Goal: Information Seeking & Learning: Learn about a topic

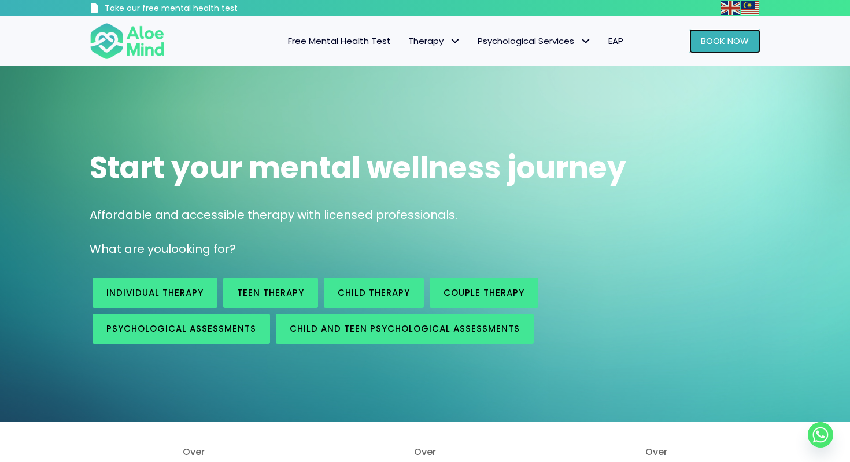
click at [697, 43] on link "Book Now" at bounding box center [725, 41] width 71 height 24
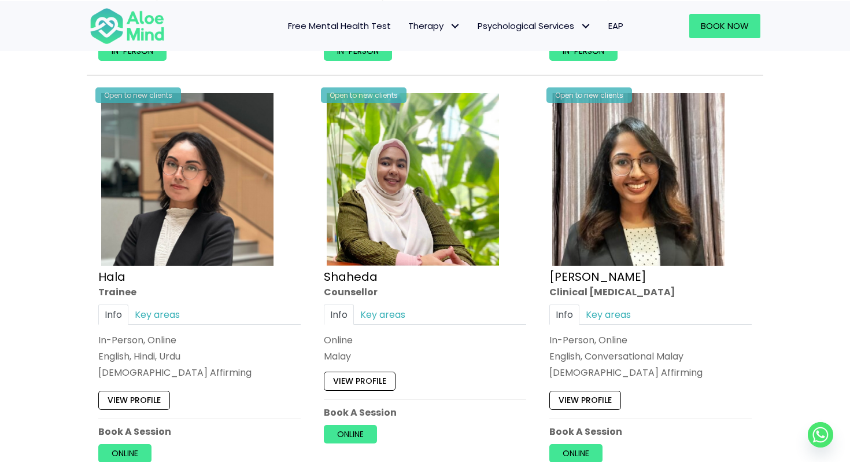
scroll to position [1151, 0]
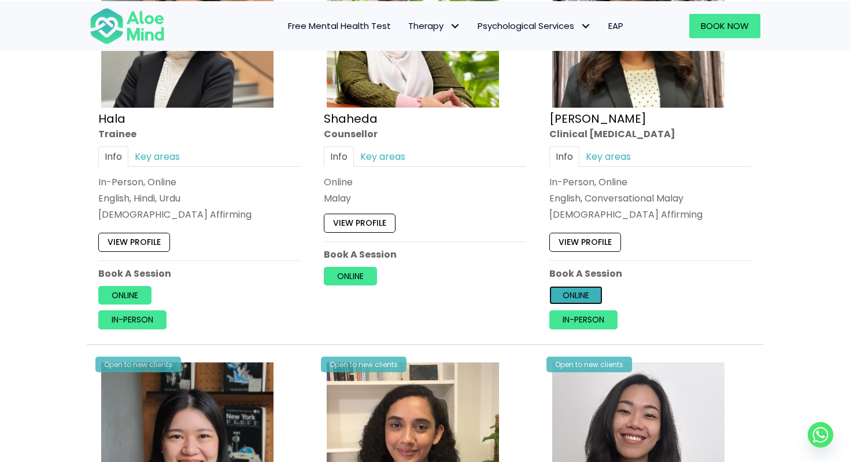
click at [584, 295] on link "Online" at bounding box center [576, 295] width 53 height 19
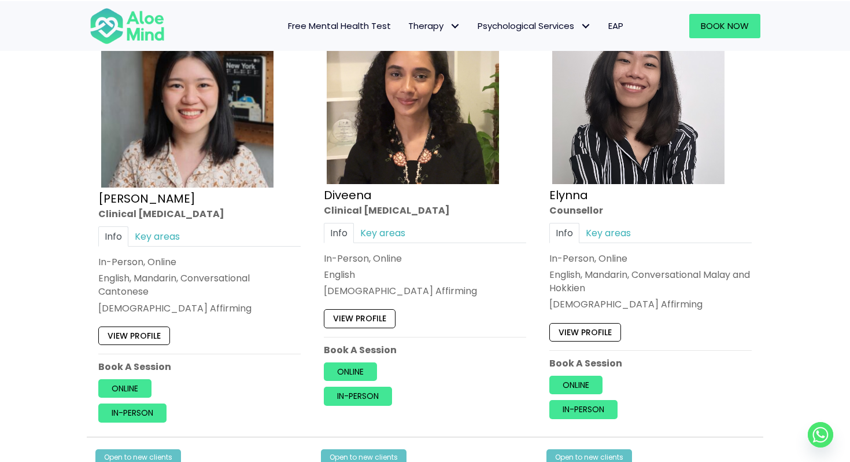
scroll to position [1511, 0]
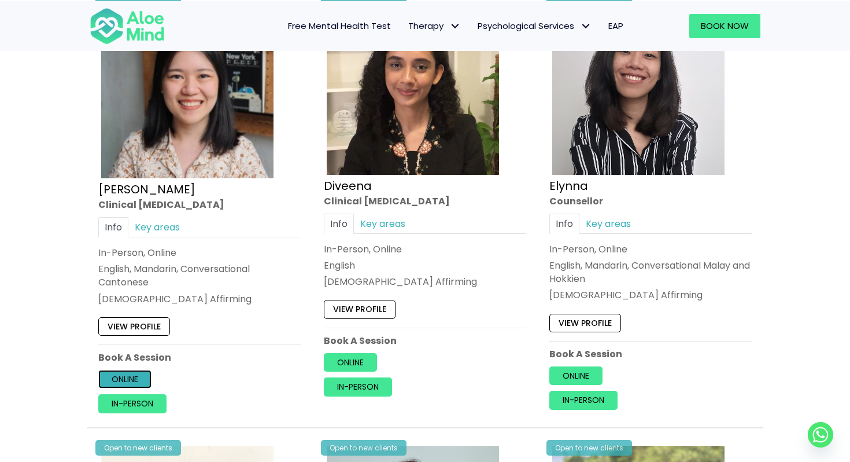
click at [131, 373] on link "Online" at bounding box center [124, 379] width 53 height 19
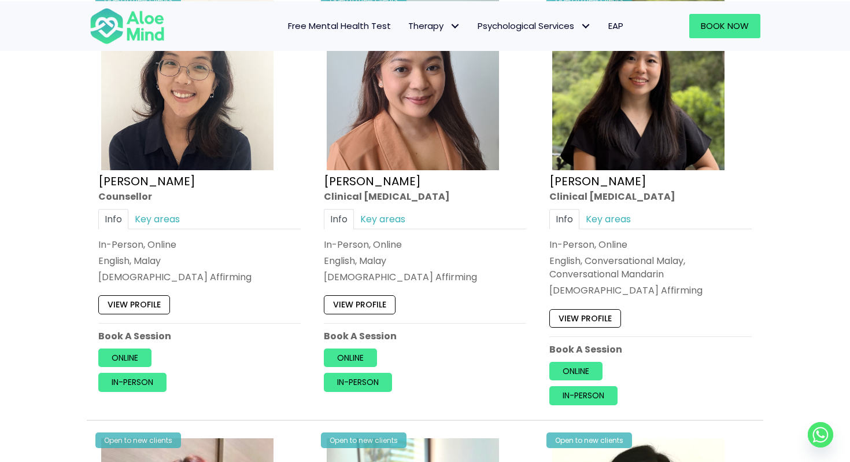
scroll to position [1964, 0]
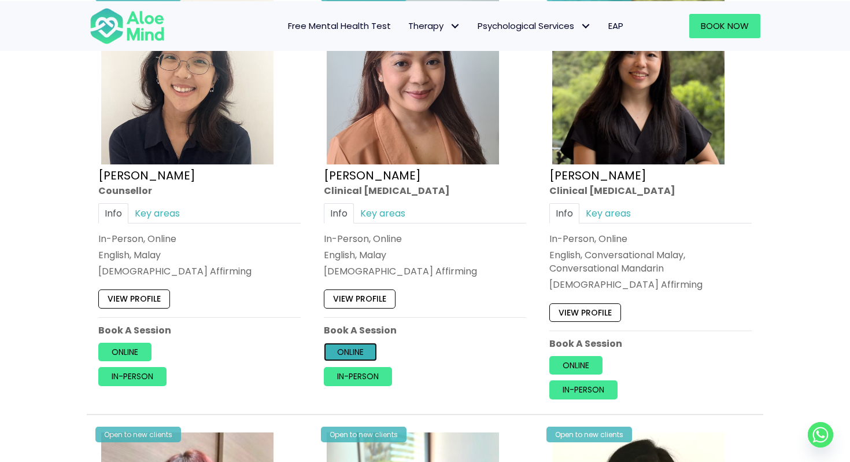
click at [360, 346] on link "Online" at bounding box center [350, 351] width 53 height 19
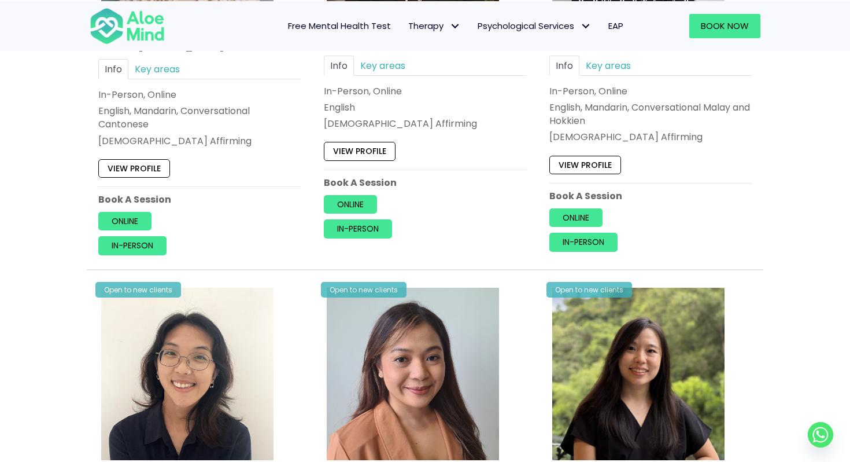
scroll to position [1363, 0]
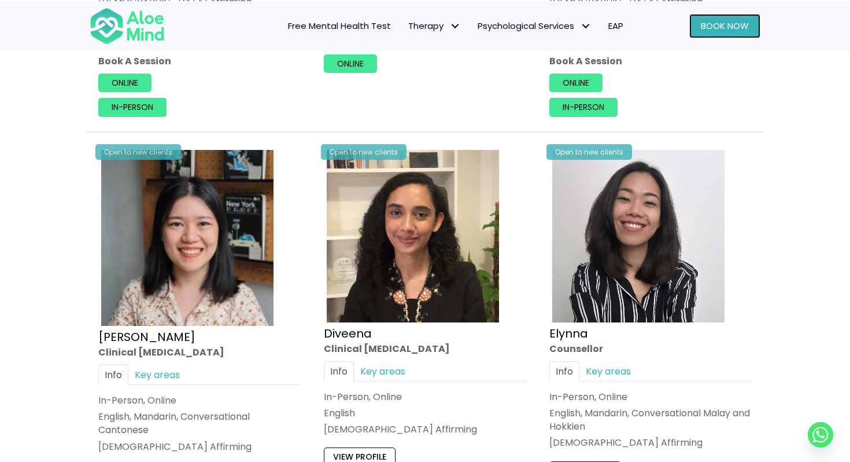
click at [704, 29] on span "Book Now" at bounding box center [725, 26] width 48 height 12
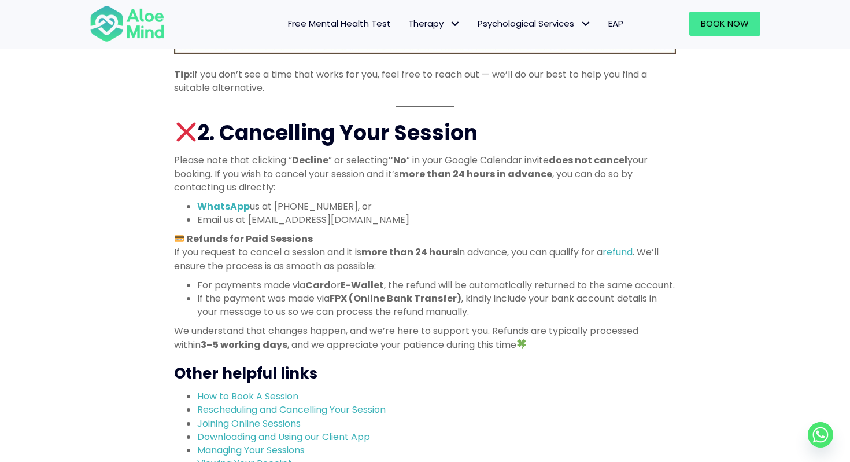
scroll to position [954, 0]
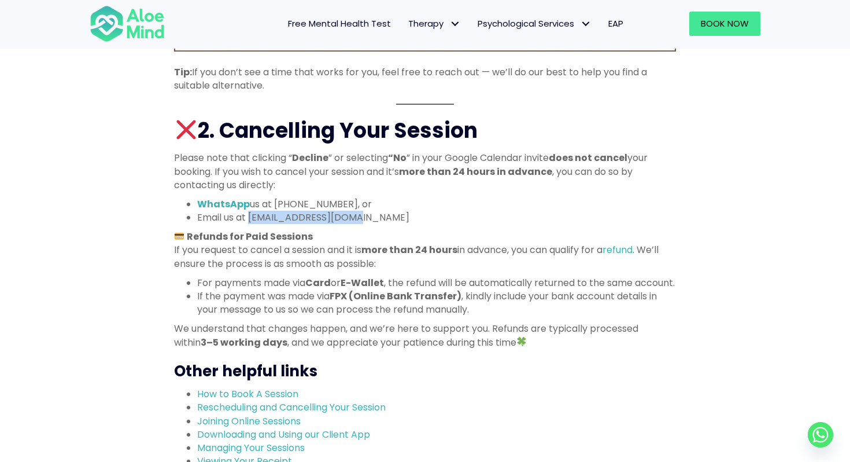
drag, startPoint x: 366, startPoint y: 217, endPoint x: 251, endPoint y: 220, distance: 115.2
click at [251, 220] on li "Email us at support@aloemind.com" at bounding box center [436, 217] width 479 height 13
copy li "support@aloemind.com"
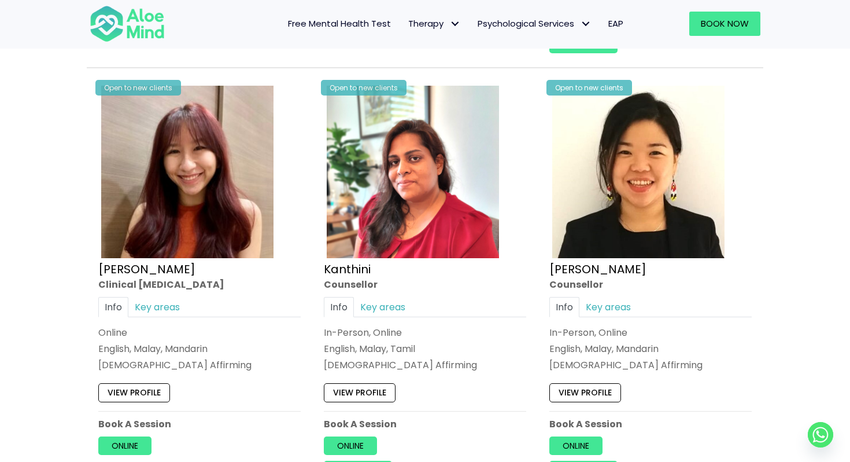
scroll to position [2355, 0]
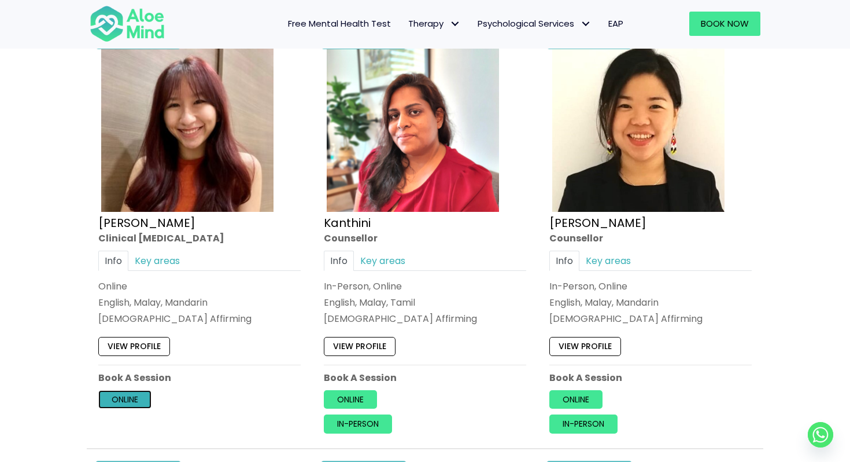
click at [124, 404] on link "Online" at bounding box center [124, 399] width 53 height 19
click at [34, 286] on div "Book a session Search Therapy with Licensed Professionals Discover professional…" at bounding box center [425, 388] width 850 height 5357
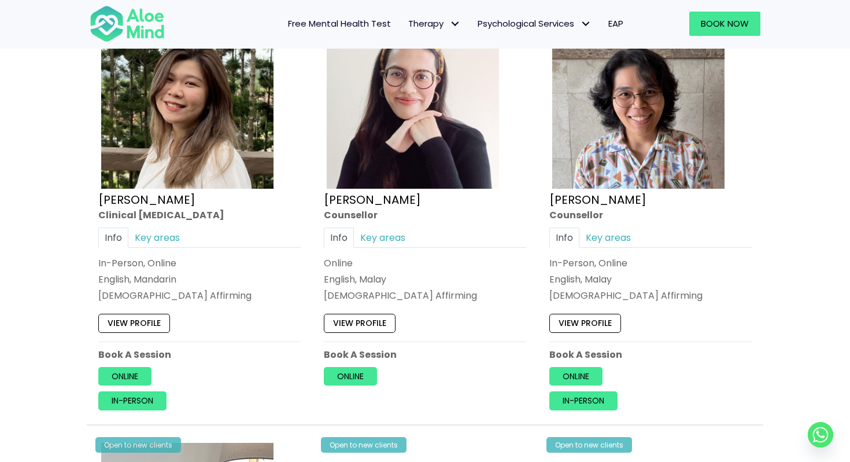
scroll to position [2937, 0]
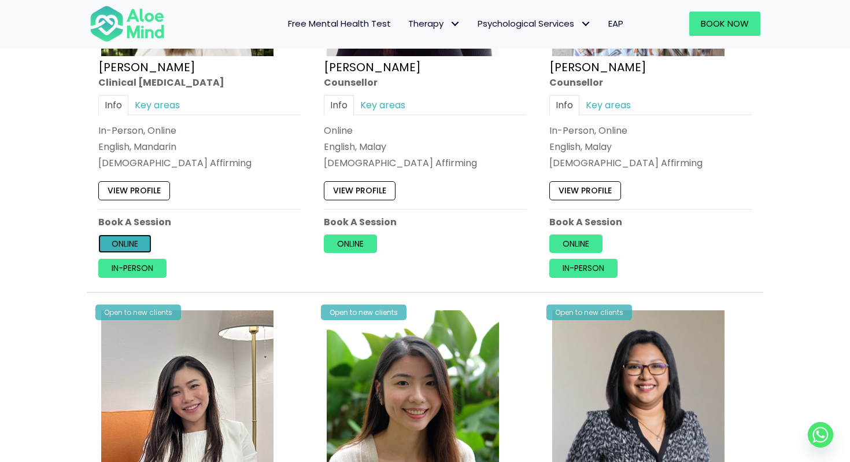
click at [129, 242] on link "Online" at bounding box center [124, 243] width 53 height 19
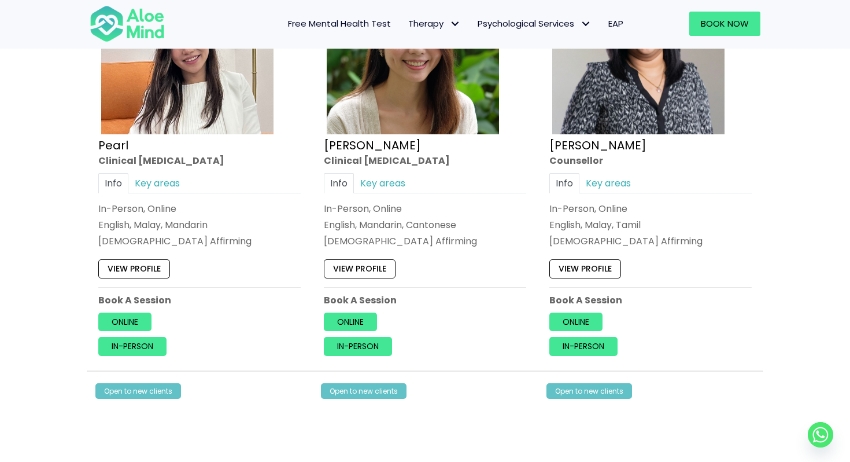
scroll to position [3286, 0]
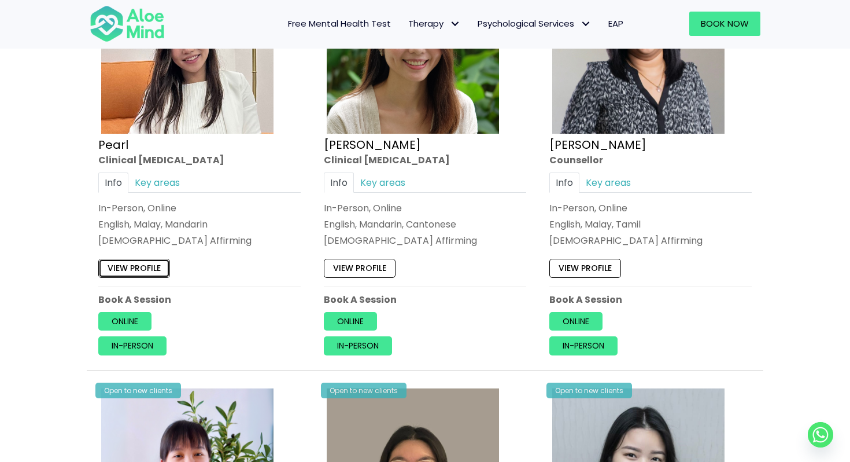
click at [139, 265] on link "View profile" at bounding box center [134, 268] width 72 height 19
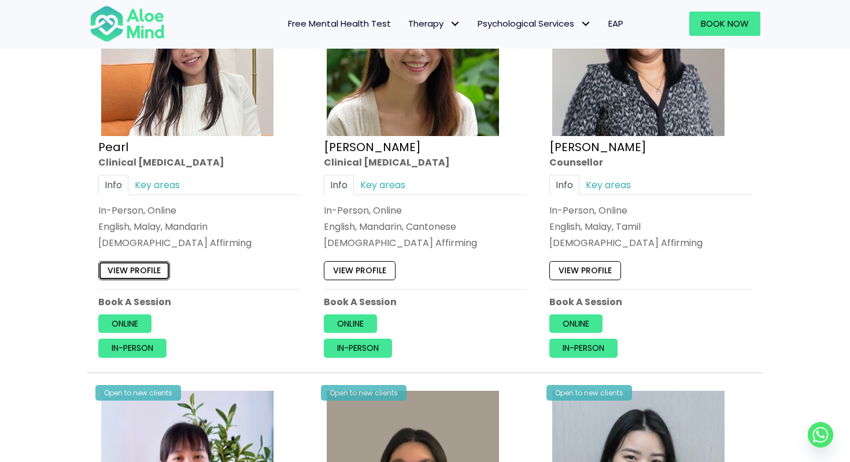
scroll to position [3297, 0]
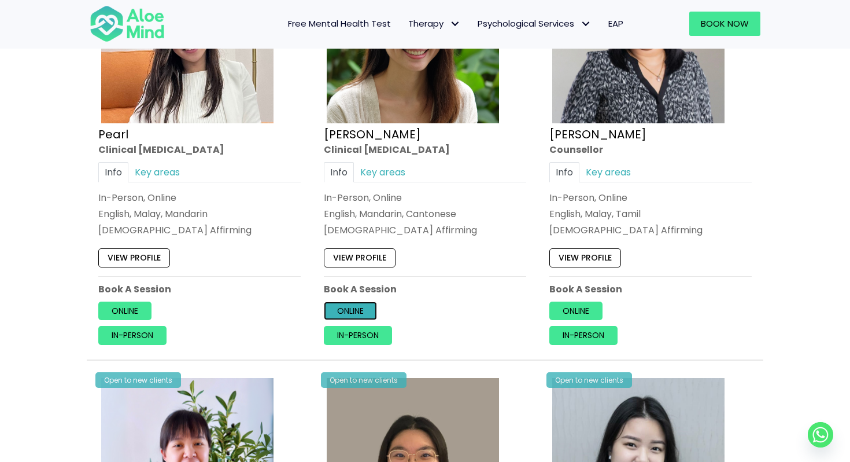
click at [358, 305] on link "Online" at bounding box center [350, 310] width 53 height 19
click at [358, 260] on link "View profile" at bounding box center [360, 258] width 72 height 19
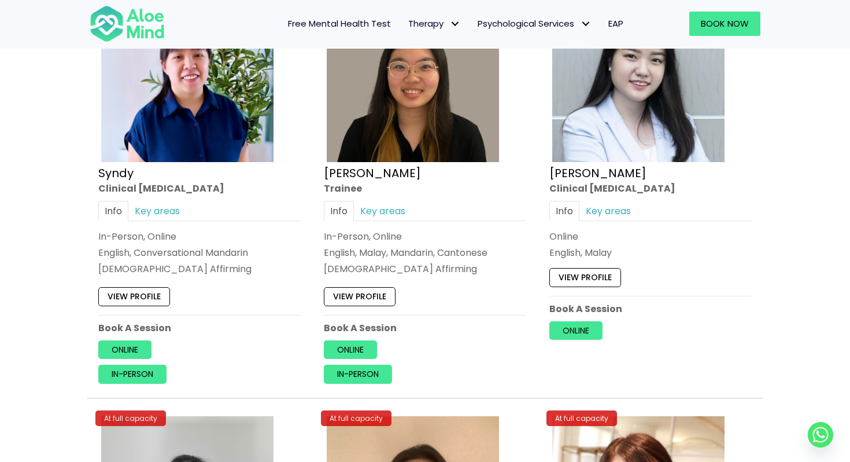
scroll to position [3689, 0]
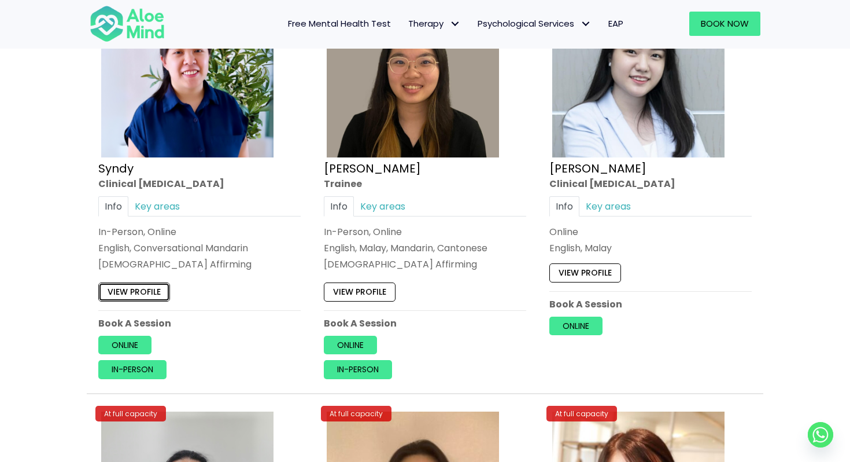
click at [149, 295] on link "View profile" at bounding box center [134, 291] width 72 height 19
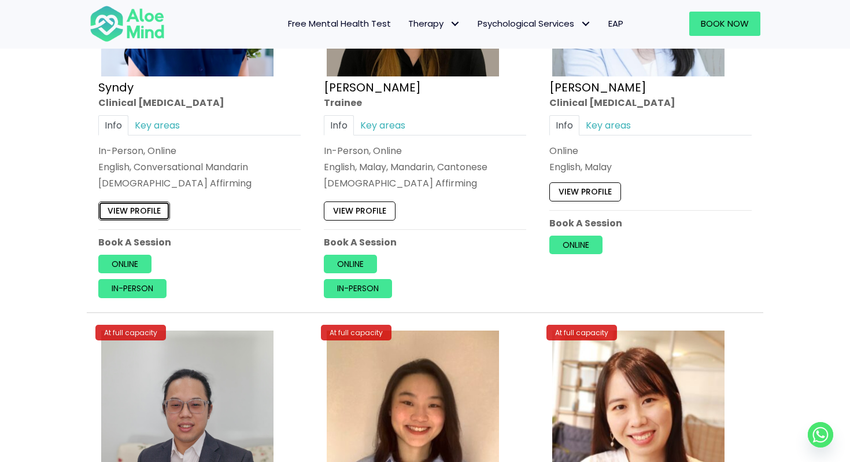
scroll to position [3774, 0]
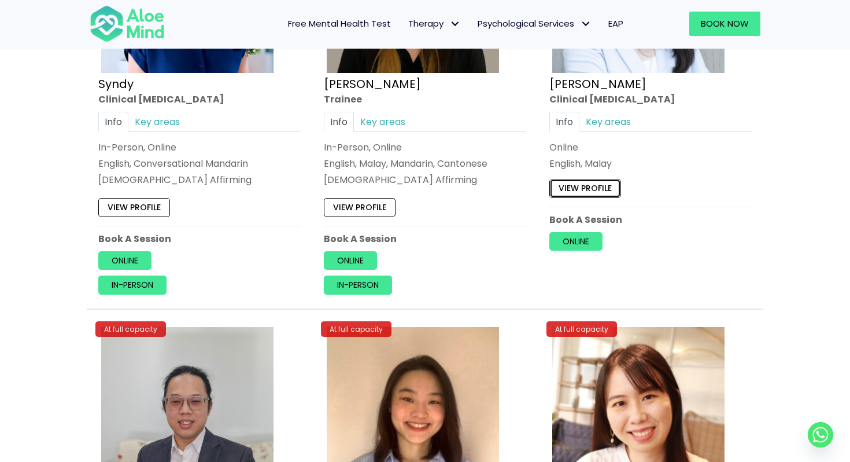
click at [573, 188] on link "View profile" at bounding box center [586, 188] width 72 height 19
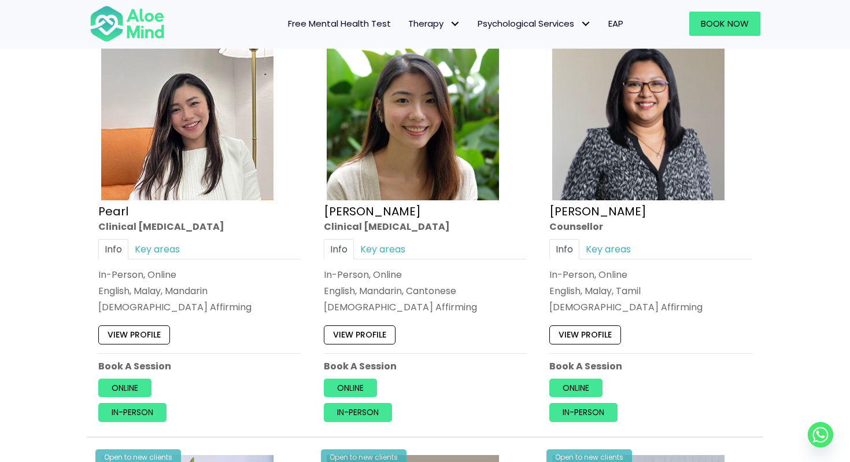
scroll to position [3224, 0]
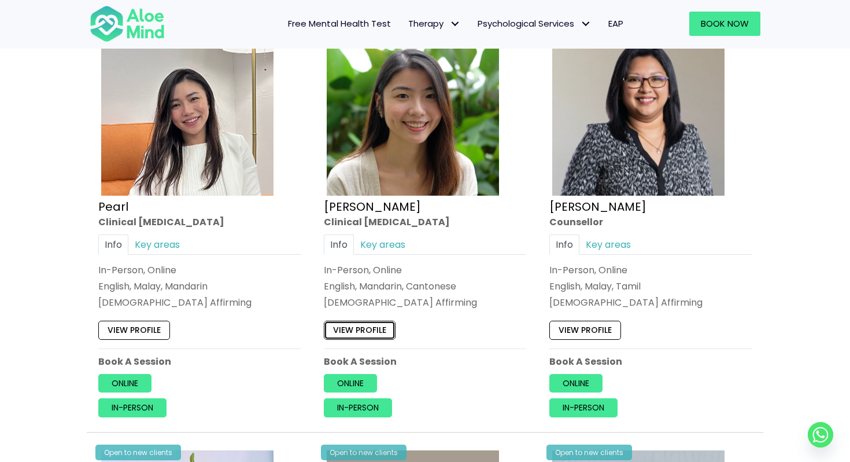
click at [371, 330] on link "View profile" at bounding box center [360, 330] width 72 height 19
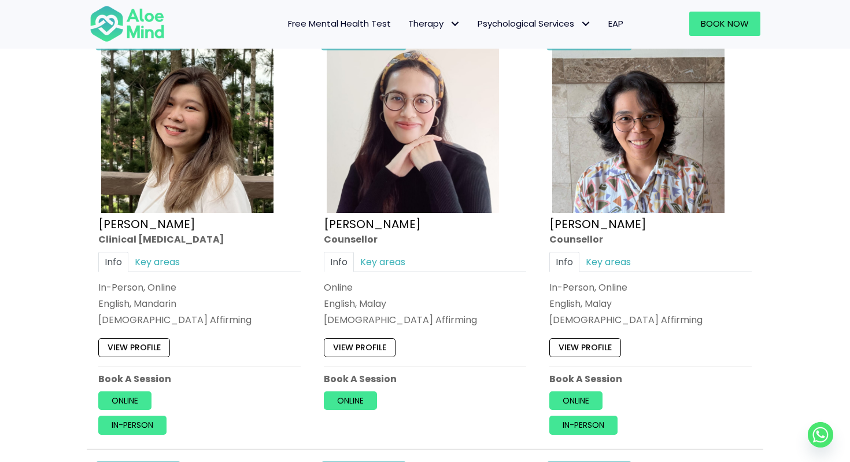
scroll to position [2779, 0]
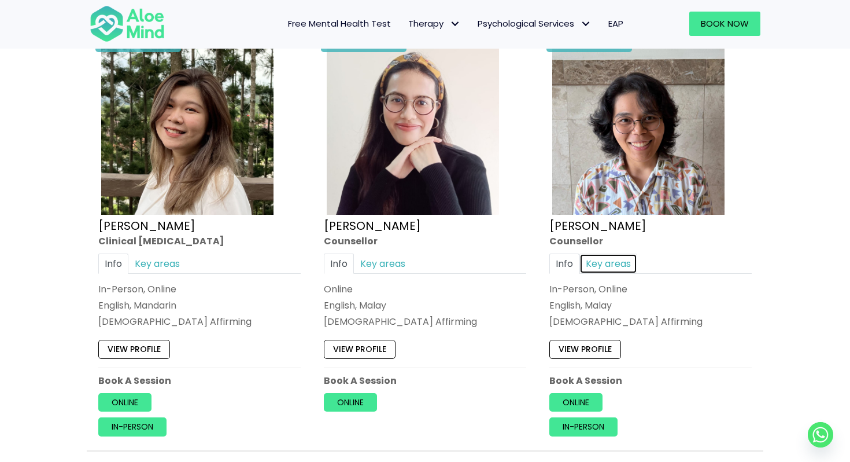
click at [607, 270] on link "Key areas" at bounding box center [609, 263] width 58 height 20
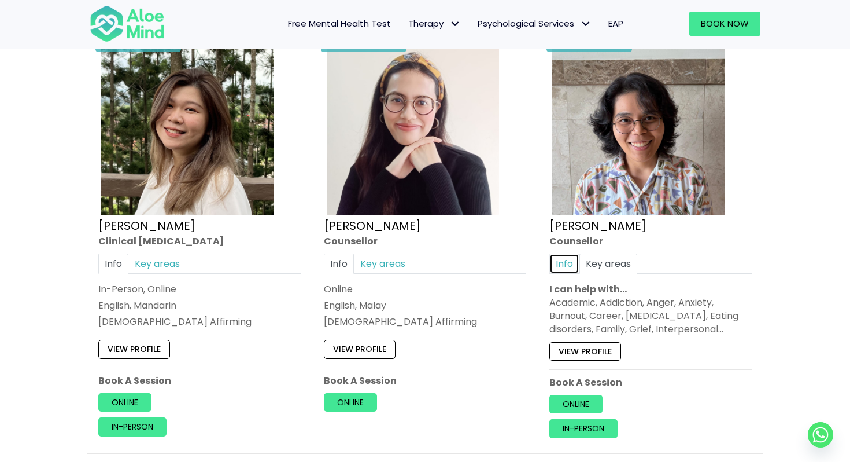
click at [565, 267] on link "Info" at bounding box center [565, 263] width 30 height 20
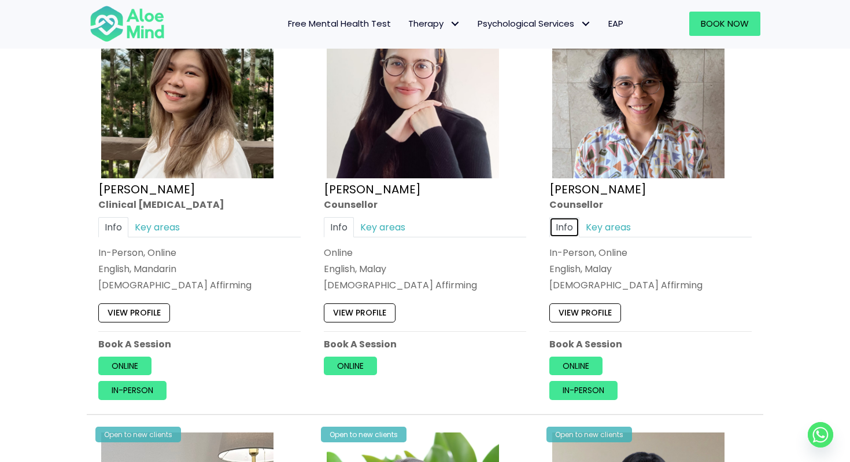
scroll to position [2830, 0]
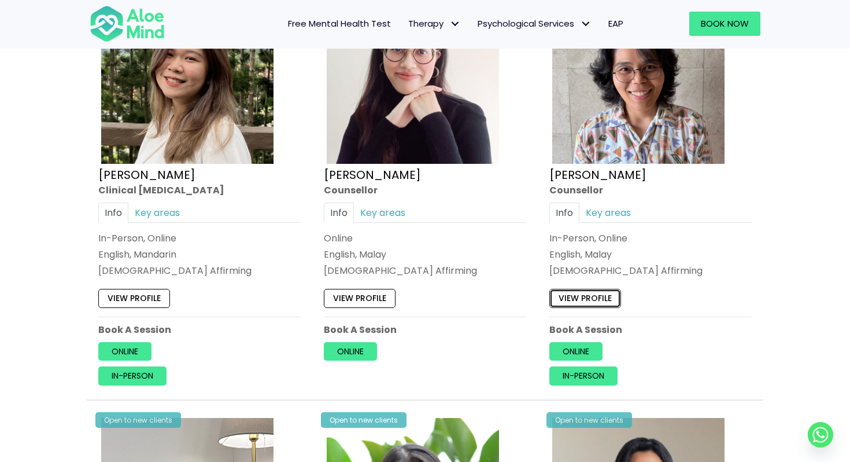
click at [588, 294] on link "View profile" at bounding box center [586, 298] width 72 height 19
click at [579, 344] on link "Online" at bounding box center [576, 351] width 53 height 19
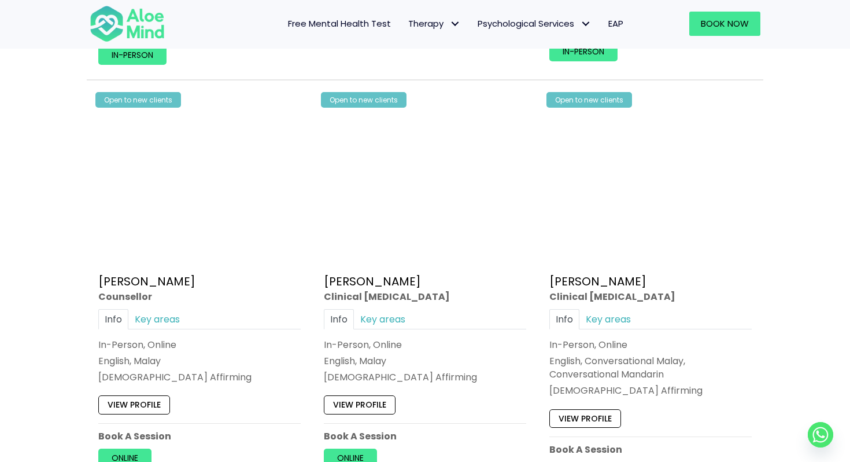
scroll to position [1944, 0]
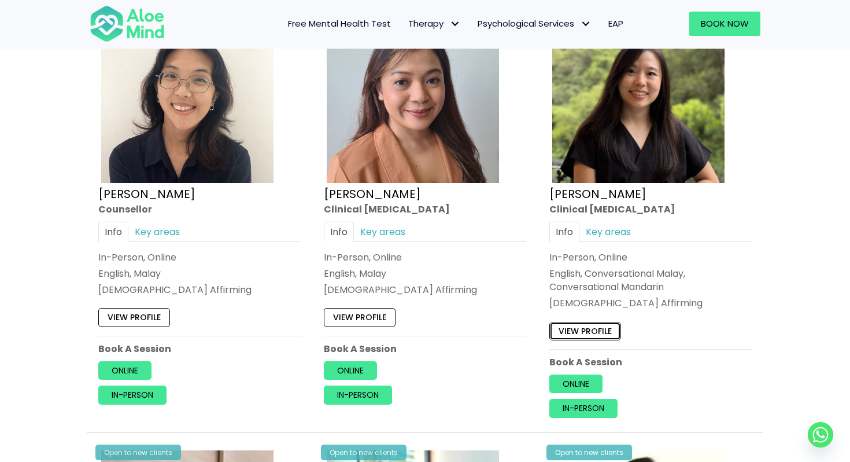
click at [576, 330] on link "View profile" at bounding box center [586, 330] width 72 height 19
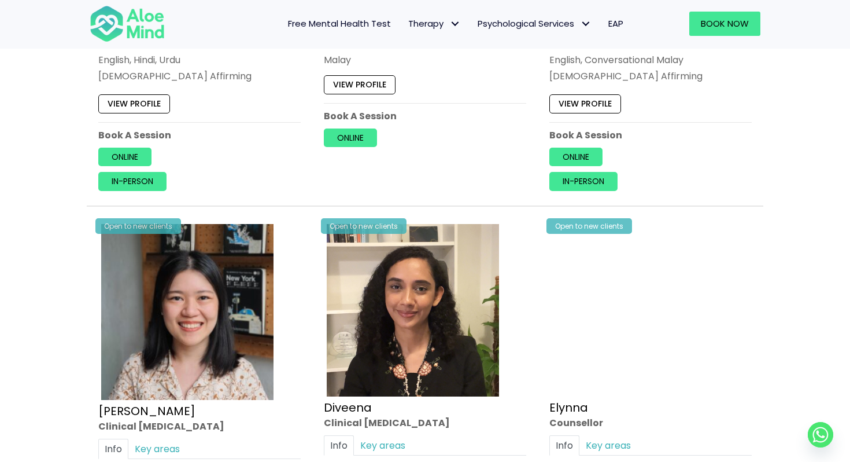
scroll to position [1491, 0]
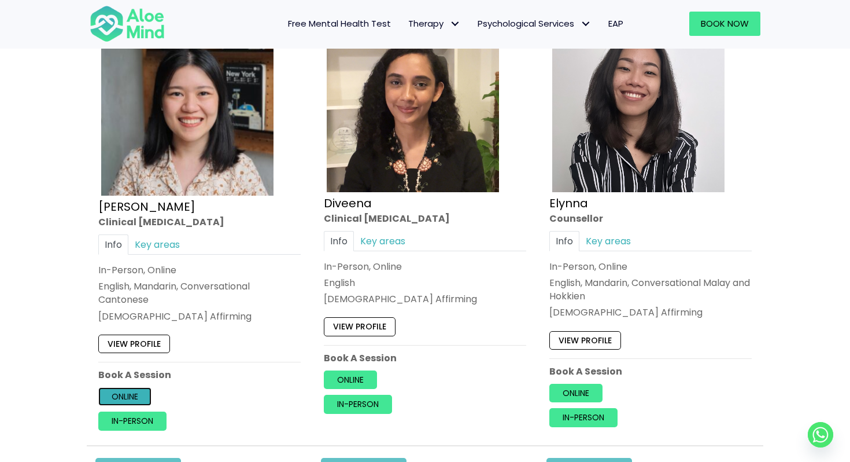
click at [126, 396] on link "Online" at bounding box center [124, 396] width 53 height 19
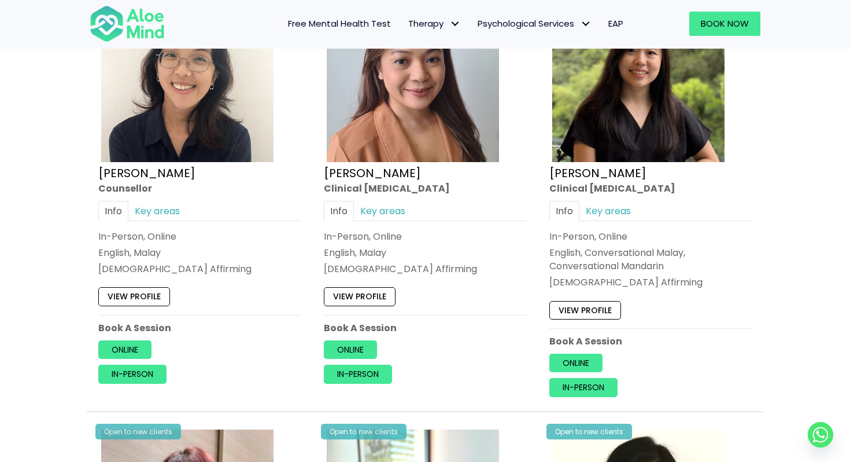
scroll to position [1972, 0]
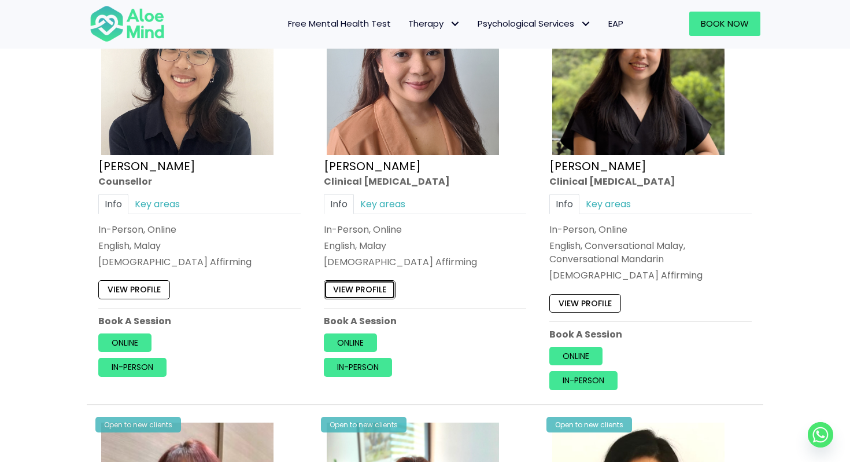
click at [366, 289] on link "View profile" at bounding box center [360, 289] width 72 height 19
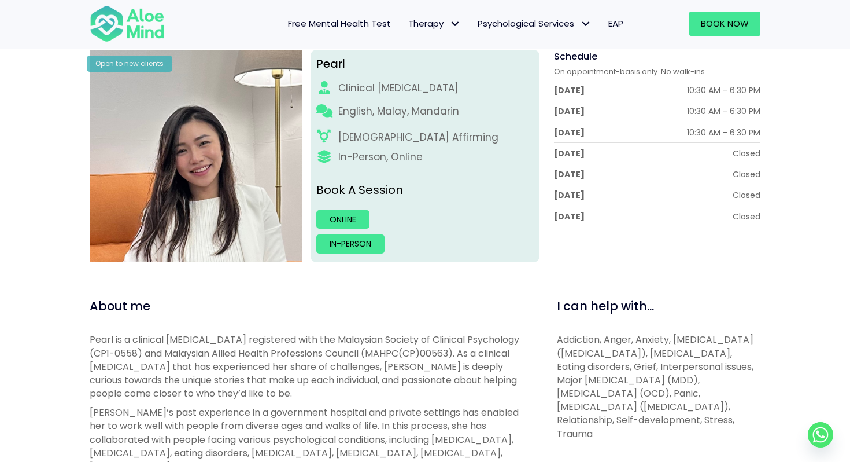
scroll to position [572, 0]
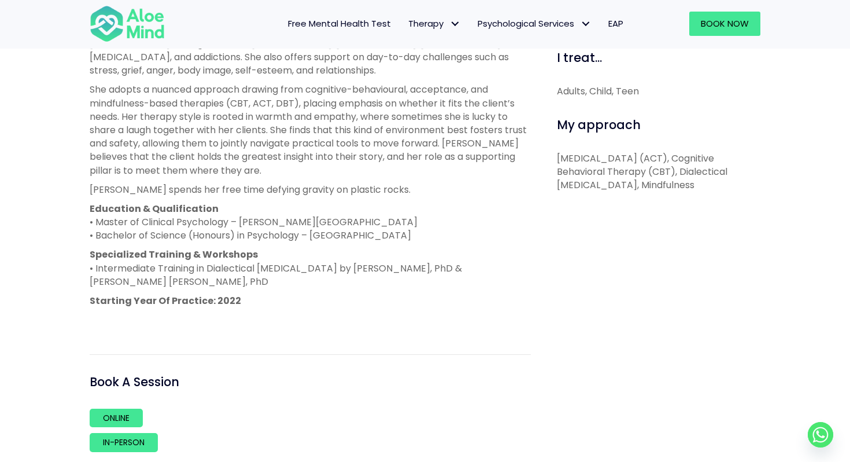
drag, startPoint x: 470, startPoint y: 238, endPoint x: 98, endPoint y: 234, distance: 372.6
click at [98, 234] on p "Education & Qualification • Master of Clinical Psychology – [PERSON_NAME][GEOGR…" at bounding box center [310, 222] width 441 height 40
click at [237, 266] on p "Specialized Training & Workshops • Intermediate Training in Dialectical [MEDICA…" at bounding box center [310, 268] width 441 height 40
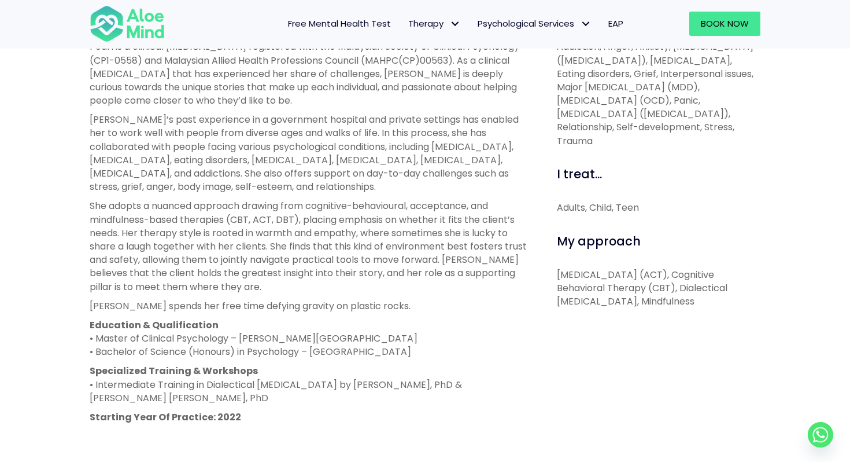
scroll to position [720, 0]
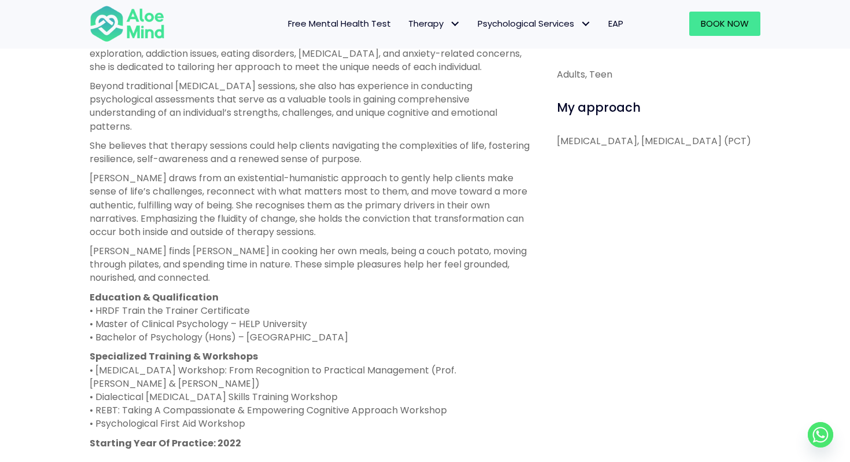
scroll to position [791, 0]
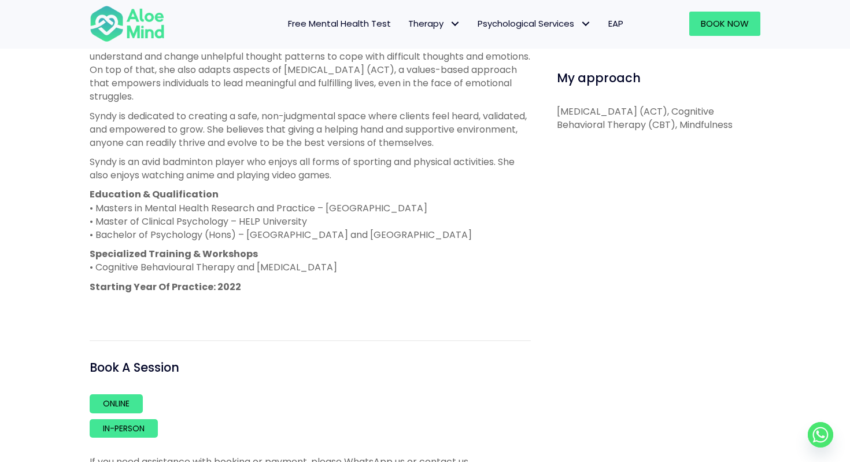
scroll to position [763, 0]
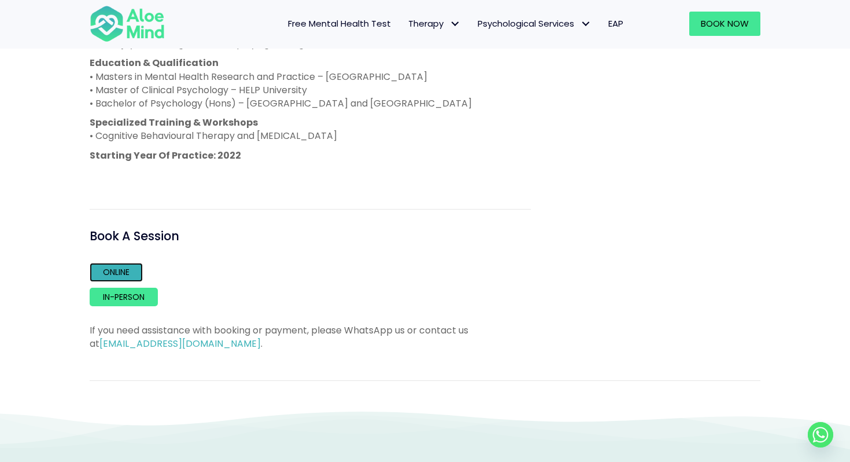
click at [124, 267] on link "Online" at bounding box center [116, 272] width 53 height 19
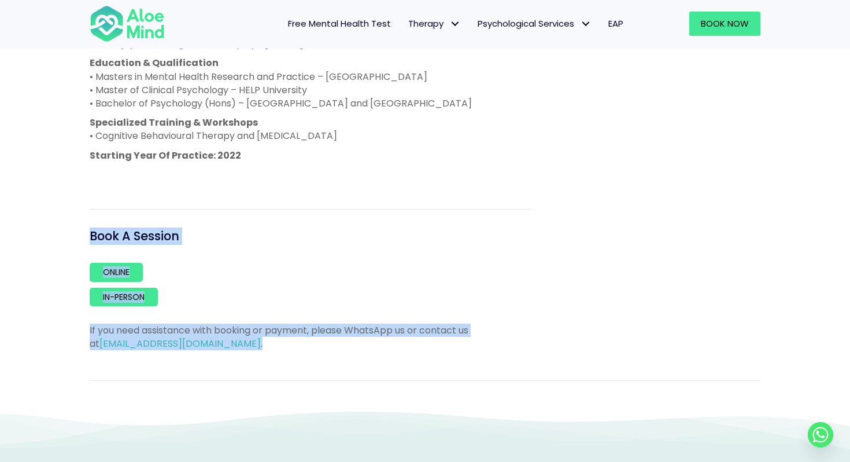
drag, startPoint x: 327, startPoint y: 358, endPoint x: 326, endPoint y: 216, distance: 141.7
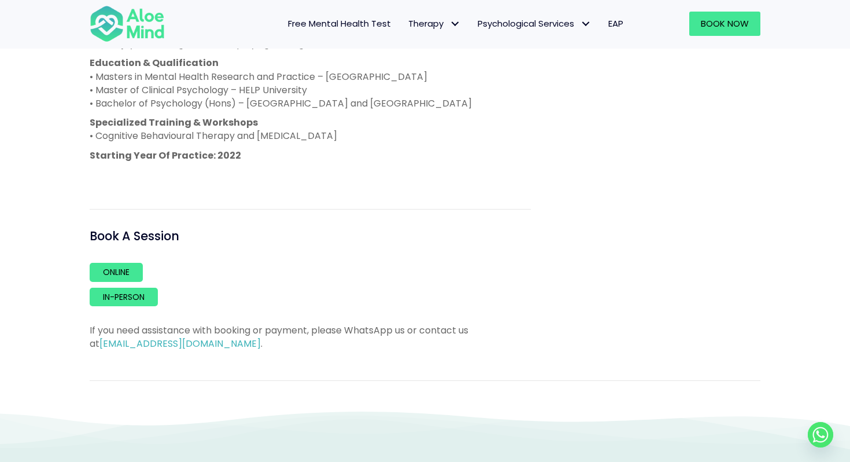
click at [319, 190] on div "About me [PERSON_NAME] graduated with a double Masters’ degree in Mental Health…" at bounding box center [310, 23] width 441 height 653
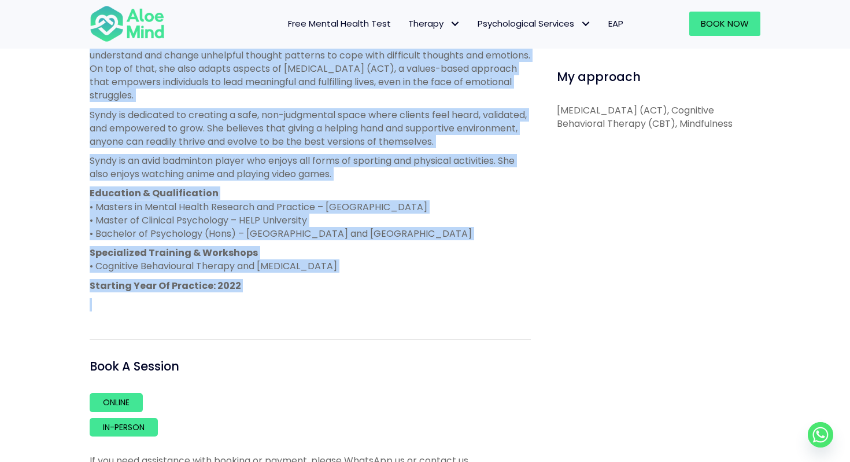
scroll to position [594, 0]
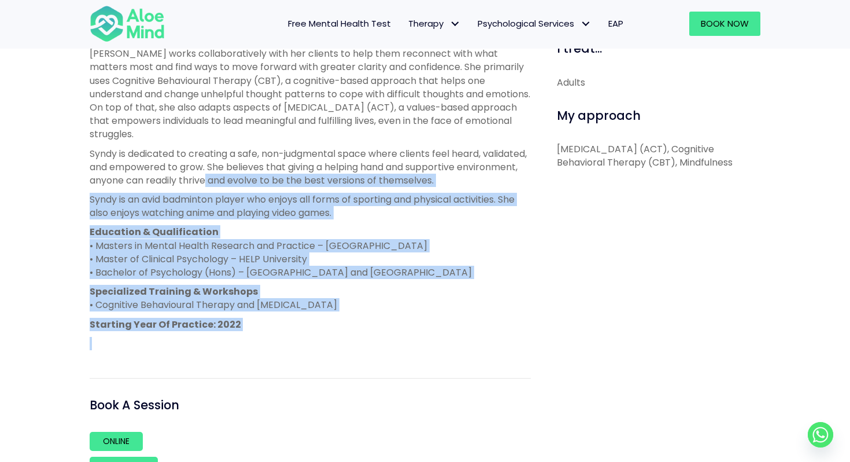
drag, startPoint x: 319, startPoint y: 190, endPoint x: 269, endPoint y: 181, distance: 51.2
click at [270, 181] on div "About me [PERSON_NAME] graduated with a double Masters’ degree in Mental Health…" at bounding box center [310, 192] width 441 height 653
click at [275, 225] on p "Education & Qualification • Masters in Mental Health Research and Practice – [G…" at bounding box center [310, 252] width 441 height 54
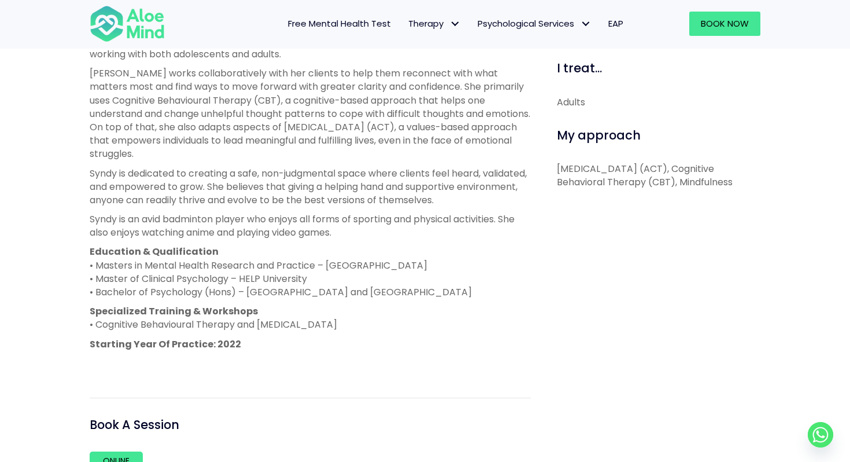
scroll to position [743, 0]
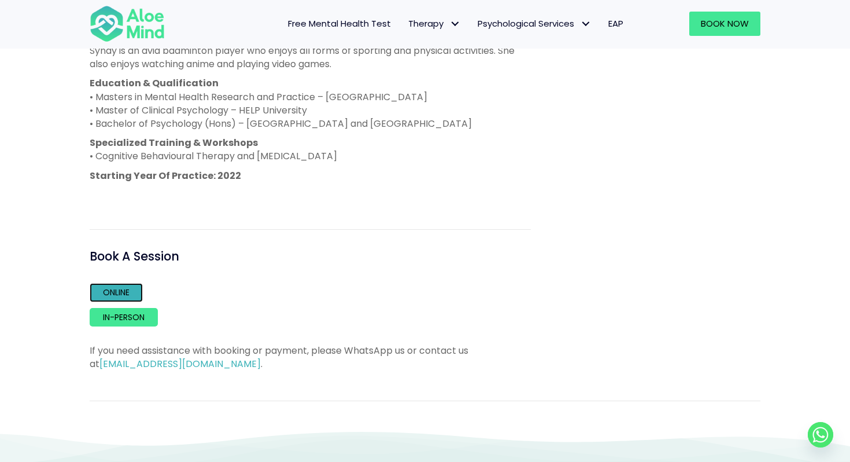
click at [119, 292] on link "Online" at bounding box center [116, 292] width 53 height 19
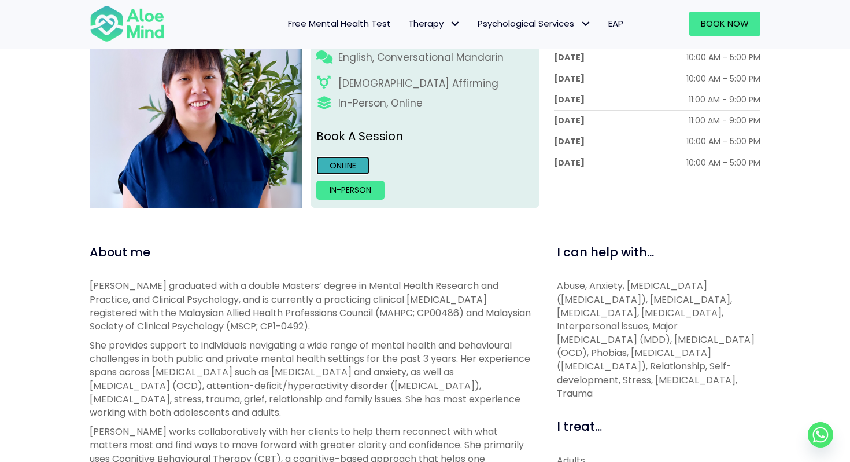
click at [351, 166] on link "Online" at bounding box center [342, 165] width 53 height 19
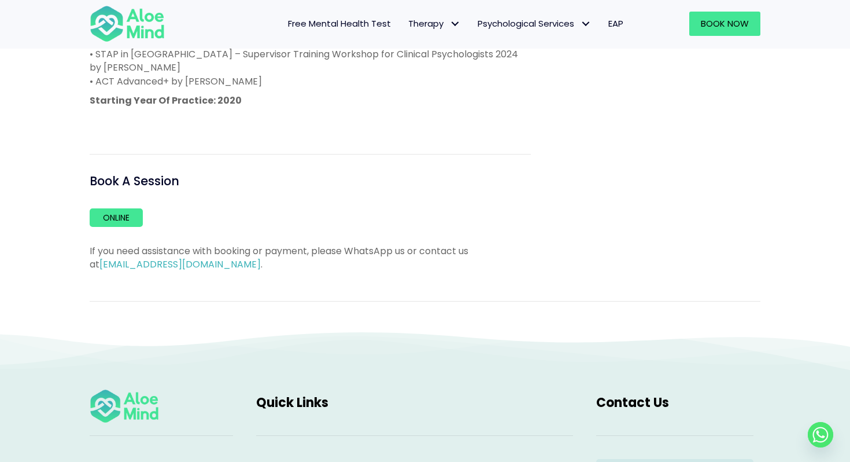
scroll to position [904, 0]
click at [126, 209] on link "Online" at bounding box center [116, 218] width 53 height 19
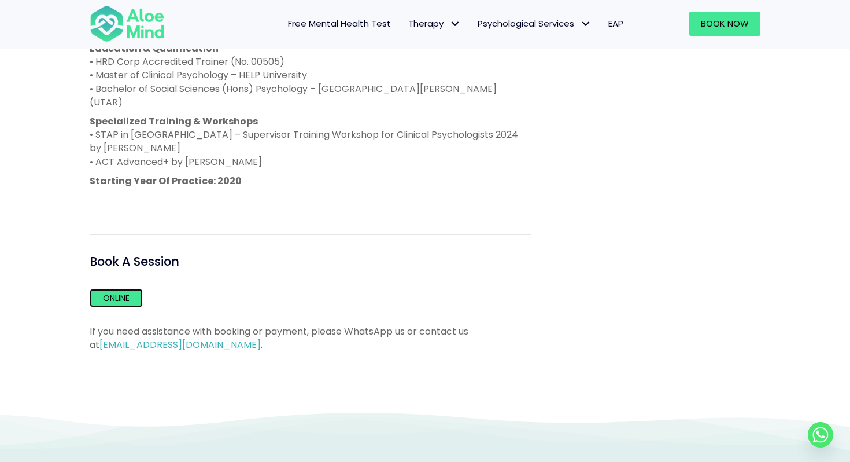
scroll to position [823, 0]
click at [122, 289] on link "Online" at bounding box center [116, 298] width 53 height 19
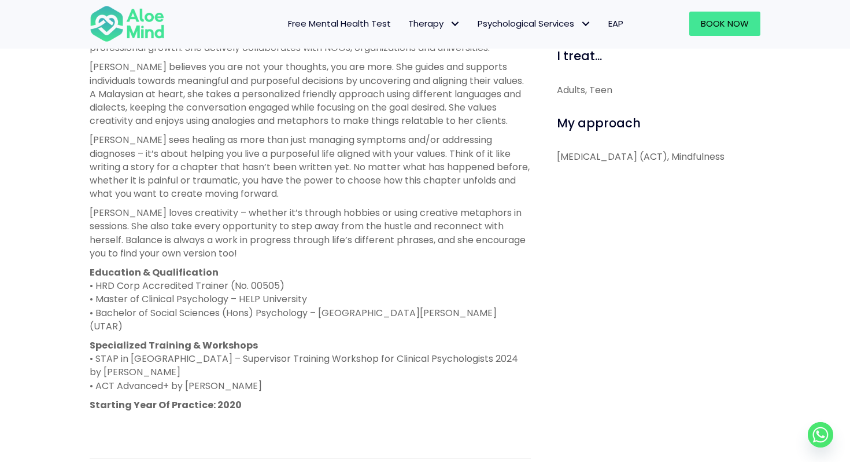
scroll to position [625, 0]
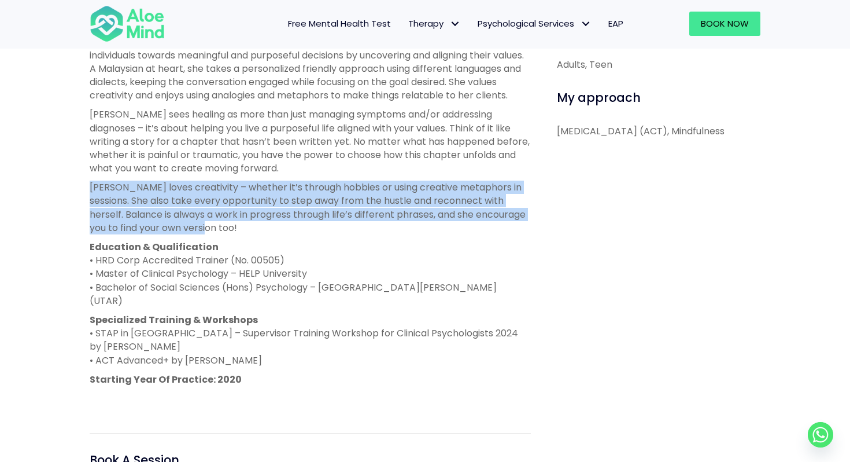
drag, startPoint x: 283, startPoint y: 175, endPoint x: 331, endPoint y: 221, distance: 66.3
click at [331, 221] on div "Yen Li is a clinical psychologist registered with the Malaysian Society of Clin…" at bounding box center [310, 137] width 441 height 535
click at [331, 221] on p "Yen Li loves creativity – whether it’s through hobbies or using creative metaph…" at bounding box center [310, 208] width 441 height 54
drag, startPoint x: 331, startPoint y: 221, endPoint x: 327, endPoint y: 171, distance: 50.5
click at [327, 170] on div "Yen Li is a clinical psychologist registered with the Malaysian Society of Clin…" at bounding box center [310, 137] width 441 height 535
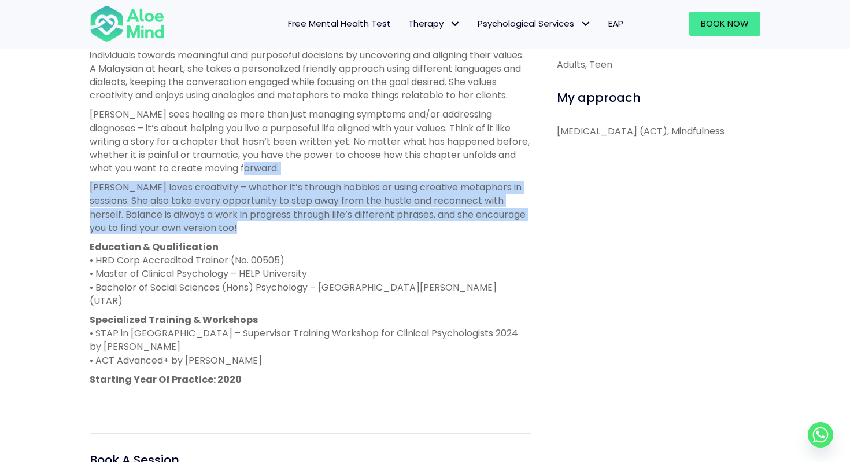
click at [327, 171] on p "Yen Li sees healing as more than just managing symptoms and/or addressing diagn…" at bounding box center [310, 141] width 441 height 67
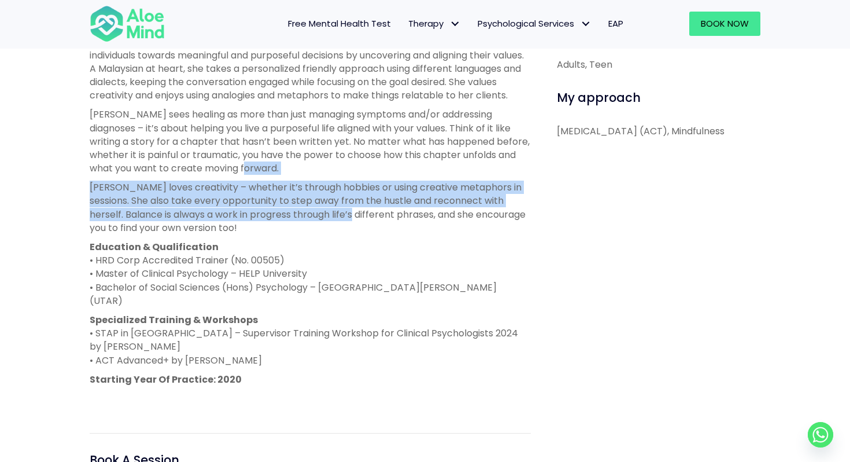
drag, startPoint x: 306, startPoint y: 171, endPoint x: 347, endPoint y: 219, distance: 63.2
click at [347, 219] on div "Yen Li is a clinical psychologist registered with the Malaysian Society of Clin…" at bounding box center [310, 137] width 441 height 535
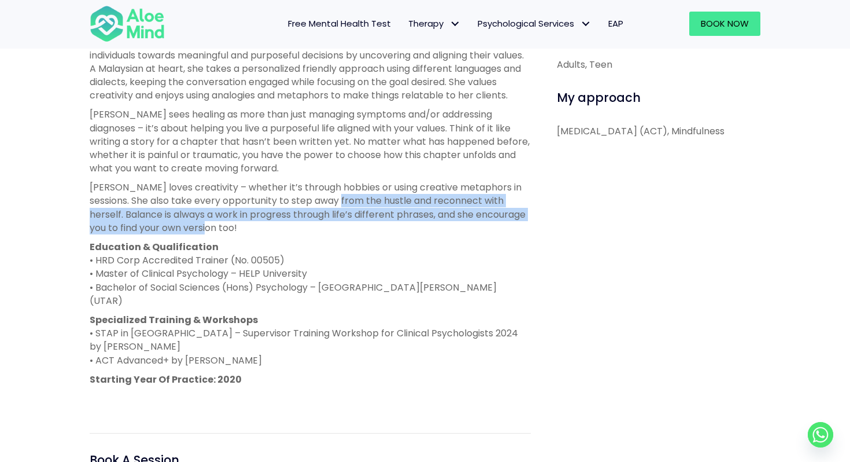
drag, startPoint x: 347, startPoint y: 230, endPoint x: 335, endPoint y: 196, distance: 35.7
click at [335, 196] on p "Yen Li loves creativity – whether it’s through hobbies or using creative metaph…" at bounding box center [310, 208] width 441 height 54
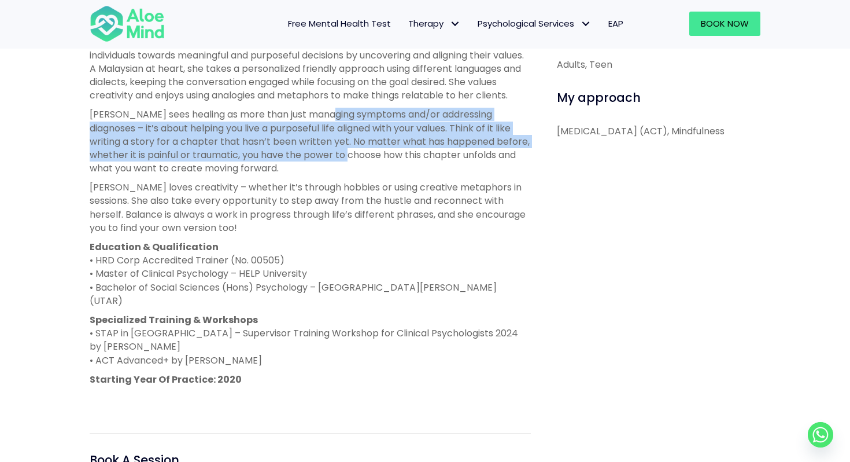
drag, startPoint x: 330, startPoint y: 159, endPoint x: 322, endPoint y: 111, distance: 48.0
click at [322, 111] on p "Yen Li sees healing as more than just managing symptoms and/or addressing diagn…" at bounding box center [310, 141] width 441 height 67
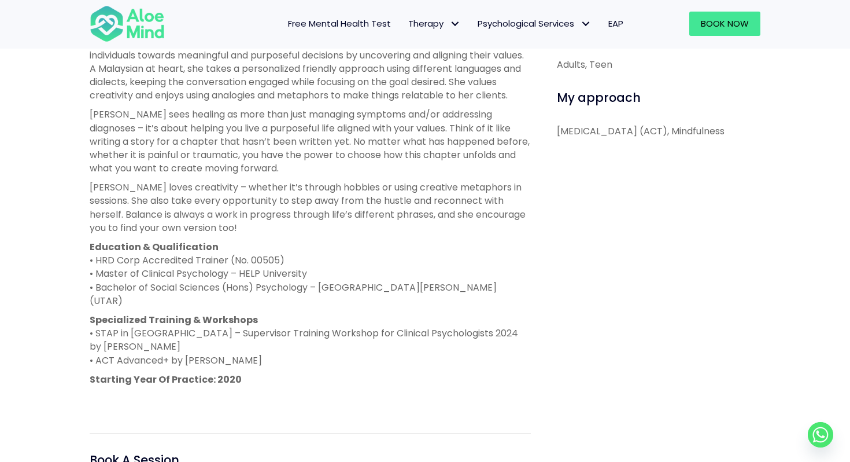
click at [307, 117] on p "Yen Li sees healing as more than just managing symptoms and/or addressing diagn…" at bounding box center [310, 141] width 441 height 67
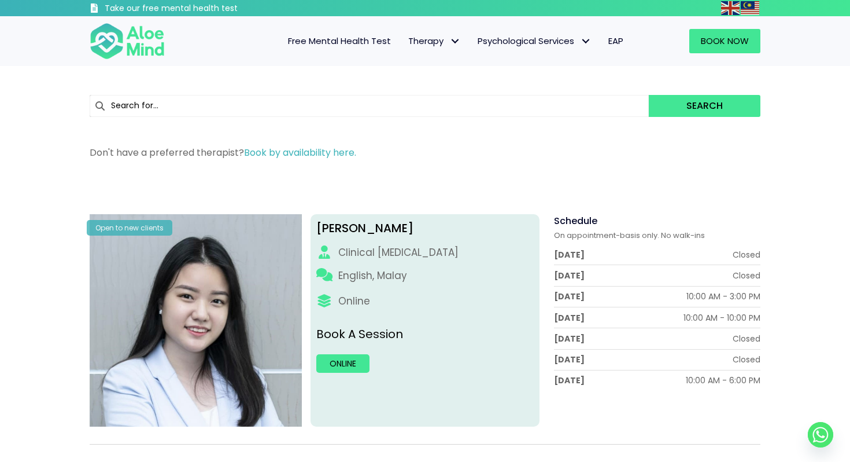
scroll to position [172, 0]
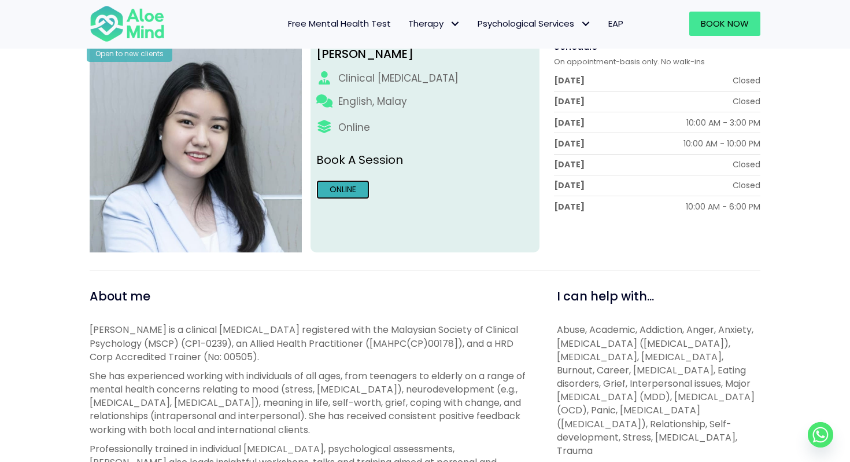
click at [347, 188] on link "Online" at bounding box center [342, 189] width 53 height 19
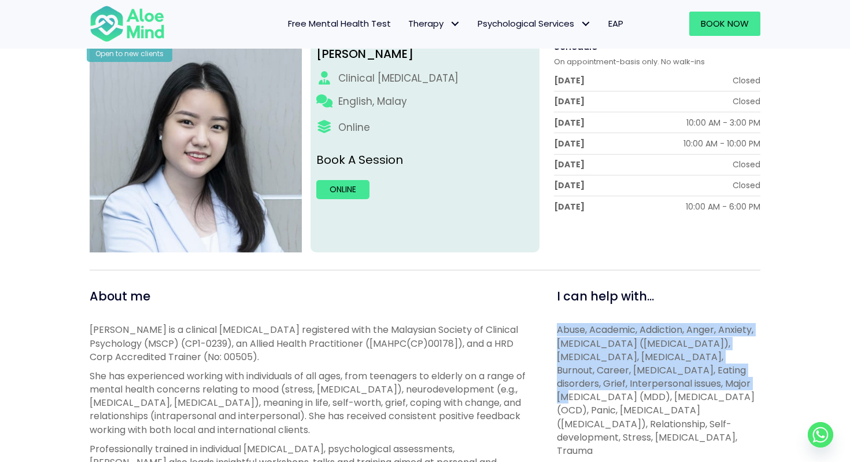
drag, startPoint x: 794, startPoint y: 388, endPoint x: 776, endPoint y: 303, distance: 87.0
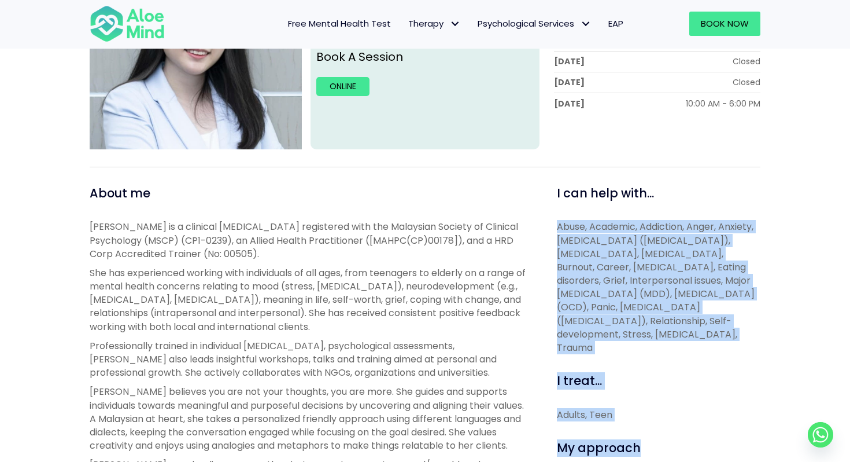
scroll to position [292, 0]
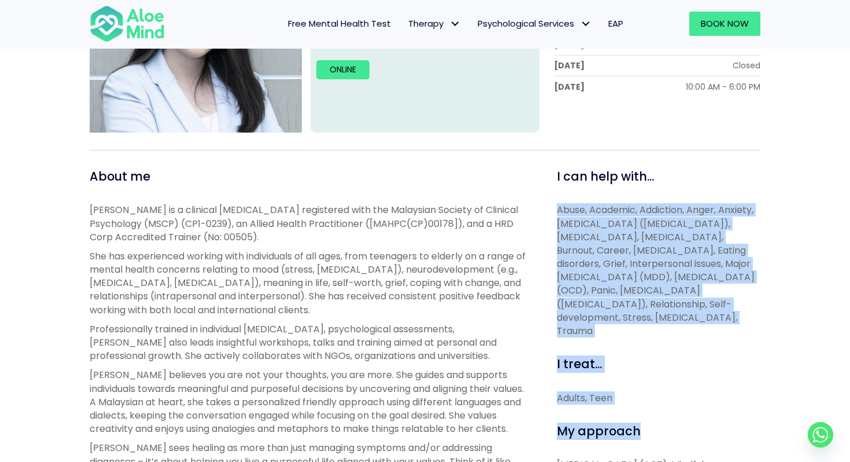
drag, startPoint x: 767, startPoint y: 303, endPoint x: 695, endPoint y: 348, distance: 84.9
click at [695, 337] on p "Abuse, Academic, Addiction, Anger, Anxiety, Attention Deficit Hyperactivity Dis…" at bounding box center [659, 270] width 204 height 134
drag, startPoint x: 695, startPoint y: 348, endPoint x: 652, endPoint y: 194, distance: 159.2
click at [652, 194] on div "I can help with... Abuse, Academic, Addiction, Anger, Anxiety, Attention Defici…" at bounding box center [659, 253] width 204 height 170
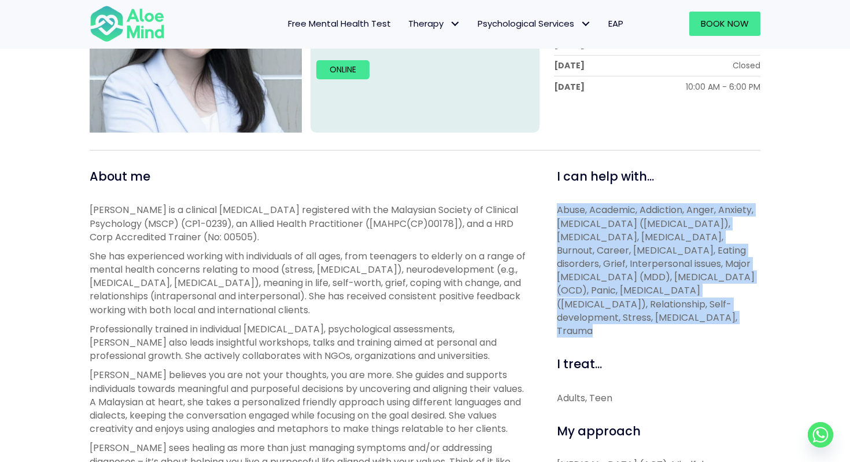
click at [652, 194] on div "I can help with... Abuse, Academic, Addiction, Anger, Anxiety, Attention Defici…" at bounding box center [659, 253] width 204 height 170
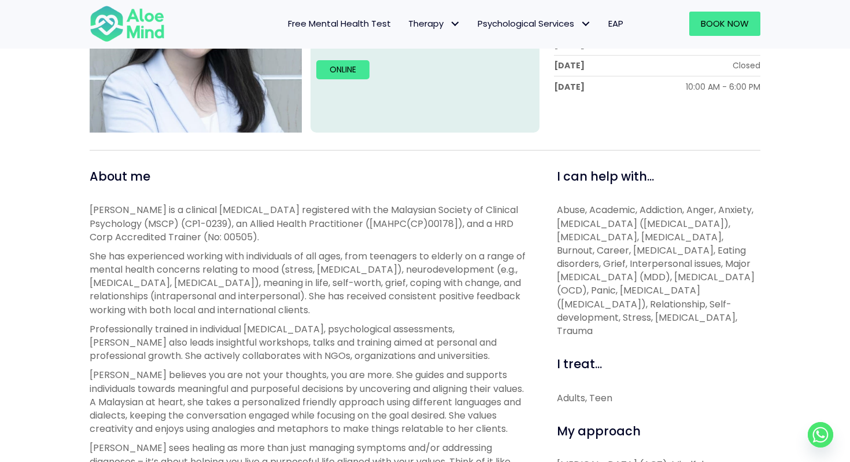
drag, startPoint x: 650, startPoint y: 191, endPoint x: 621, endPoint y: 347, distance: 157.7
click at [621, 337] on div "I can help with... Abuse, Academic, Addiction, Anger, Anxiety, Attention Defici…" at bounding box center [659, 253] width 204 height 170
click at [621, 337] on p "Abuse, Academic, Addiction, Anger, Anxiety, Attention Deficit Hyperactivity Dis…" at bounding box center [659, 270] width 204 height 134
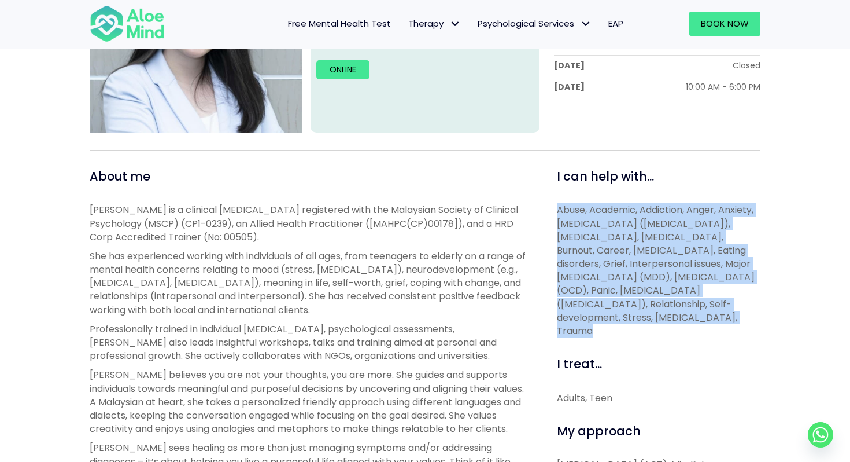
drag, startPoint x: 621, startPoint y: 347, endPoint x: 587, endPoint y: 196, distance: 154.2
click at [587, 196] on div "I can help with... Abuse, Academic, Addiction, Anger, Anxiety, Attention Defici…" at bounding box center [659, 253] width 204 height 170
drag, startPoint x: 584, startPoint y: 195, endPoint x: 627, endPoint y: 356, distance: 166.3
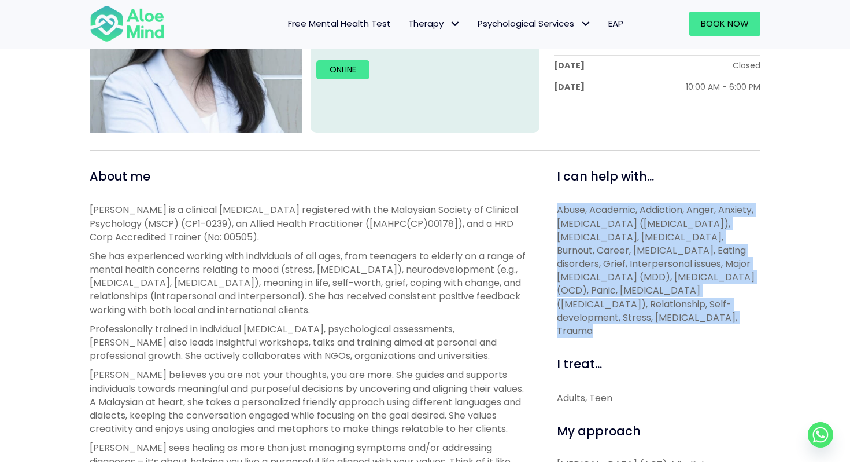
drag, startPoint x: 627, startPoint y: 356, endPoint x: 594, endPoint y: 205, distance: 153.9
click at [646, 327] on span "Abuse, Academic, Addiction, Anger, Anxiety, Attention Deficit Hyperactivity Dis…" at bounding box center [656, 270] width 198 height 134
drag, startPoint x: 646, startPoint y: 351, endPoint x: 579, endPoint y: 208, distance: 157.3
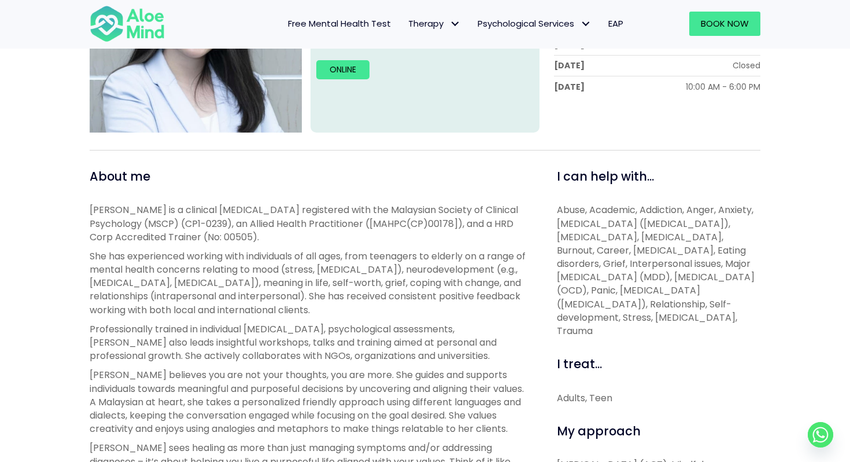
click at [704, 245] on span "Abuse, Academic, Addiction, Anger, Anxiety, Attention Deficit Hyperactivity Dis…" at bounding box center [656, 270] width 198 height 134
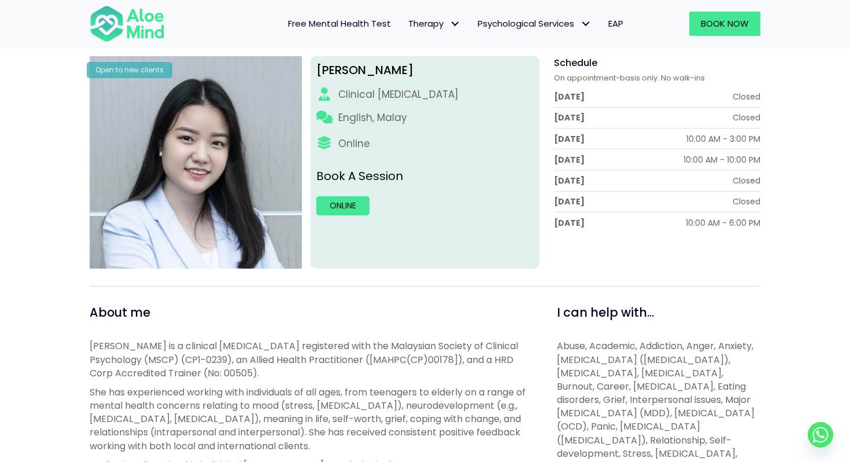
scroll to position [153, 0]
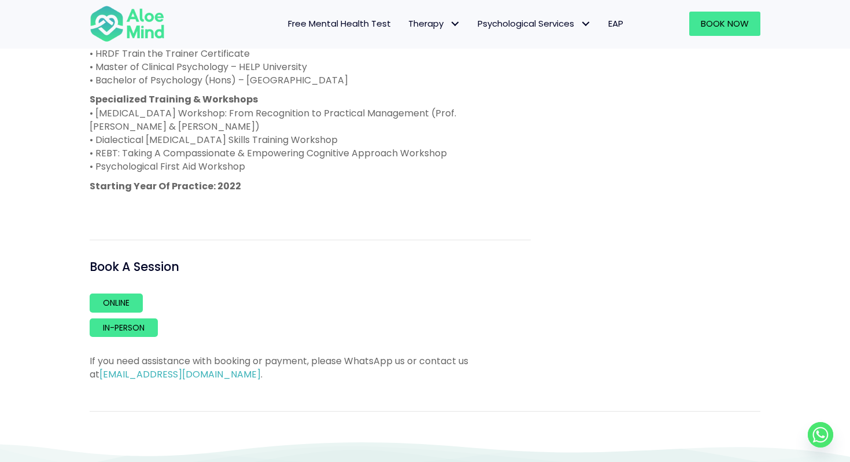
scroll to position [817, 0]
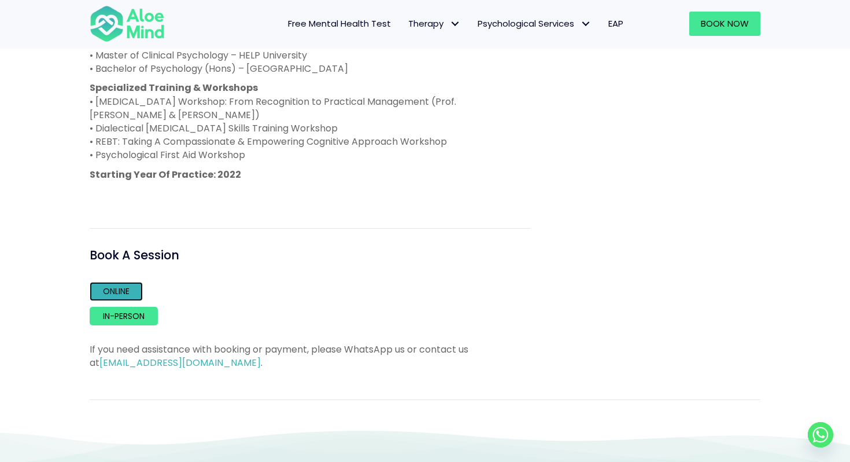
click at [130, 300] on link "Online" at bounding box center [116, 291] width 53 height 19
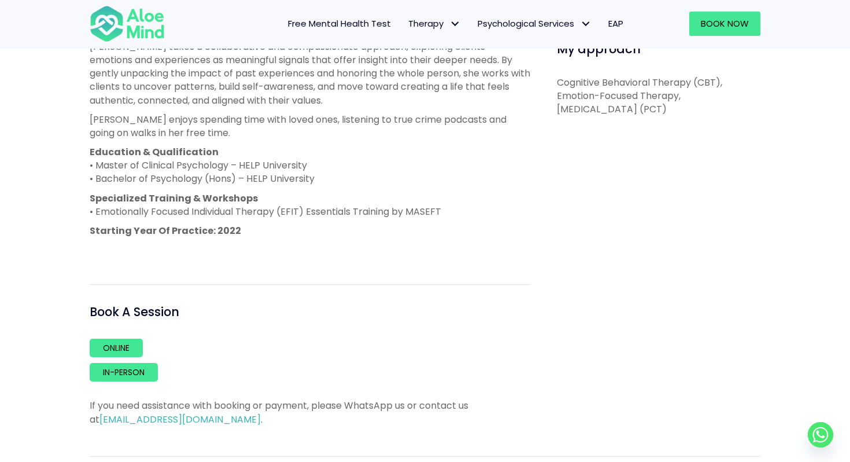
scroll to position [647, 0]
click at [121, 353] on link "Online" at bounding box center [116, 348] width 53 height 19
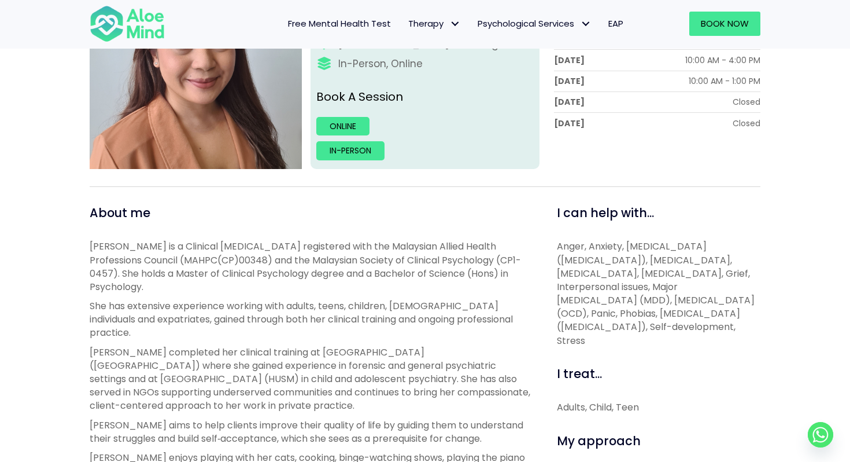
scroll to position [131, 0]
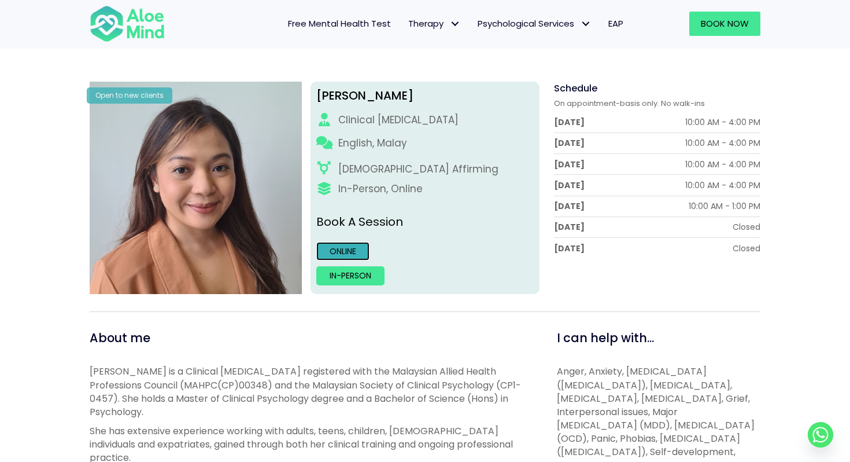
click at [352, 255] on link "Online" at bounding box center [342, 251] width 53 height 19
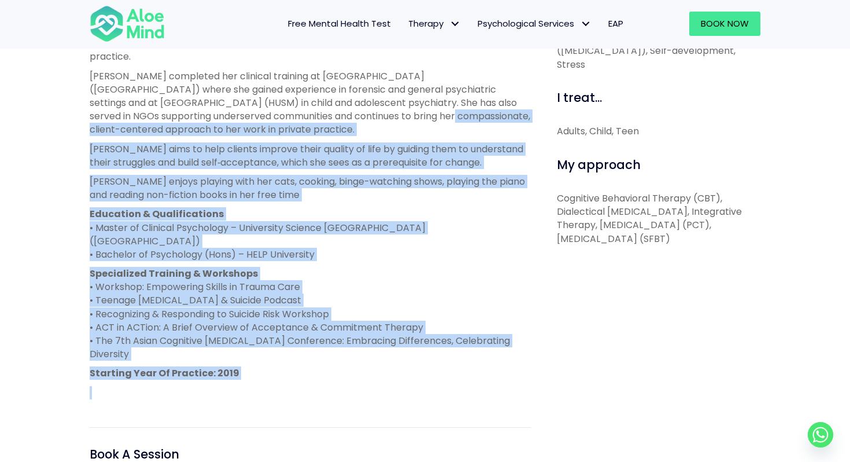
drag, startPoint x: 347, startPoint y: 353, endPoint x: 315, endPoint y: 85, distance: 270.3
click at [315, 86] on div "Hanna is a Clinical Psychologist registered with the Malaysian Allied Health Pr…" at bounding box center [310, 181] width 441 height 435
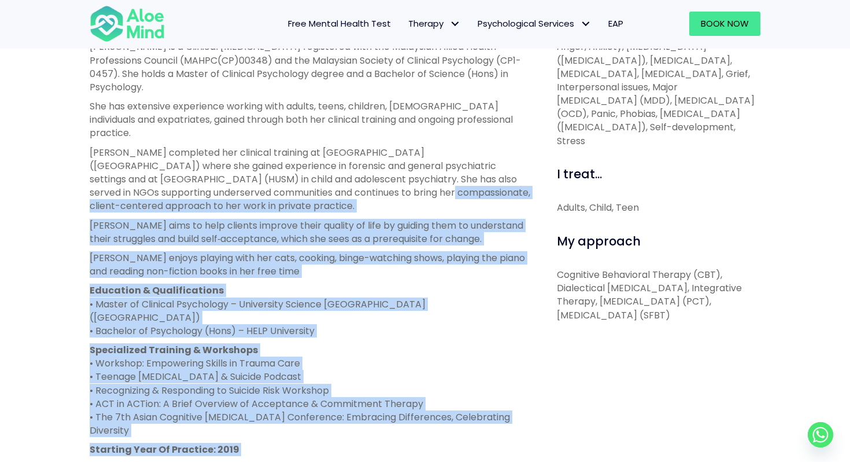
scroll to position [413, 0]
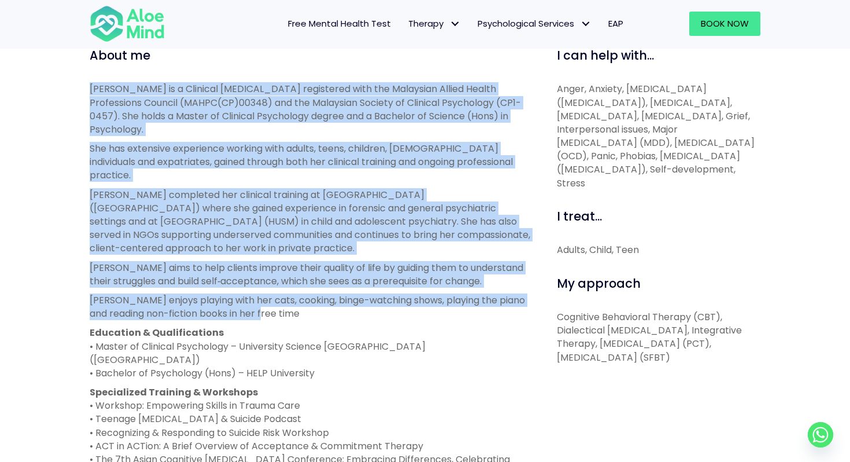
drag, startPoint x: 86, startPoint y: 87, endPoint x: 347, endPoint y: 280, distance: 323.9
click at [347, 280] on div "About me Hanna is a Clinical Psychologist registered with the Malaysian Allied …" at bounding box center [310, 367] width 459 height 640
click at [347, 293] on p "Hanna enjoys playing with her cats, cooking, binge-watching shows, playing the …" at bounding box center [310, 306] width 441 height 27
drag, startPoint x: 347, startPoint y: 280, endPoint x: 91, endPoint y: 87, distance: 319.7
click at [91, 87] on div "Hanna is a Clinical Psychologist registered with the Malaysian Allied Health Pr…" at bounding box center [310, 299] width 441 height 435
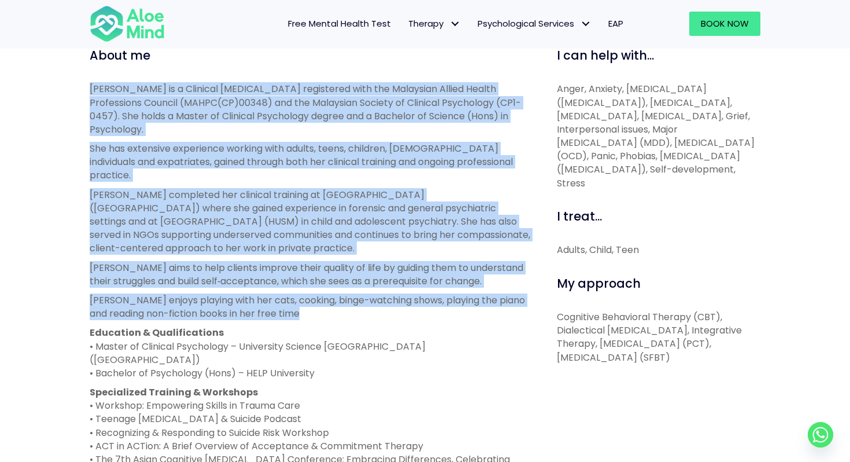
click at [91, 87] on p "Hanna is a Clinical Psychologist registered with the Malaysian Allied Health Pr…" at bounding box center [310, 109] width 441 height 54
drag, startPoint x: 89, startPoint y: 87, endPoint x: 316, endPoint y: 281, distance: 299.6
click at [316, 281] on div "About me Hanna is a Clinical Psychologist registered with the Malaysian Allied …" at bounding box center [310, 367] width 459 height 640
click at [316, 293] on p "Hanna enjoys playing with her cats, cooking, binge-watching shows, playing the …" at bounding box center [310, 306] width 441 height 27
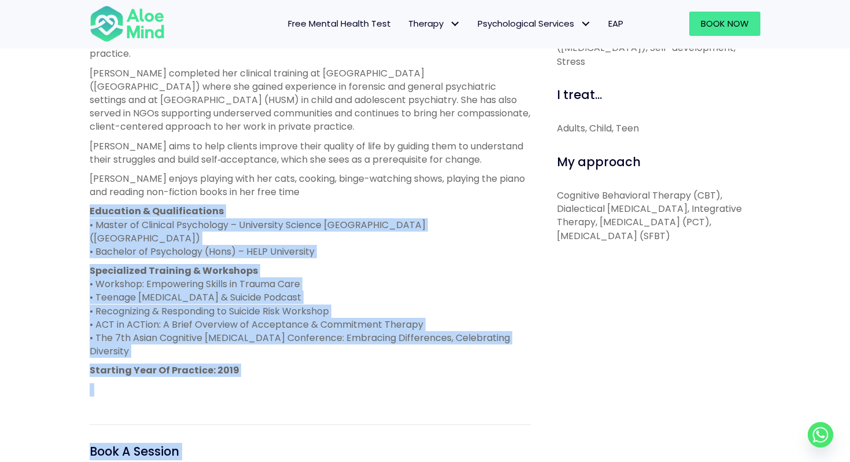
scroll to position [549, 0]
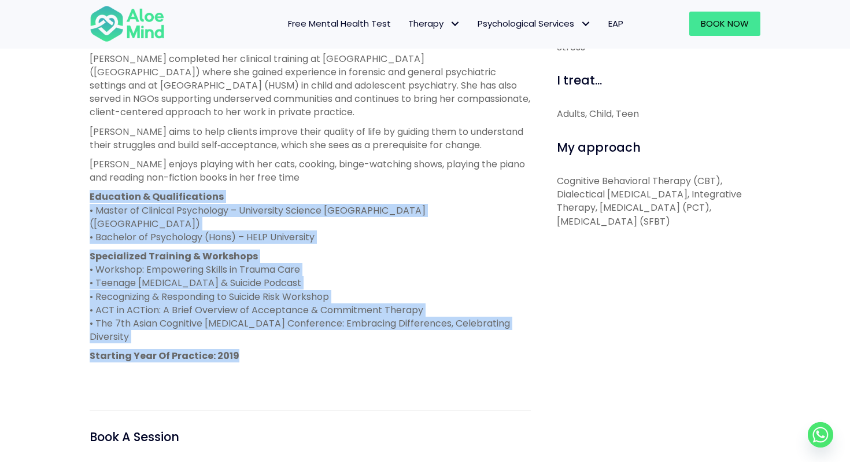
drag, startPoint x: 73, startPoint y: 310, endPoint x: 300, endPoint y: 321, distance: 226.5
click at [300, 321] on div "Hanna Open to new clients Hanna Clinical psychologist English, Malay LGBTQ Affi…" at bounding box center [425, 118] width 850 height 985
click at [300, 349] on p "Starting Year Of Practice: 2019" at bounding box center [310, 355] width 441 height 13
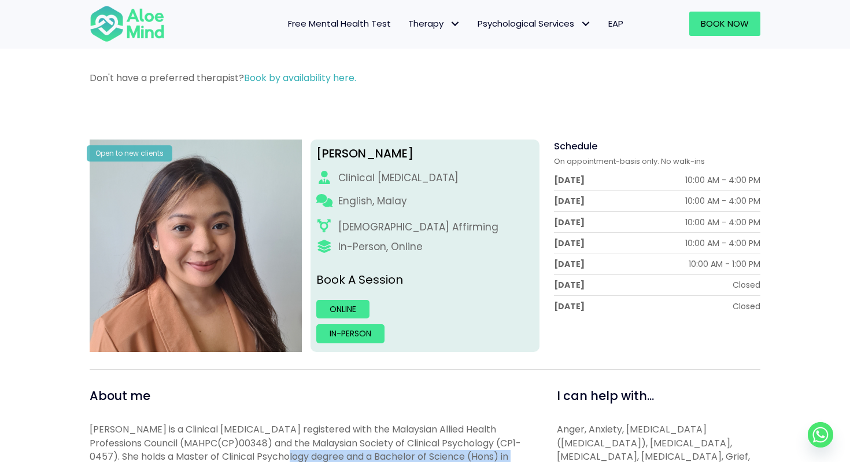
scroll to position [87, 0]
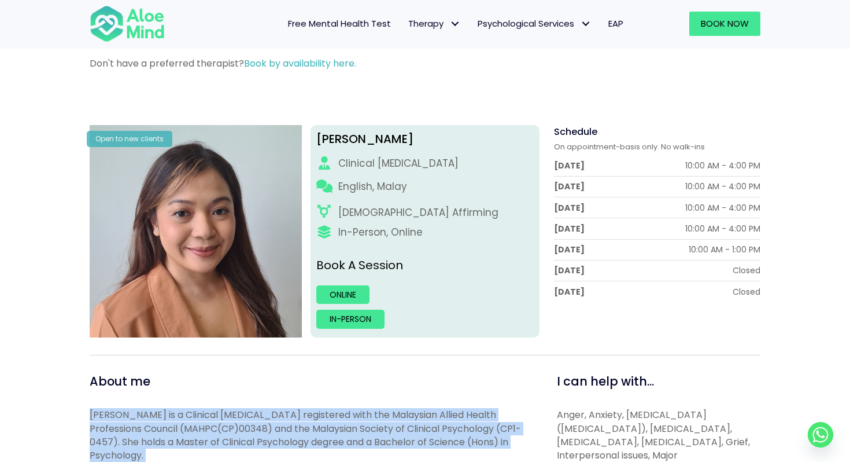
drag, startPoint x: 301, startPoint y: 320, endPoint x: 78, endPoint y: 404, distance: 238.0
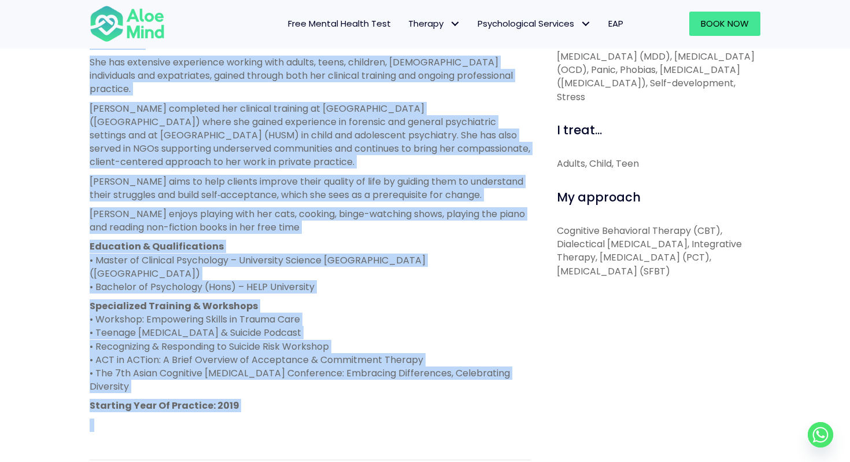
scroll to position [562, 0]
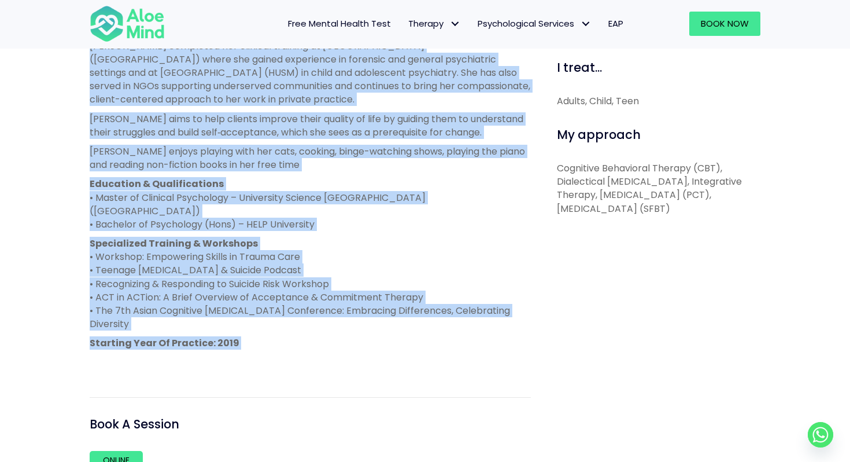
drag, startPoint x: 78, startPoint y: 404, endPoint x: 238, endPoint y: 309, distance: 186.2
click at [238, 309] on div "Hanna Open to new clients Hanna Clinical psychologist English, Malay LGBTQ Affi…" at bounding box center [425, 105] width 850 height 985
click at [238, 336] on p "Starting Year Of Practice: 2019" at bounding box center [310, 342] width 441 height 13
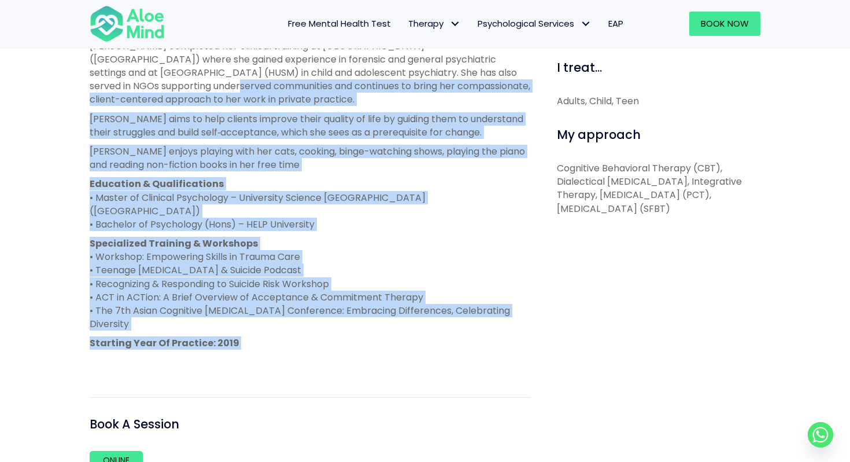
drag, startPoint x: 238, startPoint y: 309, endPoint x: 93, endPoint y: 58, distance: 290.1
click at [93, 58] on div "Hanna is a Clinical Psychologist registered with the Malaysian Allied Health Pr…" at bounding box center [310, 150] width 441 height 435
click at [82, 64] on div "About me Hanna is a Clinical Psychologist registered with the Malaysian Allied …" at bounding box center [310, 218] width 459 height 640
drag, startPoint x: 82, startPoint y: 59, endPoint x: 298, endPoint y: 310, distance: 330.6
click at [298, 310] on div "About me Hanna is a Clinical Psychologist registered with the Malaysian Allied …" at bounding box center [310, 218] width 459 height 640
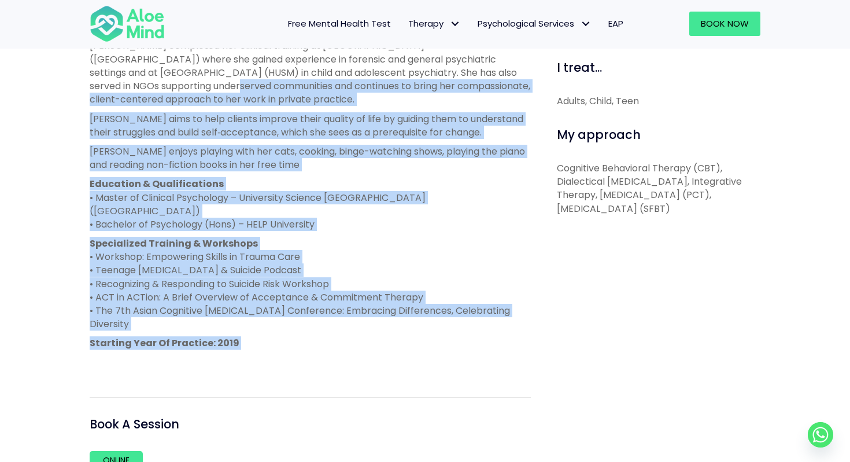
click at [297, 310] on div "Hanna is a Clinical Psychologist registered with the Malaysian Allied Health Pr…" at bounding box center [310, 150] width 441 height 435
drag, startPoint x: 297, startPoint y: 310, endPoint x: 84, endPoint y: 63, distance: 325.3
click at [84, 63] on div "About me Hanna is a Clinical Psychologist registered with the Malaysian Allied …" at bounding box center [310, 218] width 459 height 640
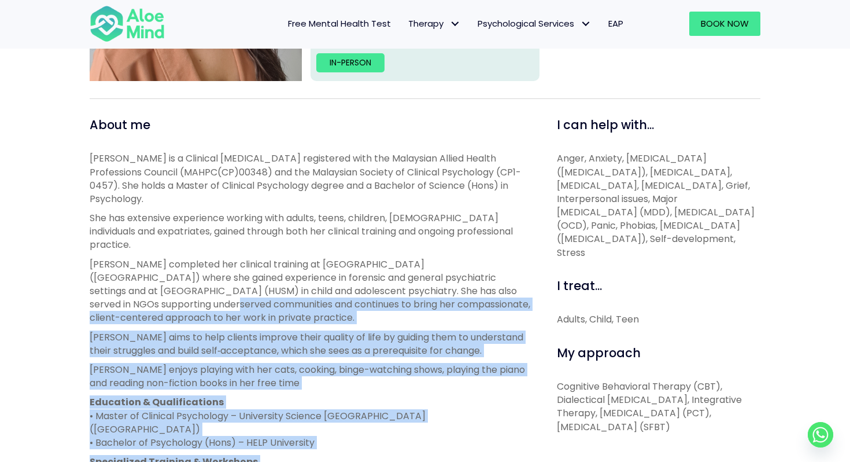
scroll to position [319, 0]
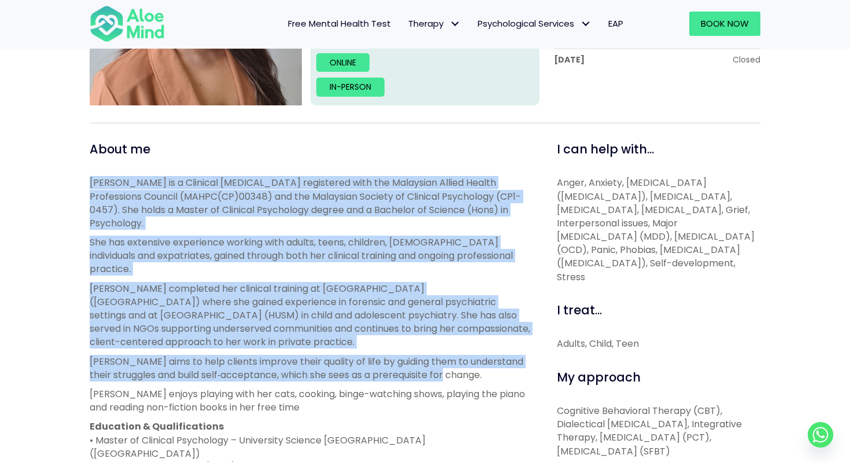
drag, startPoint x: 89, startPoint y: 184, endPoint x: 482, endPoint y: 350, distance: 427.5
click at [483, 350] on div "About me Hanna is a Clinical Psychologist registered with the Malaysian Allied …" at bounding box center [310, 461] width 459 height 640
click at [482, 355] on p "Hanna aims to help clients improve their quality of life by guiding them to und…" at bounding box center [310, 368] width 441 height 27
drag, startPoint x: 482, startPoint y: 350, endPoint x: 105, endPoint y: 179, distance: 414.3
click at [105, 179] on div "Hanna is a Clinical Psychologist registered with the Malaysian Allied Health Pr…" at bounding box center [310, 393] width 441 height 435
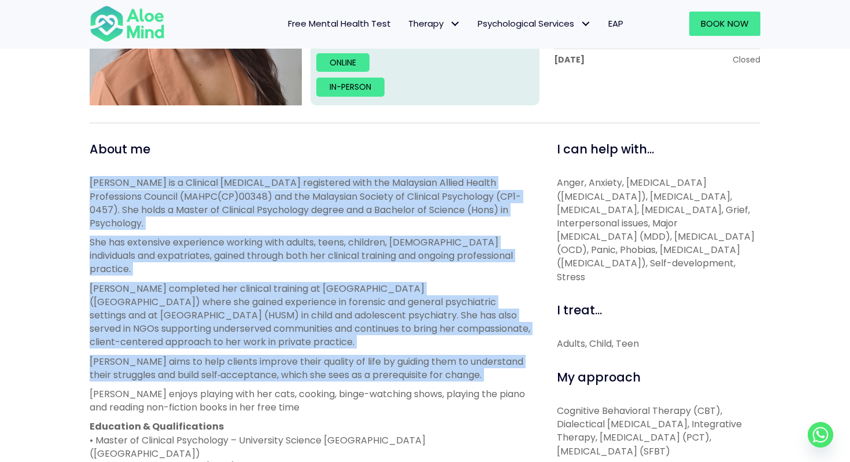
click at [84, 175] on div "About me Hanna is a Clinical Psychologist registered with the Malaysian Allied …" at bounding box center [310, 461] width 459 height 640
drag, startPoint x: 84, startPoint y: 175, endPoint x: 492, endPoint y: 354, distance: 445.3
click at [492, 354] on div "About me Hanna is a Clinical Psychologist registered with the Malaysian Allied …" at bounding box center [310, 461] width 459 height 640
click at [492, 355] on p "Hanna aims to help clients improve their quality of life by guiding them to und…" at bounding box center [310, 368] width 441 height 27
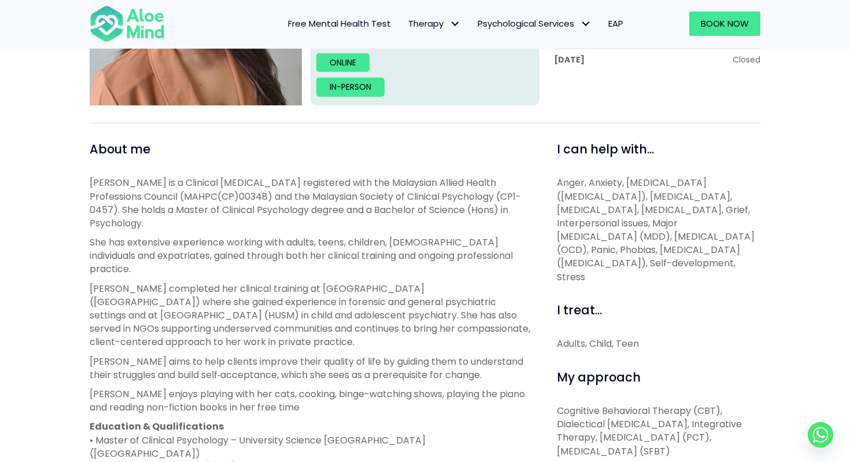
scroll to position [580, 0]
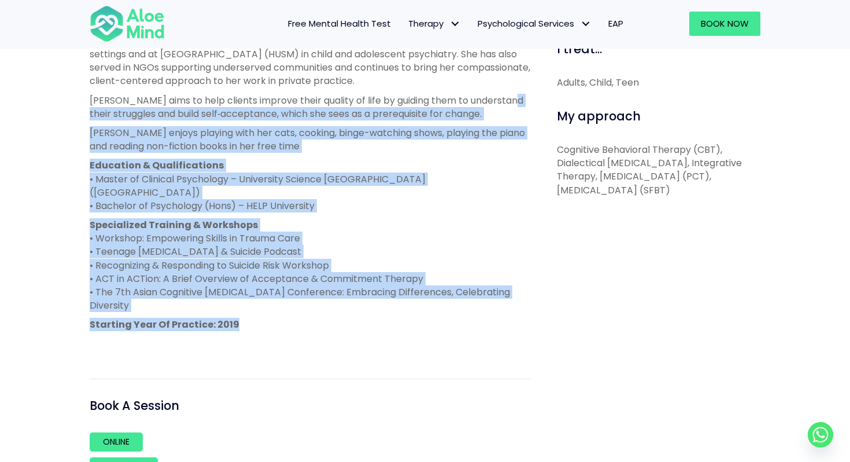
drag, startPoint x: 78, startPoint y: 87, endPoint x: 303, endPoint y: 290, distance: 303.1
click at [303, 290] on div "Hanna Open to new clients Hanna Clinical psychologist English, Malay LGBTQ Affi…" at bounding box center [425, 86] width 850 height 985
click at [303, 318] on p "Starting Year Of Practice: 2019" at bounding box center [310, 324] width 441 height 13
drag, startPoint x: 303, startPoint y: 290, endPoint x: 71, endPoint y: 87, distance: 308.7
click at [71, 87] on div "Hanna Open to new clients Hanna Clinical psychologist English, Malay LGBTQ Affi…" at bounding box center [425, 86] width 850 height 985
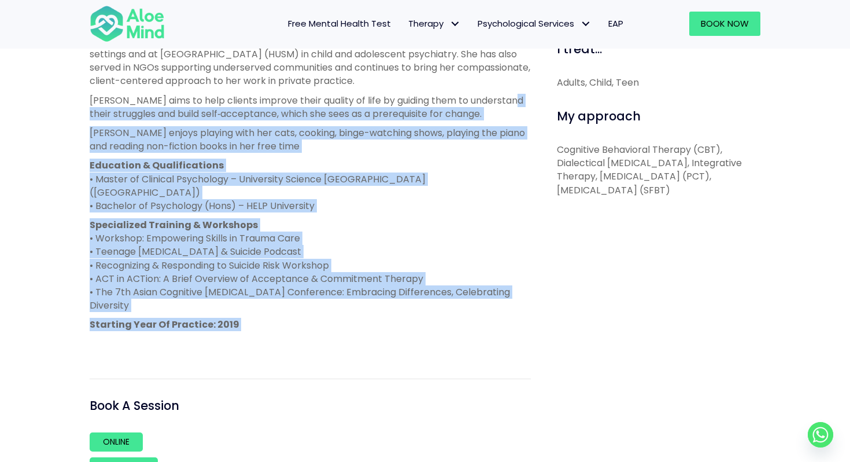
click at [71, 87] on div "Hanna Open to new clients Hanna Clinical psychologist English, Malay LGBTQ Affi…" at bounding box center [425, 86] width 850 height 985
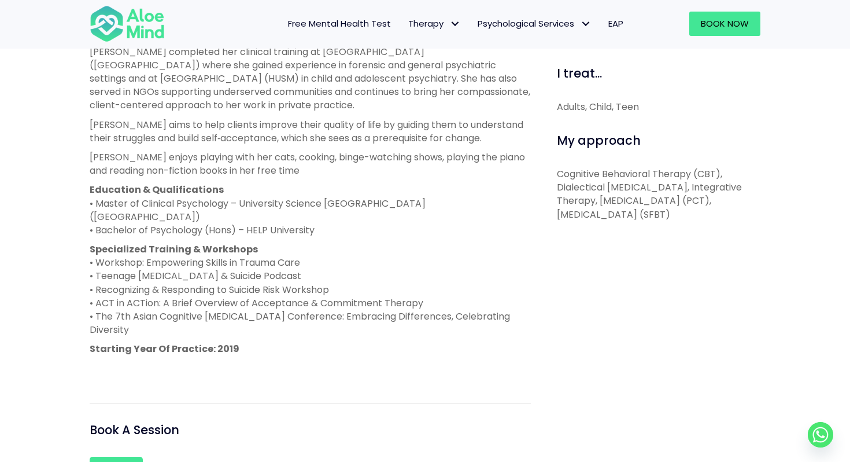
scroll to position [553, 0]
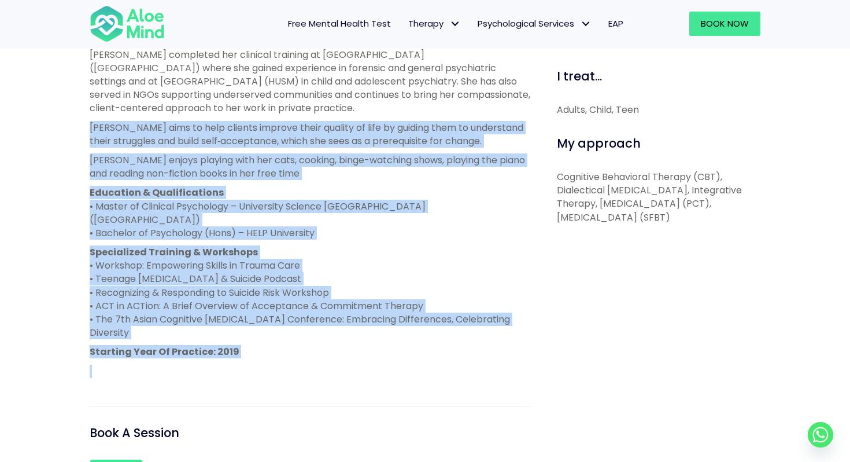
drag, startPoint x: 276, startPoint y: 340, endPoint x: 78, endPoint y: 99, distance: 312.0
click at [78, 99] on div "Hanna Open to new clients Hanna Clinical psychologist English, Malay LGBTQ Affi…" at bounding box center [425, 114] width 850 height 985
click at [142, 197] on p "Education & Qualifications • Master of Clinical Psychology – University Science…" at bounding box center [310, 213] width 441 height 54
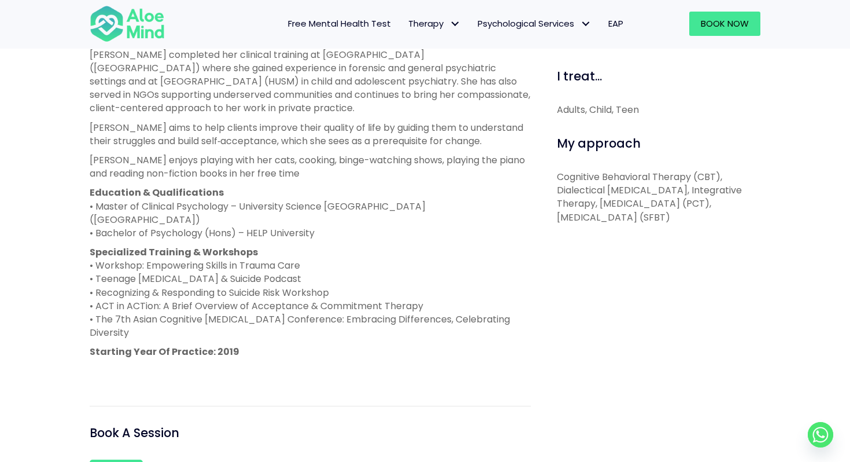
click at [259, 300] on div "Hanna is a Clinical Psychologist registered with the Malaysian Allied Health Pr…" at bounding box center [310, 159] width 441 height 435
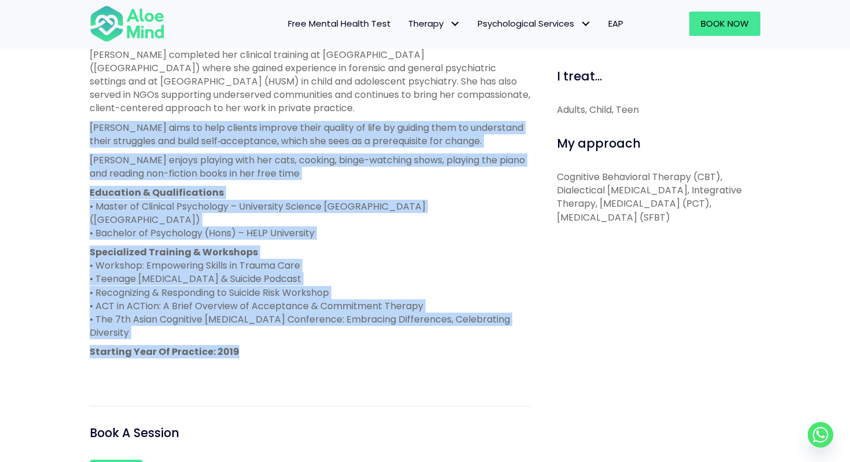
drag, startPoint x: 257, startPoint y: 308, endPoint x: 56, endPoint y: 102, distance: 288.0
click at [57, 102] on div "Hanna Open to new clients Hanna Clinical psychologist English, Malay LGBTQ Affi…" at bounding box center [425, 114] width 850 height 985
click at [56, 102] on div "Hanna Open to new clients Hanna Clinical psychologist English, Malay LGBTQ Affi…" at bounding box center [425, 114] width 850 height 985
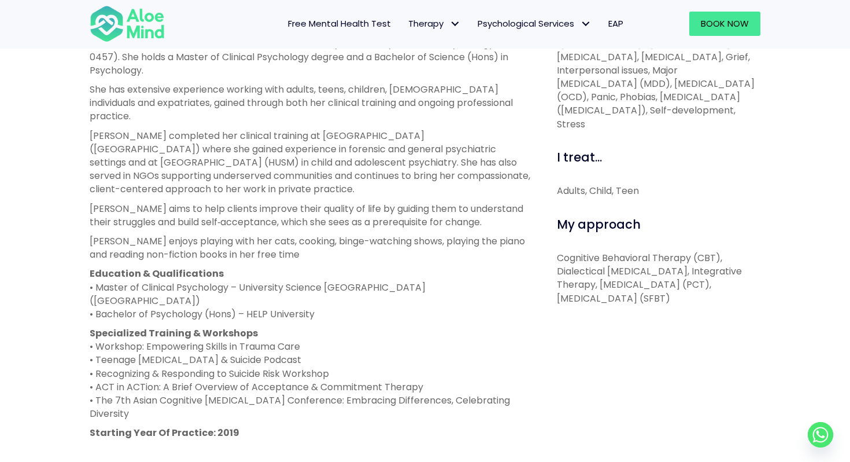
scroll to position [414, 0]
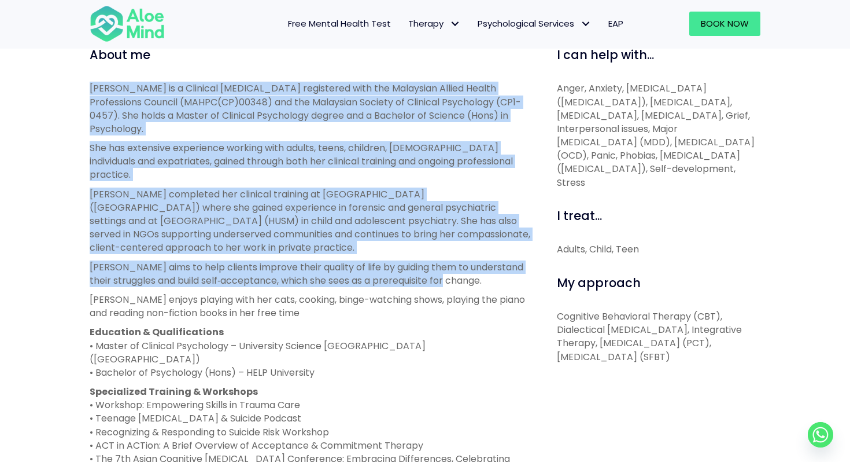
drag, startPoint x: 75, startPoint y: 93, endPoint x: 476, endPoint y: 252, distance: 430.8
click at [476, 252] on div "Hanna Open to new clients Hanna Clinical psychologist English, Malay LGBTQ Affi…" at bounding box center [425, 253] width 850 height 985
click at [476, 260] on p "Hanna aims to help clients improve their quality of life by guiding them to und…" at bounding box center [310, 273] width 441 height 27
drag, startPoint x: 476, startPoint y: 252, endPoint x: 1, endPoint y: 77, distance: 506.1
click at [1, 77] on div "Hanna Open to new clients Hanna Clinical psychologist English, Malay LGBTQ Affi…" at bounding box center [425, 253] width 850 height 985
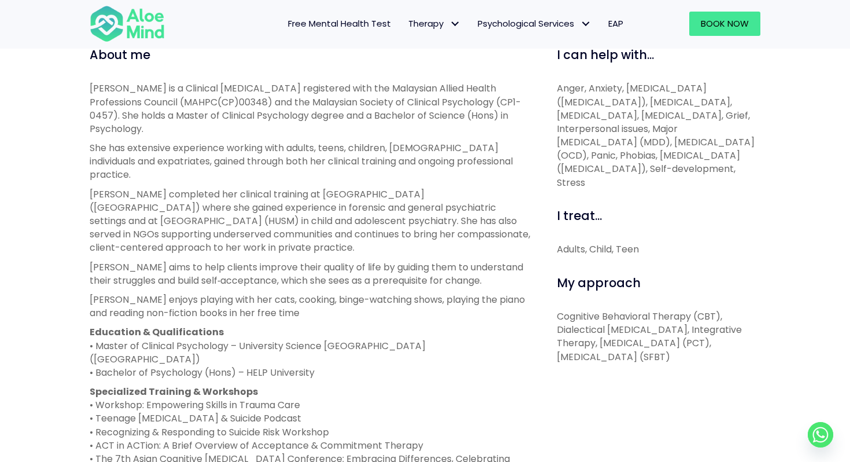
click at [65, 96] on div "Hanna Open to new clients Hanna Clinical psychologist English, Malay LGBTQ Affi…" at bounding box center [425, 253] width 850 height 985
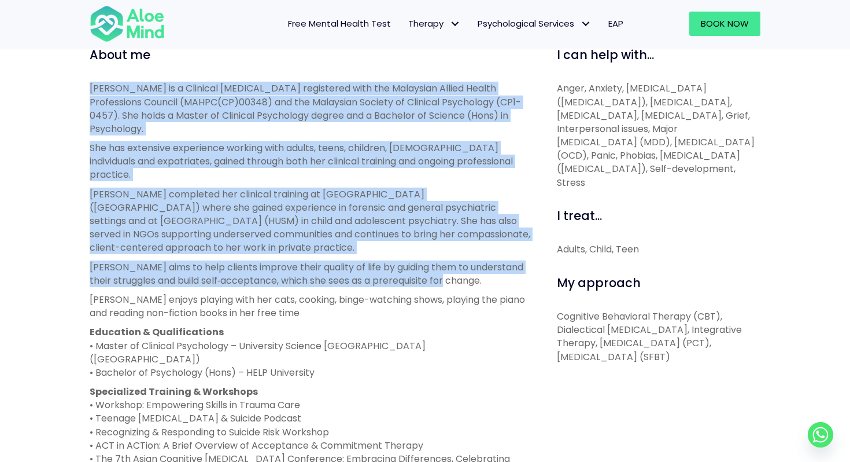
drag, startPoint x: 65, startPoint y: 84, endPoint x: 490, endPoint y: 249, distance: 455.5
click at [490, 249] on div "Hanna Open to new clients Hanna Clinical psychologist English, Malay LGBTQ Affi…" at bounding box center [425, 253] width 850 height 985
click at [490, 260] on p "Hanna aims to help clients improve their quality of life by guiding them to und…" at bounding box center [310, 273] width 441 height 27
drag, startPoint x: 486, startPoint y: 256, endPoint x: 64, endPoint y: 73, distance: 459.9
click at [64, 73] on div "Hanna Open to new clients Hanna Clinical psychologist English, Malay LGBTQ Affi…" at bounding box center [425, 253] width 850 height 985
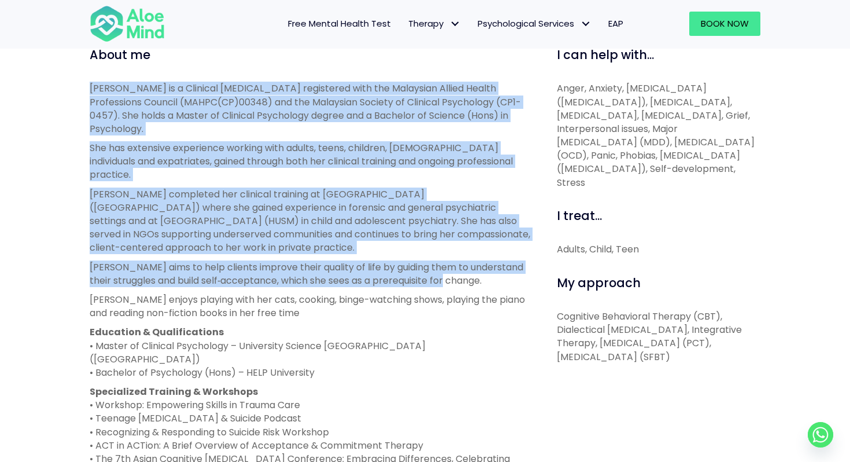
click at [64, 73] on div "Hanna Open to new clients Hanna Clinical psychologist English, Malay LGBTQ Affi…" at bounding box center [425, 253] width 850 height 985
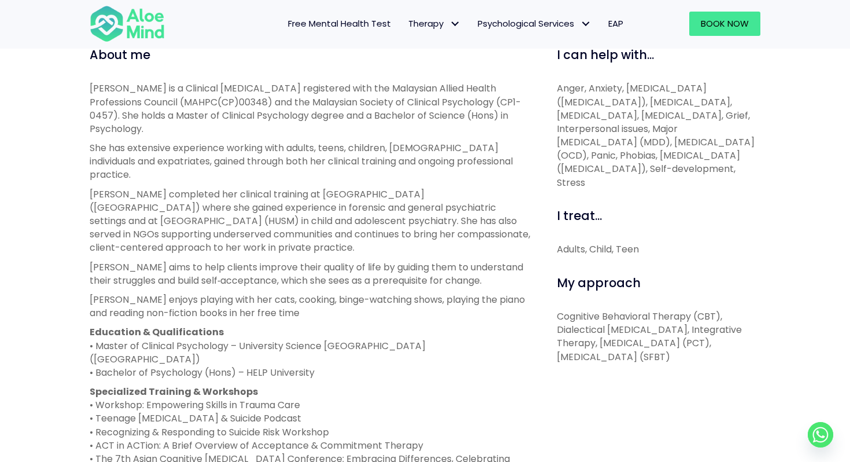
click at [89, 91] on div "About me Hanna is a Clinical Psychologist registered with the Malaysian Allied …" at bounding box center [310, 366] width 459 height 640
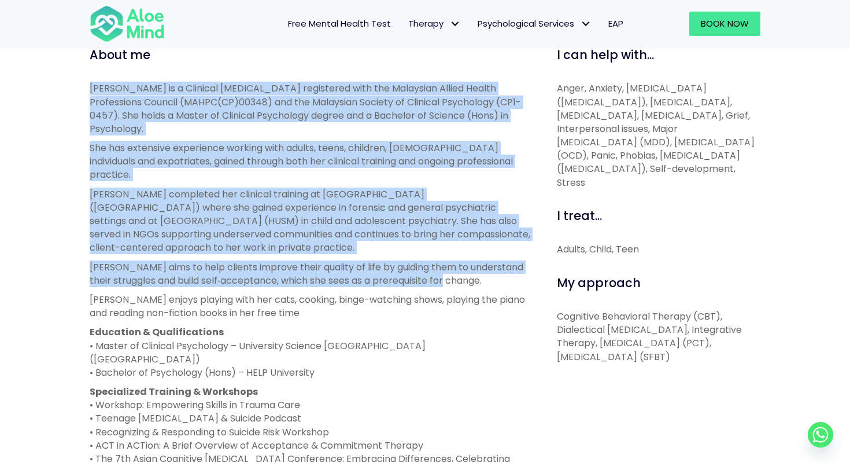
drag, startPoint x: 79, startPoint y: 80, endPoint x: 487, endPoint y: 251, distance: 442.1
click at [487, 251] on div "Hanna Open to new clients Hanna Clinical psychologist English, Malay LGBTQ Affi…" at bounding box center [425, 253] width 850 height 985
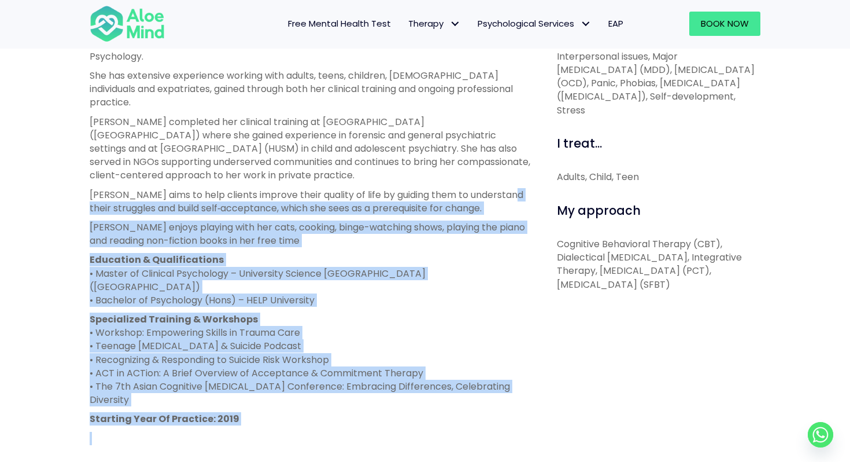
drag, startPoint x: 272, startPoint y: 399, endPoint x: 55, endPoint y: 185, distance: 304.8
click at [56, 185] on div "Hanna Open to new clients Hanna Clinical psychologist English, Malay LGBTQ Affi…" at bounding box center [425, 181] width 850 height 985
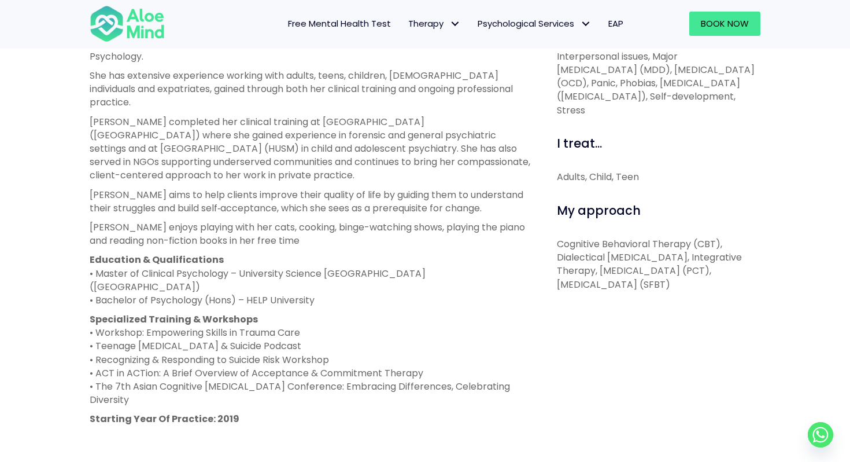
click at [190, 423] on div "About me Hanna is a Clinical Psychologist registered with the Malaysian Allied …" at bounding box center [310, 294] width 441 height 640
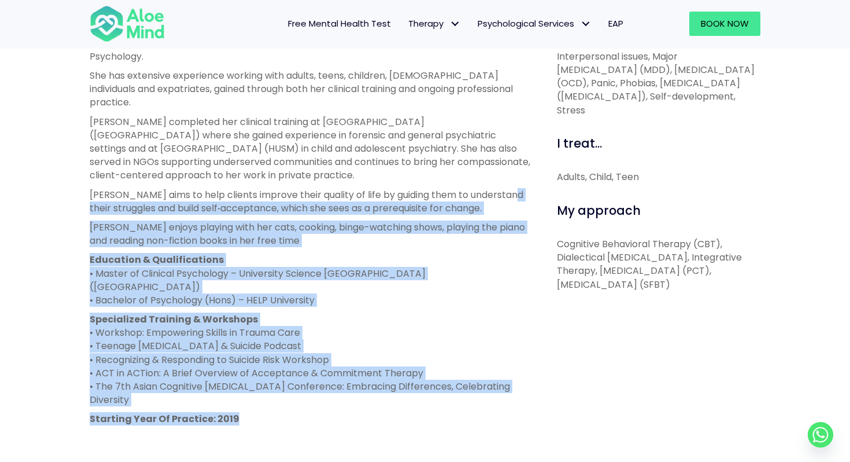
drag, startPoint x: 235, startPoint y: 376, endPoint x: 1, endPoint y: 179, distance: 306.3
click at [1, 179] on div "Hanna Open to new clients Hanna Clinical psychologist English, Malay LGBTQ Affi…" at bounding box center [425, 181] width 850 height 985
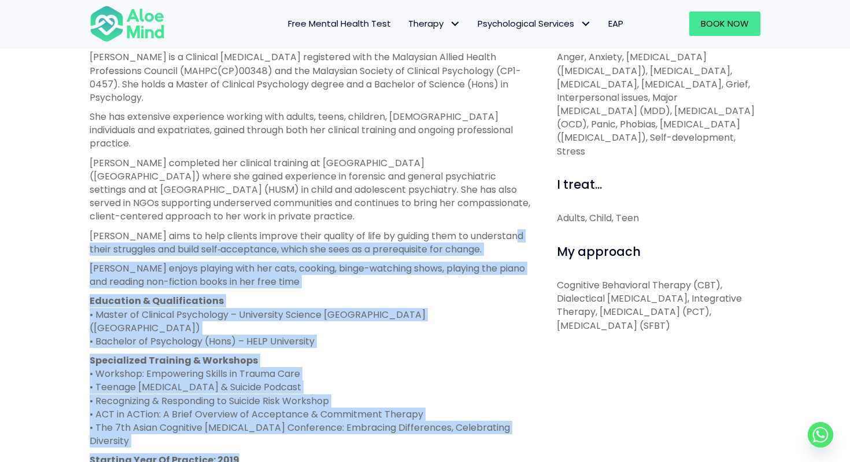
scroll to position [433, 0]
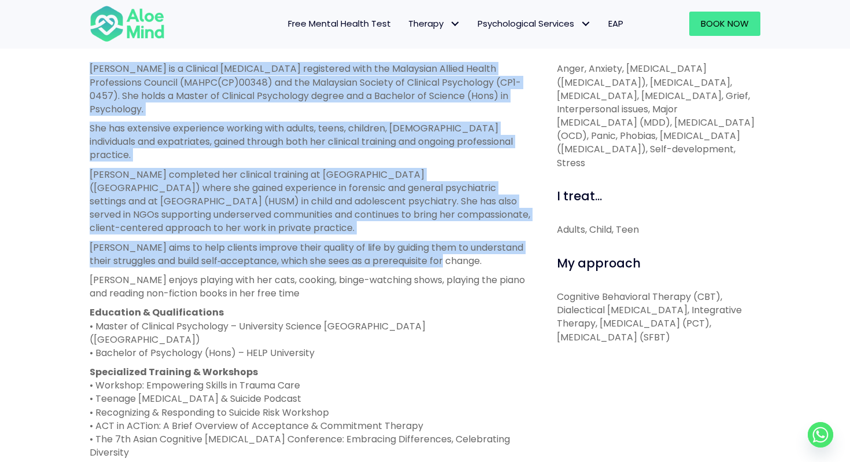
drag, startPoint x: 92, startPoint y: 68, endPoint x: 477, endPoint y: 235, distance: 420.0
click at [477, 235] on div "Hanna is a Clinical Psychologist registered with the Malaysian Allied Health Pr…" at bounding box center [310, 279] width 441 height 435
click at [477, 241] on p "Hanna aims to help clients improve their quality of life by guiding them to und…" at bounding box center [310, 254] width 441 height 27
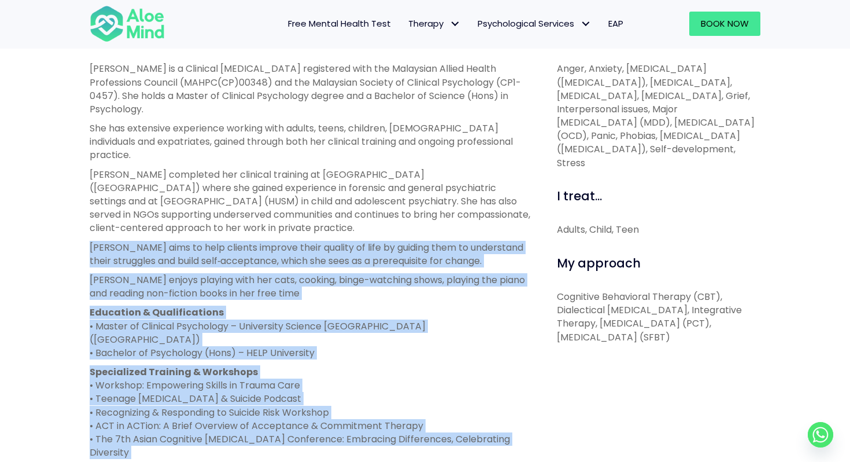
drag, startPoint x: 251, startPoint y: 432, endPoint x: 93, endPoint y: 209, distance: 272.6
click at [93, 209] on div "Hanna is a Clinical Psychologist registered with the Malaysian Allied Health Pr…" at bounding box center [310, 279] width 441 height 435
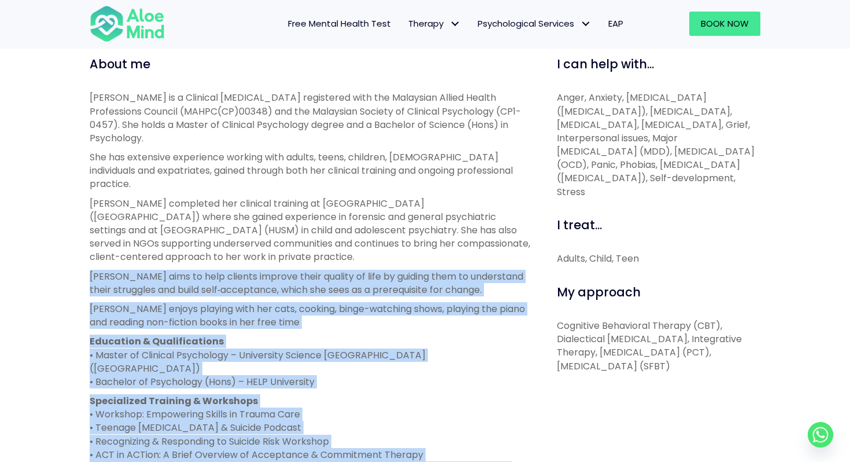
scroll to position [367, 0]
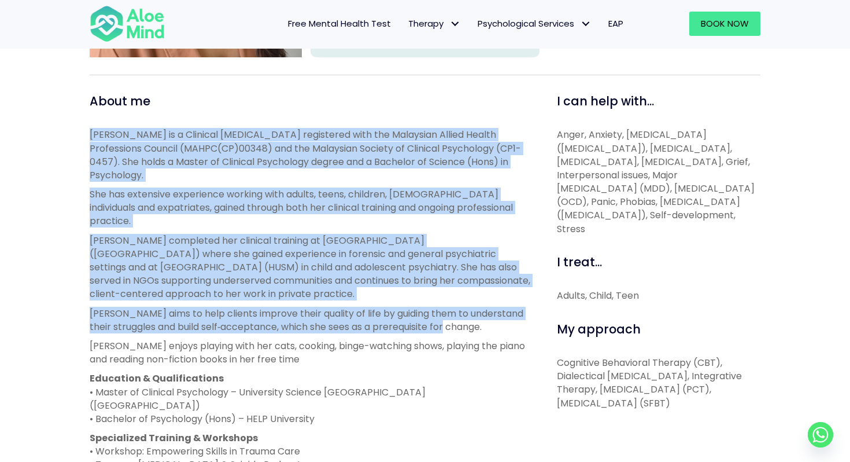
drag, startPoint x: 90, startPoint y: 133, endPoint x: 482, endPoint y: 292, distance: 423.1
click at [486, 296] on div "Hanna is a Clinical Psychologist registered with the Malaysian Allied Health Pr…" at bounding box center [310, 345] width 441 height 435
click at [482, 307] on p "Hanna aims to help clients improve their quality of life by guiding them to und…" at bounding box center [310, 320] width 441 height 27
drag, startPoint x: 482, startPoint y: 299, endPoint x: 72, endPoint y: 128, distance: 444.6
click at [72, 128] on div "Hanna Open to new clients Hanna Clinical psychologist English, Malay LGBTQ Affi…" at bounding box center [425, 299] width 850 height 985
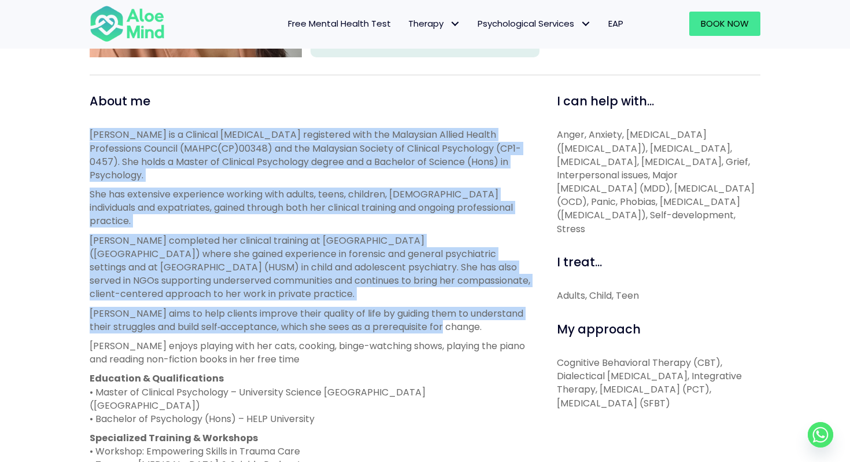
click at [88, 142] on div "About me Hanna is a Clinical Psychologist registered with the Malaysian Allied …" at bounding box center [310, 413] width 459 height 640
drag, startPoint x: 87, startPoint y: 130, endPoint x: 474, endPoint y: 293, distance: 420.0
click at [474, 293] on div "About me Hanna is a Clinical Psychologist registered with the Malaysian Allied …" at bounding box center [310, 413] width 459 height 640
click at [474, 307] on p "Hanna aims to help clients improve their quality of life by guiding them to und…" at bounding box center [310, 320] width 441 height 27
drag, startPoint x: 474, startPoint y: 293, endPoint x: 68, endPoint y: 124, distance: 439.9
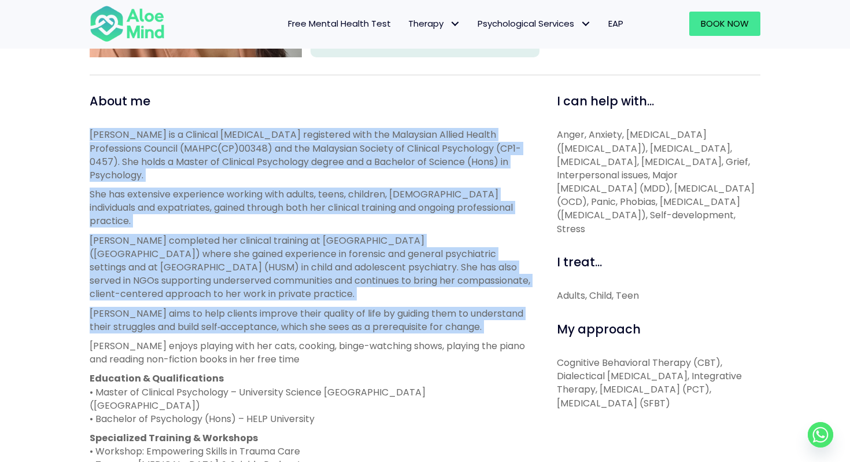
click at [68, 124] on div "Hanna Open to new clients Hanna Clinical psychologist English, Malay LGBTQ Affi…" at bounding box center [425, 299] width 850 height 985
drag, startPoint x: 68, startPoint y: 124, endPoint x: 468, endPoint y: 300, distance: 436.7
click at [468, 300] on div "Hanna Open to new clients Hanna Clinical psychologist English, Malay LGBTQ Affi…" at bounding box center [425, 299] width 850 height 985
click at [468, 307] on p "Hanna aims to help clients improve their quality of life by guiding them to und…" at bounding box center [310, 320] width 441 height 27
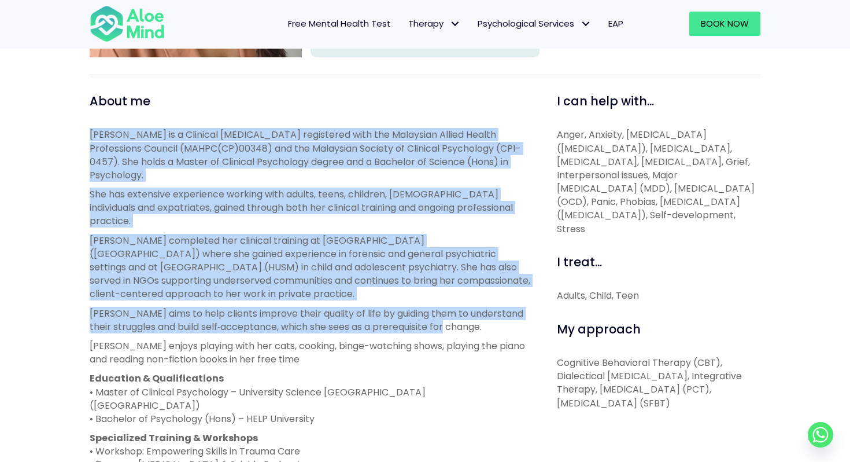
drag, startPoint x: 469, startPoint y: 300, endPoint x: 76, endPoint y: 132, distance: 427.2
click at [76, 132] on div "Hanna Open to new clients Hanna Clinical psychologist English, Malay LGBTQ Affi…" at bounding box center [425, 299] width 850 height 985
drag, startPoint x: 76, startPoint y: 132, endPoint x: 481, endPoint y: 295, distance: 436.4
click at [481, 295] on div "Hanna Open to new clients Hanna Clinical psychologist English, Malay LGBTQ Affi…" at bounding box center [425, 299] width 850 height 985
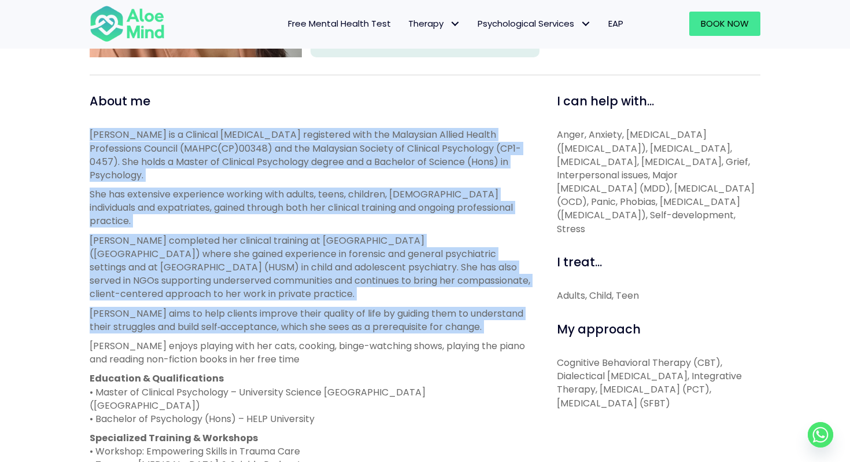
click at [481, 307] on p "Hanna aims to help clients improve their quality of life by guiding them to und…" at bounding box center [310, 320] width 441 height 27
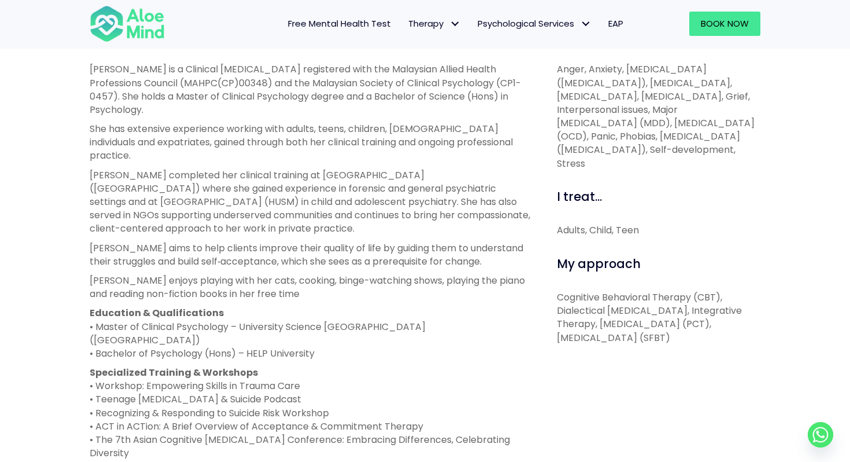
scroll to position [444, 0]
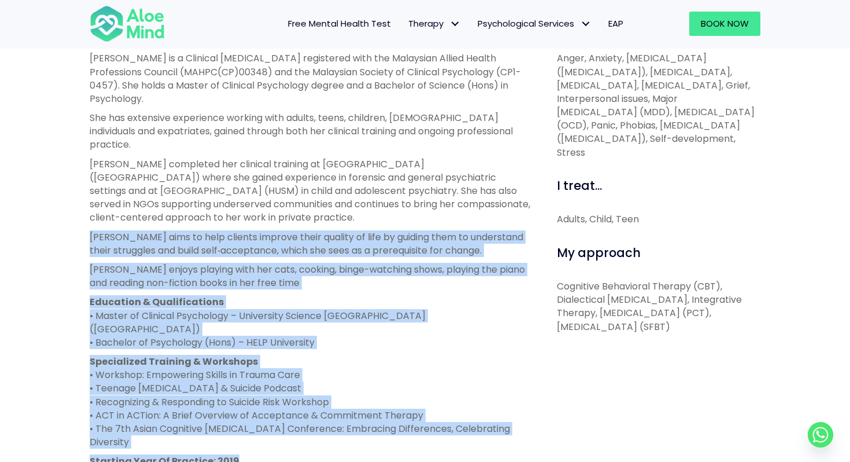
drag, startPoint x: 255, startPoint y: 425, endPoint x: 83, endPoint y: 214, distance: 271.8
click at [83, 214] on div "About me Hanna is a Clinical Psychologist registered with the Malaysian Allied …" at bounding box center [310, 336] width 459 height 640
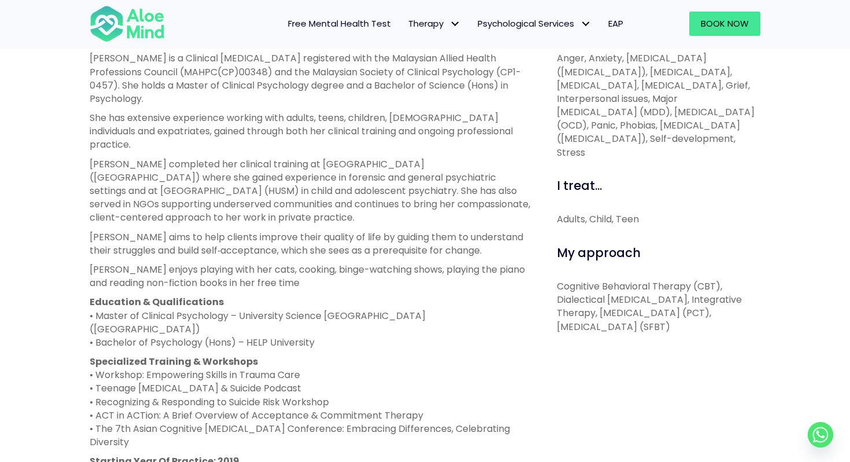
click at [359, 263] on p "Hanna enjoys playing with her cats, cooking, binge-watching shows, playing the …" at bounding box center [310, 276] width 441 height 27
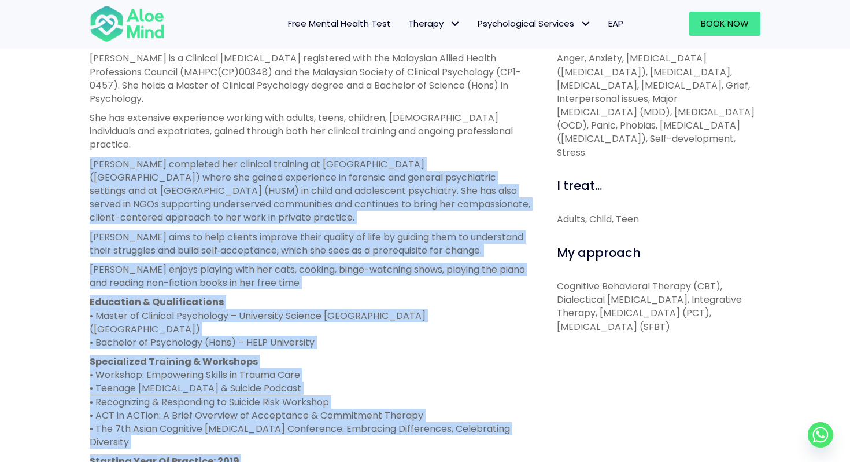
drag, startPoint x: 245, startPoint y: 432, endPoint x: 37, endPoint y: 139, distance: 358.5
click at [37, 139] on div "Hanna Open to new clients Hanna Clinical psychologist English, Malay LGBTQ Affi…" at bounding box center [425, 223] width 850 height 985
drag, startPoint x: 46, startPoint y: 139, endPoint x: 269, endPoint y: 421, distance: 359.5
click at [270, 421] on div "Hanna Open to new clients Hanna Clinical psychologist English, Malay LGBTQ Affi…" at bounding box center [425, 223] width 850 height 985
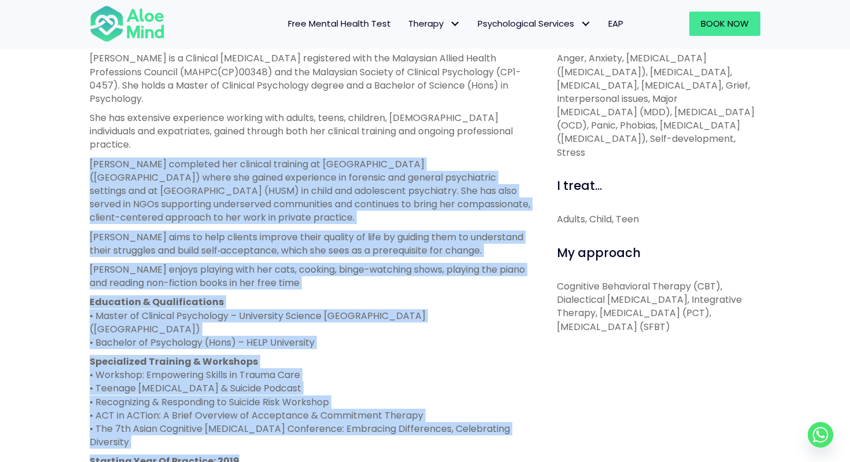
click at [269, 454] on p "Starting Year Of Practice: 2019" at bounding box center [310, 460] width 441 height 13
drag, startPoint x: 269, startPoint y: 421, endPoint x: 83, endPoint y: 131, distance: 344.6
click at [83, 131] on div "About me Hanna is a Clinical Psychologist registered with the Malaysian Allied …" at bounding box center [310, 336] width 459 height 640
drag, startPoint x: 83, startPoint y: 131, endPoint x: 258, endPoint y: 424, distance: 341.2
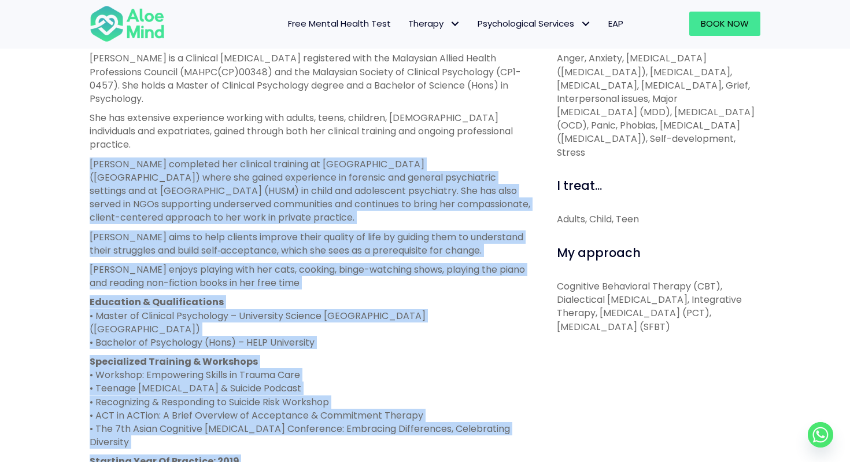
click at [258, 424] on div "About me Hanna is a Clinical Psychologist registered with the Malaysian Allied …" at bounding box center [310, 336] width 459 height 640
click at [258, 454] on p "Starting Year Of Practice: 2019" at bounding box center [310, 460] width 441 height 13
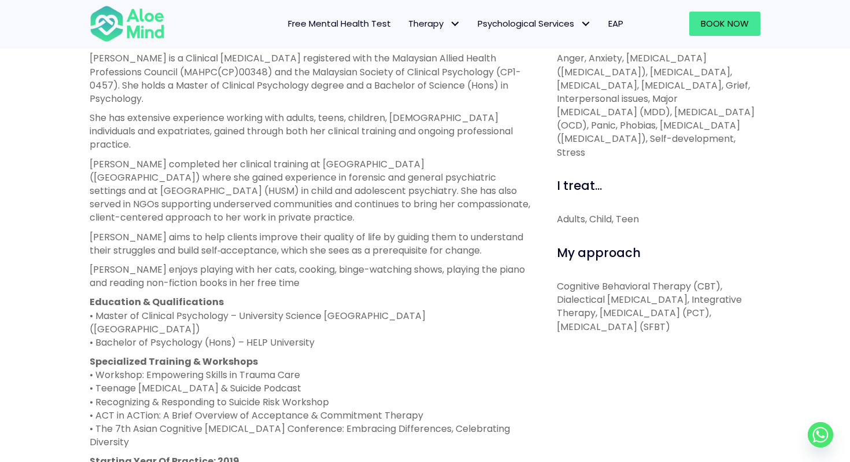
drag, startPoint x: 258, startPoint y: 424, endPoint x: 94, endPoint y: 146, distance: 322.7
click at [200, 349] on div "Hanna is a Clinical Psychologist registered with the Malaysian Allied Health Pr…" at bounding box center [310, 268] width 441 height 435
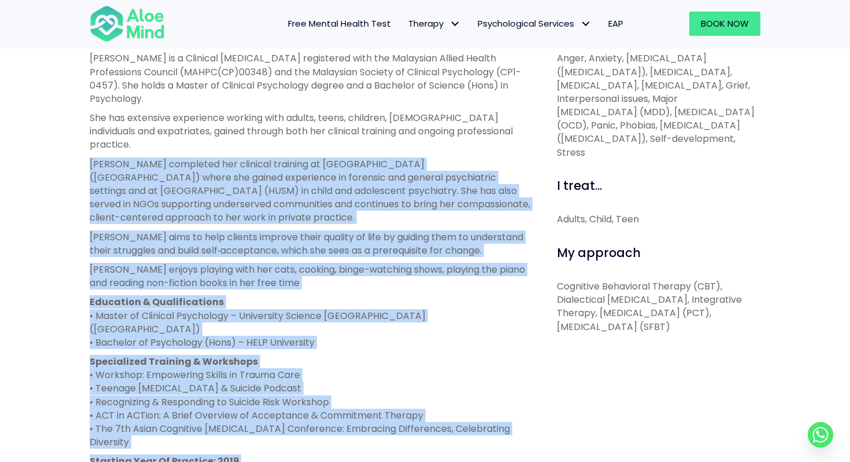
drag, startPoint x: 82, startPoint y: 128, endPoint x: 292, endPoint y: 438, distance: 374.8
click at [292, 438] on div "About me Hanna is a Clinical Psychologist registered with the Malaysian Allied …" at bounding box center [310, 336] width 459 height 640
drag, startPoint x: 292, startPoint y: 438, endPoint x: 71, endPoint y: 139, distance: 371.9
click at [71, 139] on div "Hanna Open to new clients Hanna Clinical psychologist English, Malay LGBTQ Affi…" at bounding box center [425, 223] width 850 height 985
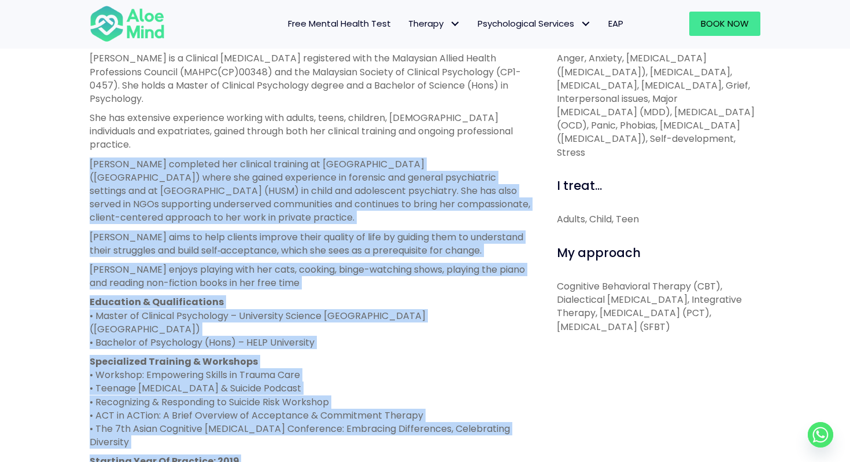
click at [71, 139] on div "Hanna Open to new clients Hanna Clinical psychologist English, Malay LGBTQ Affi…" at bounding box center [425, 223] width 850 height 985
drag, startPoint x: 71, startPoint y: 139, endPoint x: 304, endPoint y: 420, distance: 364.9
click at [304, 420] on div "Hanna Open to new clients Hanna Clinical psychologist English, Malay LGBTQ Affi…" at bounding box center [425, 223] width 850 height 985
click at [304, 454] on p "Starting Year Of Practice: 2019" at bounding box center [310, 460] width 441 height 13
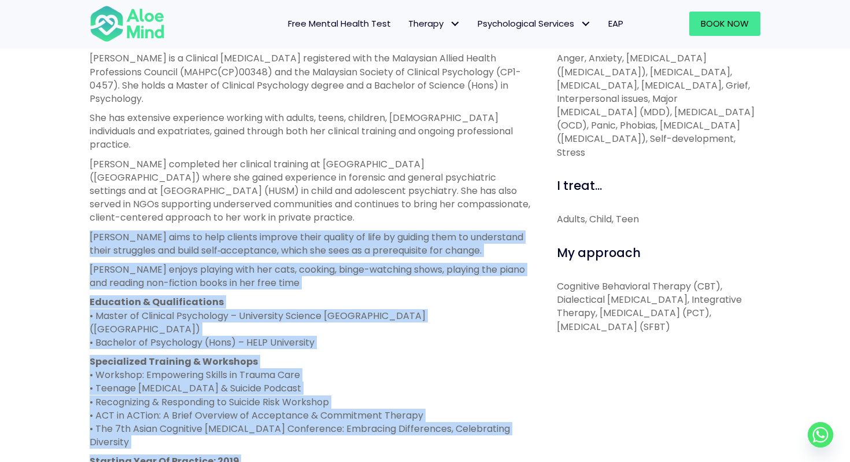
drag, startPoint x: 304, startPoint y: 420, endPoint x: 87, endPoint y: 201, distance: 308.5
click at [87, 201] on div "About me Hanna is a Clinical Psychologist registered with the Malaysian Allied …" at bounding box center [310, 336] width 459 height 640
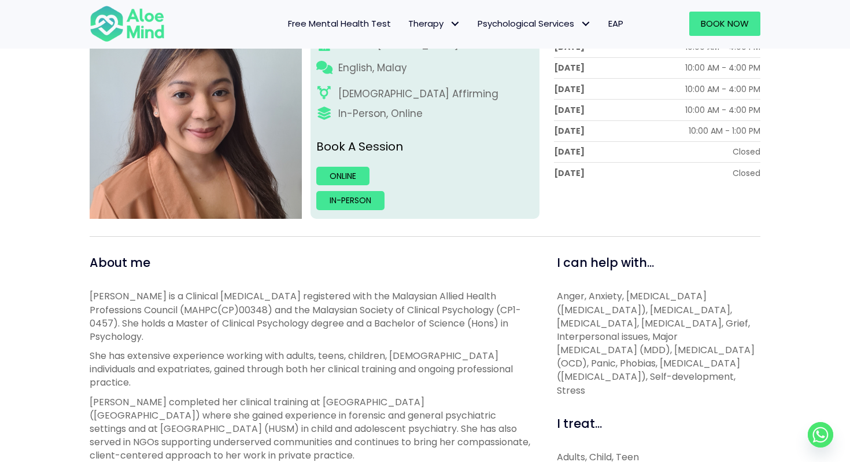
scroll to position [255, 0]
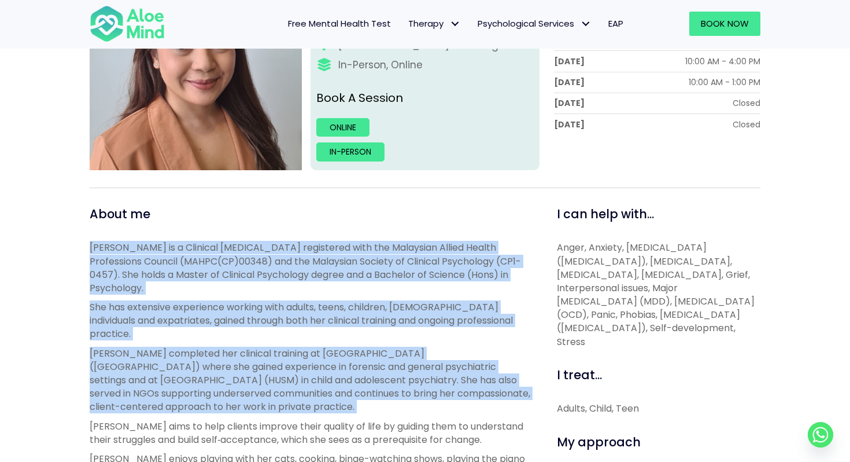
drag, startPoint x: 88, startPoint y: 246, endPoint x: 326, endPoint y: 389, distance: 277.4
click at [326, 389] on div "Hanna is a Clinical Psychologist registered with the Malaysian Allied Health Pr…" at bounding box center [310, 458] width 441 height 435
drag, startPoint x: 326, startPoint y: 389, endPoint x: 94, endPoint y: 242, distance: 274.1
click at [94, 242] on div "Hanna is a Clinical Psychologist registered with the Malaysian Allied Health Pr…" at bounding box center [310, 458] width 441 height 435
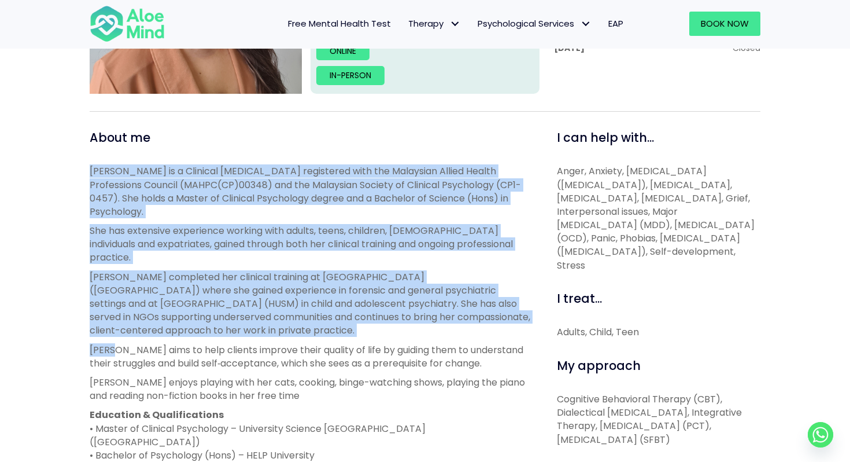
scroll to position [339, 0]
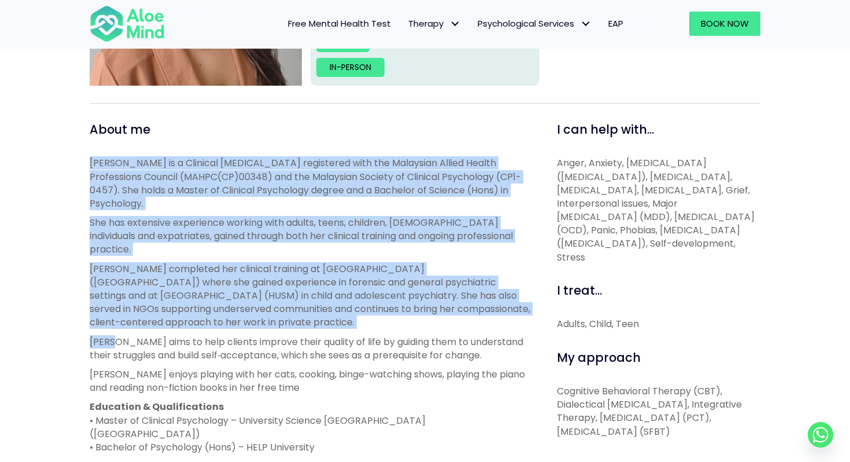
click at [82, 159] on div "About me Hanna is a Clinical Psychologist registered with the Malaysian Allied …" at bounding box center [310, 441] width 459 height 640
drag, startPoint x: 85, startPoint y: 163, endPoint x: 299, endPoint y: 291, distance: 249.6
click at [299, 291] on div "About me Hanna is a Clinical Psychologist registered with the Malaysian Allied …" at bounding box center [310, 441] width 459 height 640
click at [299, 291] on p "Hanna completed her clinical training at Hospital Bahagia Ulu Kinta (HBUK) wher…" at bounding box center [310, 295] width 441 height 67
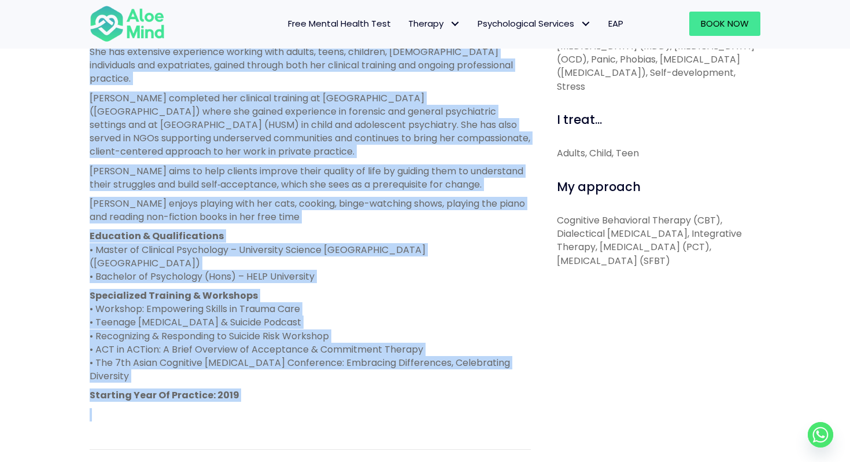
scroll to position [402, 0]
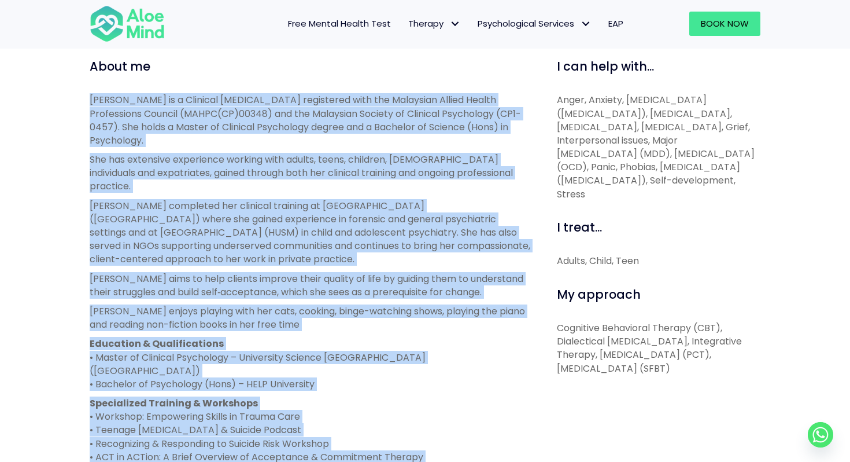
drag, startPoint x: 260, startPoint y: 342, endPoint x: 89, endPoint y: 90, distance: 304.9
click at [90, 90] on div "About me Hanna is a Clinical Psychologist registered with the Malaysian Allied …" at bounding box center [310, 378] width 441 height 640
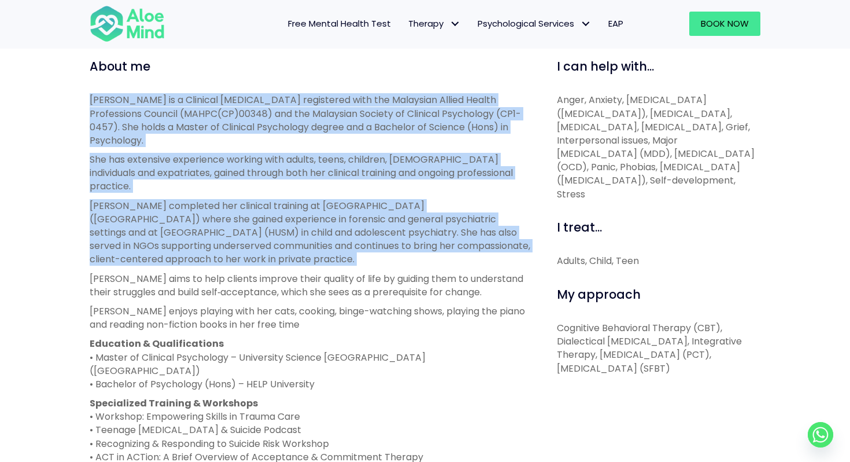
drag, startPoint x: 89, startPoint y: 90, endPoint x: 314, endPoint y: 231, distance: 265.2
click at [314, 231] on div "About me Hanna is a Clinical Psychologist registered with the Malaysian Allied …" at bounding box center [310, 378] width 441 height 640
click at [314, 231] on p "Hanna completed her clinical training at Hospital Bahagia Ulu Kinta (HBUK) wher…" at bounding box center [310, 232] width 441 height 67
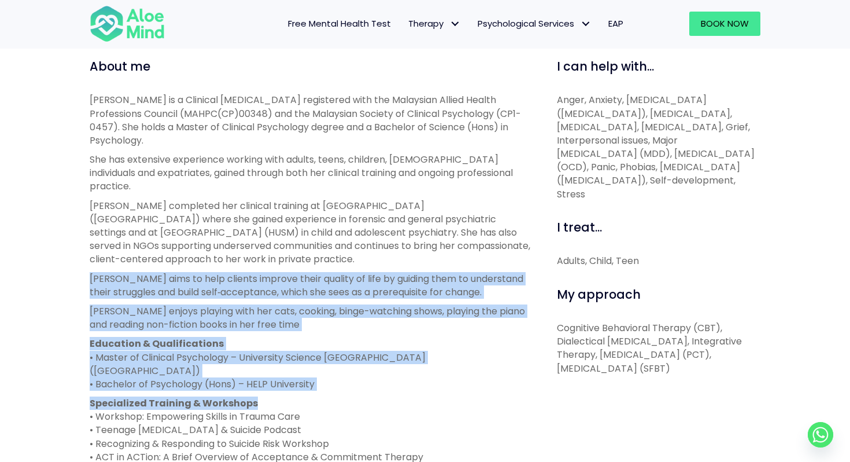
drag, startPoint x: 76, startPoint y: 245, endPoint x: 343, endPoint y: 357, distance: 289.4
click at [344, 358] on div "Hanna Open to new clients Hanna Clinical psychologist English, Malay LGBTQ Affi…" at bounding box center [425, 265] width 850 height 985
click at [343, 396] on p "Specialized Training & Workshops • Workshop: Empowering Skills in Trauma Care •…" at bounding box center [310, 443] width 441 height 94
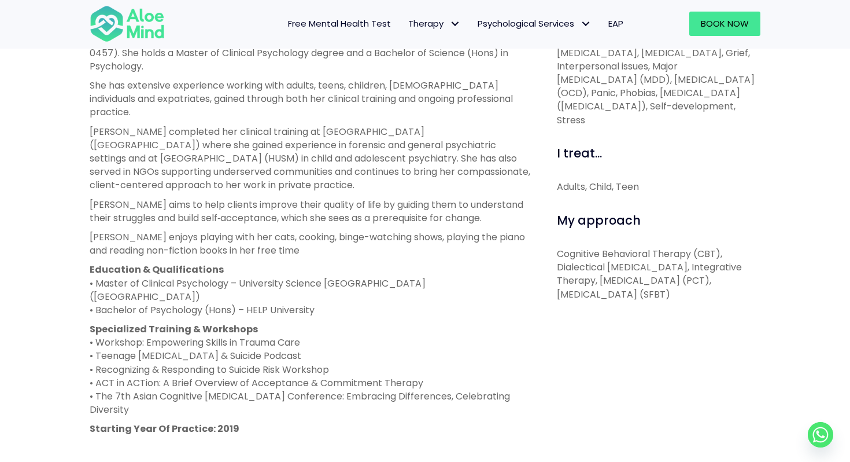
scroll to position [487, 0]
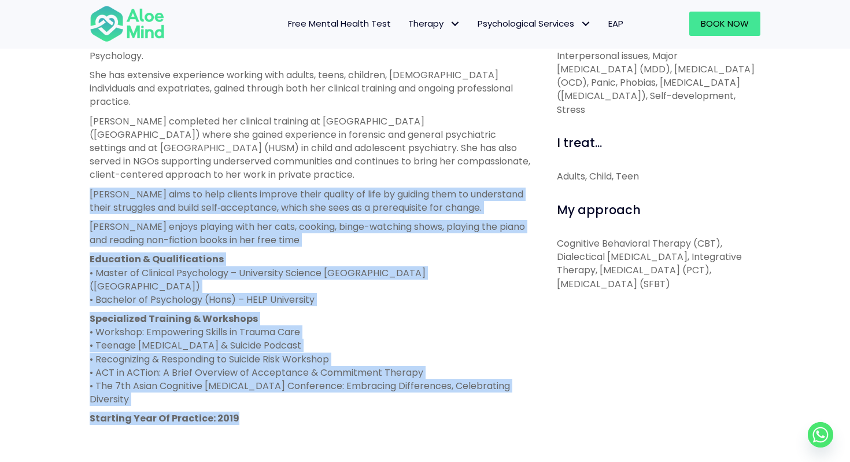
drag, startPoint x: 260, startPoint y: 384, endPoint x: 78, endPoint y: 160, distance: 288.7
click at [78, 160] on div "Hanna Open to new clients Hanna Clinical psychologist English, Malay LGBTQ Affi…" at bounding box center [425, 180] width 850 height 985
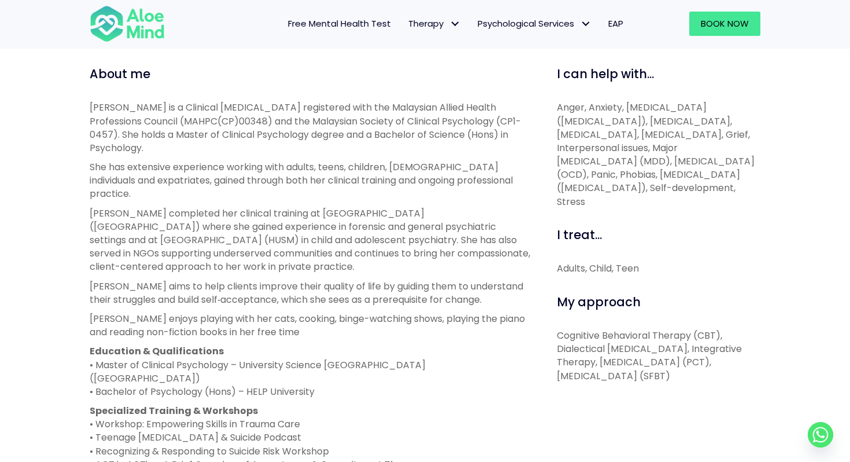
scroll to position [380, 0]
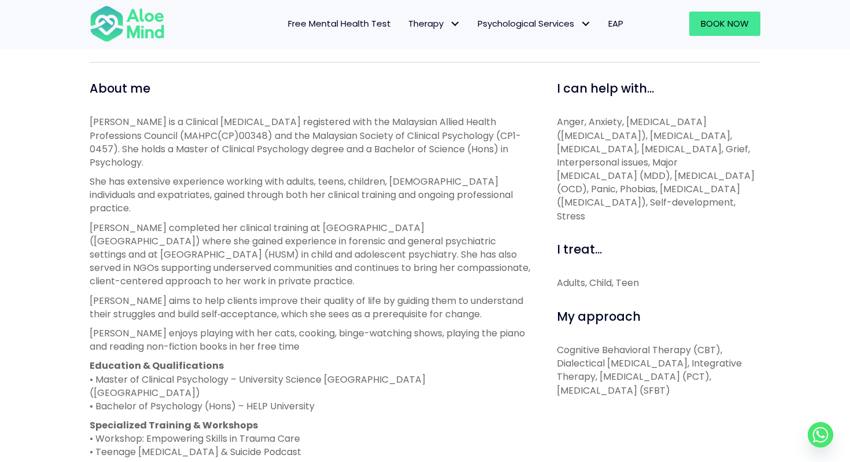
drag, startPoint x: 87, startPoint y: 118, endPoint x: 315, endPoint y: 253, distance: 265.1
click at [315, 252] on div "About me Hanna is a Clinical Psychologist registered with the Malaysian Allied …" at bounding box center [310, 400] width 459 height 640
click at [315, 253] on p "Hanna completed her clinical training at Hospital Bahagia Ulu Kinta (HBUK) wher…" at bounding box center [310, 254] width 441 height 67
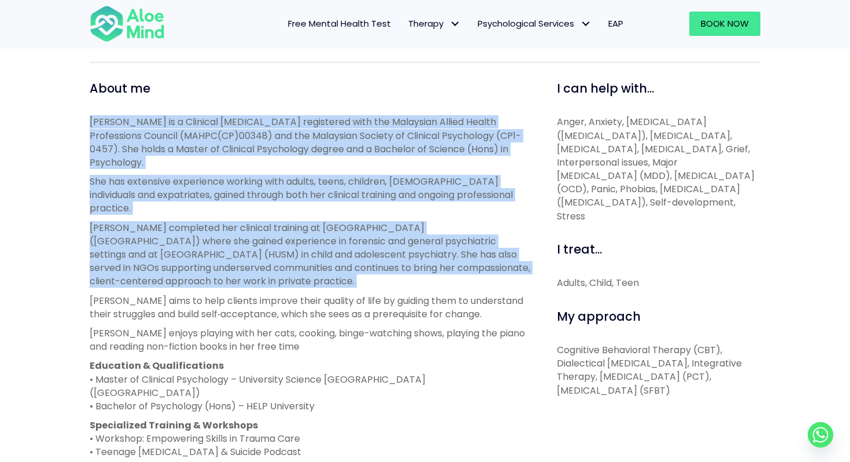
drag, startPoint x: 315, startPoint y: 253, endPoint x: 103, endPoint y: 117, distance: 251.6
click at [103, 117] on div "Hanna is a Clinical Psychologist registered with the Malaysian Allied Health Pr…" at bounding box center [310, 332] width 441 height 435
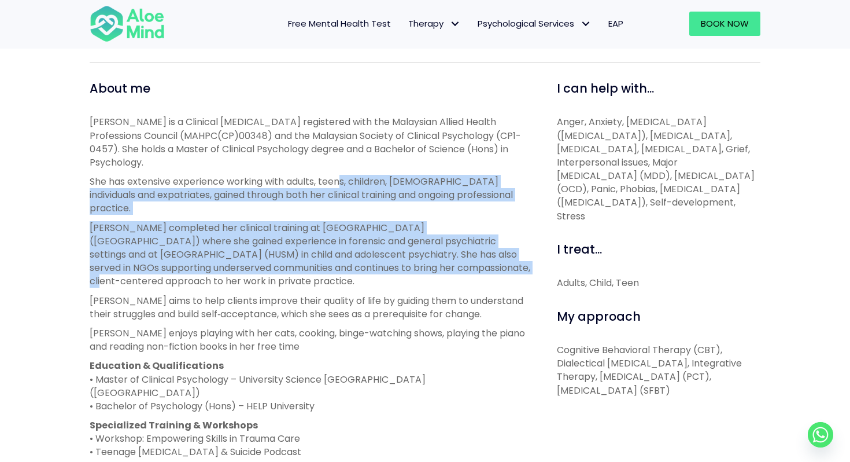
drag, startPoint x: 344, startPoint y: 164, endPoint x: 395, endPoint y: 243, distance: 94.0
click at [396, 244] on div "Hanna is a Clinical Psychologist registered with the Malaysian Allied Health Pr…" at bounding box center [310, 332] width 441 height 435
click at [395, 243] on p "Hanna completed her clinical training at Hospital Bahagia Ulu Kinta (HBUK) wher…" at bounding box center [310, 254] width 441 height 67
drag, startPoint x: 395, startPoint y: 249, endPoint x: 375, endPoint y: 94, distance: 155.7
click at [375, 94] on div "About me Hanna is a Clinical Psychologist registered with the Malaysian Allied …" at bounding box center [310, 400] width 441 height 640
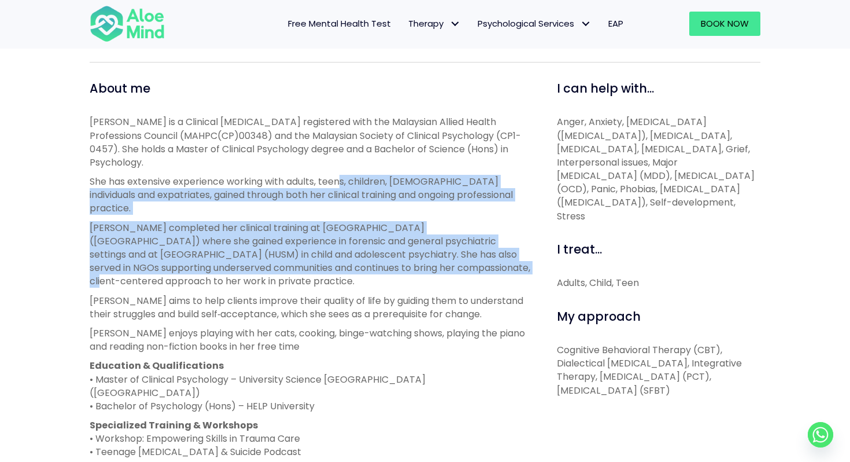
click at [375, 94] on div "About me" at bounding box center [310, 88] width 441 height 17
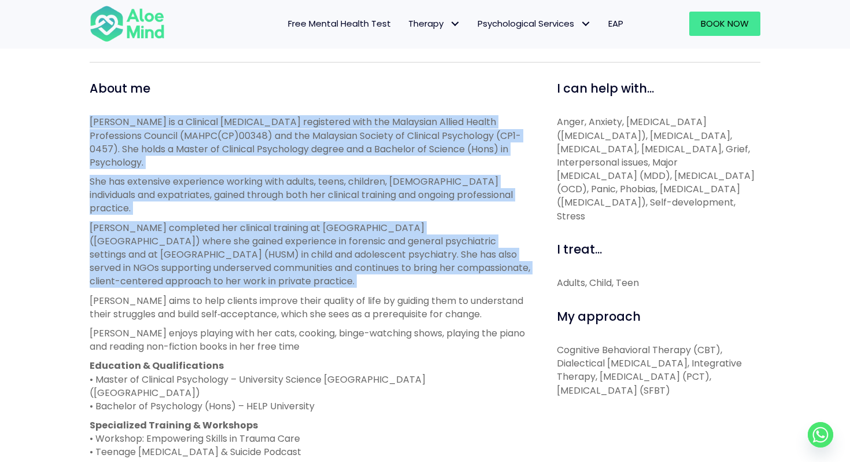
drag, startPoint x: 375, startPoint y: 94, endPoint x: 409, endPoint y: 256, distance: 164.9
click at [409, 256] on div "About me Hanna is a Clinical Psychologist registered with the Malaysian Allied …" at bounding box center [310, 400] width 441 height 640
click at [409, 256] on p "Hanna completed her clinical training at Hospital Bahagia Ulu Kinta (HBUK) wher…" at bounding box center [310, 254] width 441 height 67
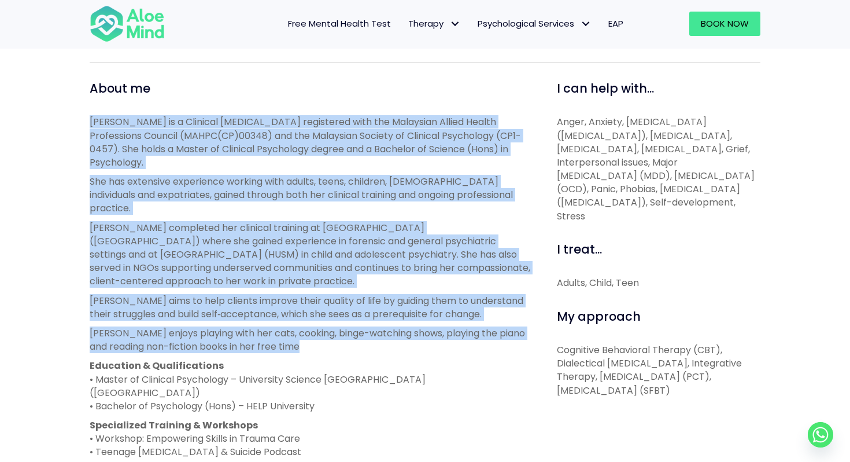
drag, startPoint x: 289, startPoint y: 326, endPoint x: 266, endPoint y: 91, distance: 236.6
click at [266, 91] on div "About me Hanna is a Clinical Psychologist registered with the Malaysian Allied …" at bounding box center [310, 400] width 441 height 640
click at [266, 91] on div "About me" at bounding box center [310, 88] width 441 height 17
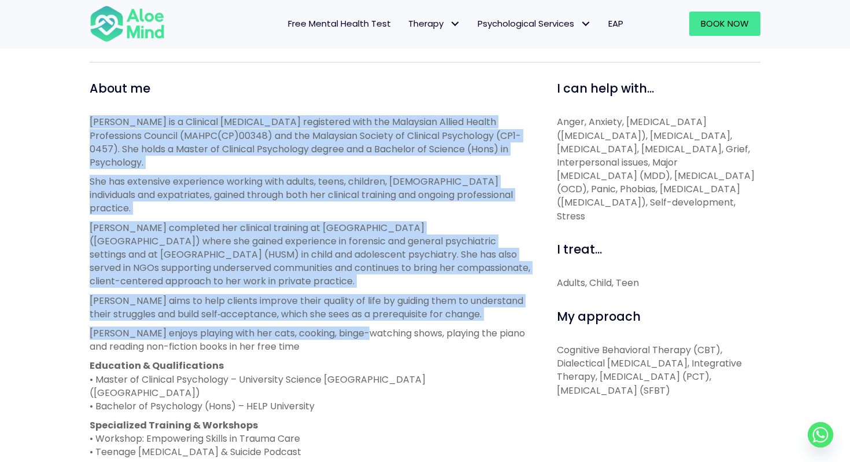
drag, startPoint x: 266, startPoint y: 91, endPoint x: 333, endPoint y: 312, distance: 231.0
click at [333, 312] on div "About me Hanna is a Clinical Psychologist registered with the Malaysian Allied …" at bounding box center [310, 400] width 441 height 640
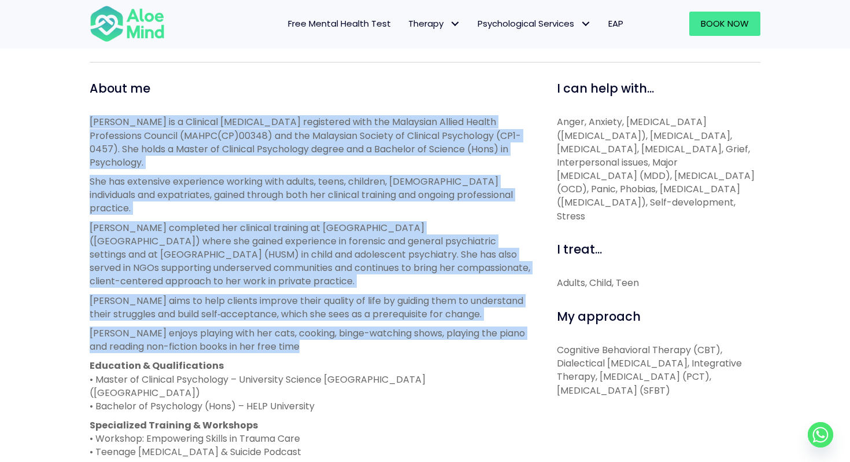
drag, startPoint x: 315, startPoint y: 327, endPoint x: 299, endPoint y: 102, distance: 225.6
click at [299, 102] on div "About me Hanna is a Clinical Psychologist registered with the Malaysian Allied …" at bounding box center [310, 400] width 441 height 640
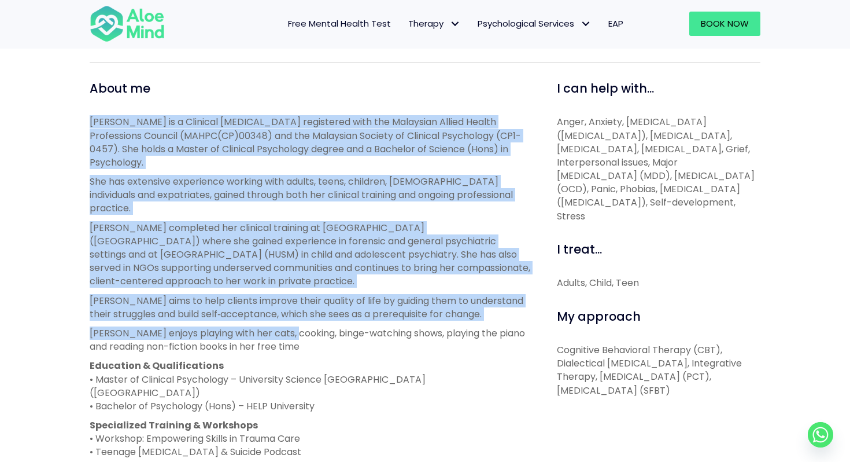
drag, startPoint x: 299, startPoint y: 102, endPoint x: 289, endPoint y: 312, distance: 210.2
click at [289, 312] on div "About me Hanna is a Clinical Psychologist registered with the Malaysian Allied …" at bounding box center [310, 400] width 441 height 640
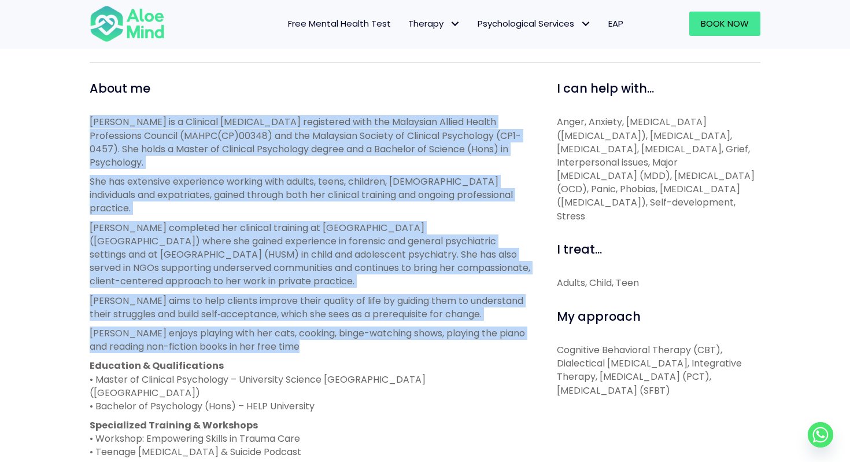
drag, startPoint x: 290, startPoint y: 330, endPoint x: 278, endPoint y: 112, distance: 218.5
click at [278, 112] on div "About me Hanna is a Clinical Psychologist registered with the Malaysian Allied …" at bounding box center [310, 400] width 441 height 640
drag, startPoint x: 277, startPoint y: 111, endPoint x: 299, endPoint y: 313, distance: 203.6
click at [299, 313] on div "About me Hanna is a Clinical Psychologist registered with the Malaysian Allied …" at bounding box center [310, 400] width 441 height 640
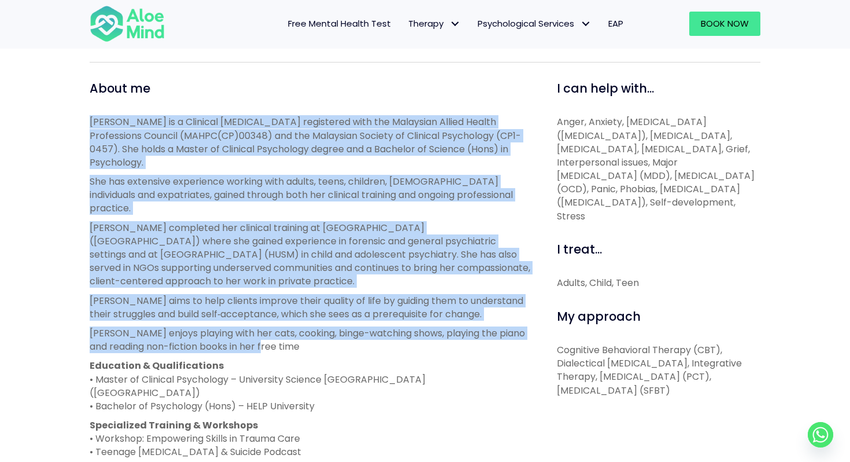
click at [299, 326] on p "Hanna enjoys playing with her cats, cooking, binge-watching shows, playing the …" at bounding box center [310, 339] width 441 height 27
drag, startPoint x: 299, startPoint y: 321, endPoint x: 274, endPoint y: 112, distance: 210.3
click at [274, 111] on div "About me Hanna is a Clinical Psychologist registered with the Malaysian Allied …" at bounding box center [310, 400] width 441 height 640
click at [274, 112] on div "About me Hanna is a Clinical Psychologist registered with the Malaysian Allied …" at bounding box center [310, 400] width 441 height 640
drag, startPoint x: 274, startPoint y: 112, endPoint x: 294, endPoint y: 323, distance: 212.8
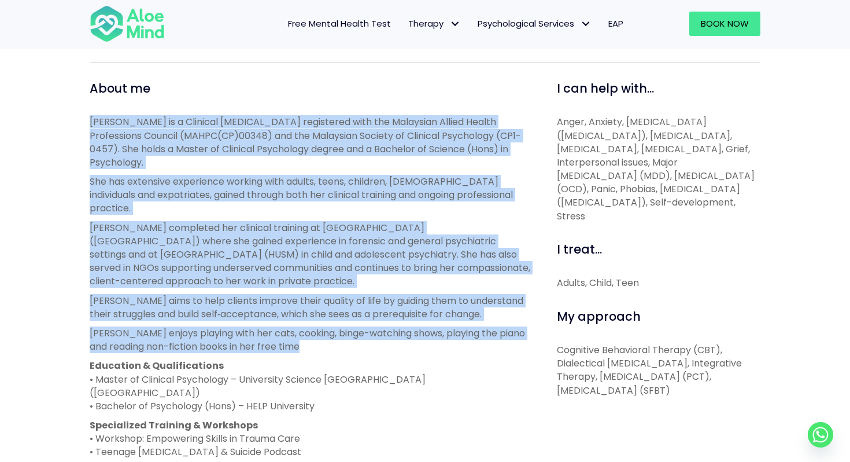
click at [295, 323] on div "About me Hanna is a Clinical Psychologist registered with the Malaysian Allied …" at bounding box center [310, 400] width 441 height 640
click at [294, 326] on p "Hanna enjoys playing with her cats, cooking, binge-watching shows, playing the …" at bounding box center [310, 339] width 441 height 27
drag, startPoint x: 294, startPoint y: 323, endPoint x: 239, endPoint y: 97, distance: 232.9
click at [239, 97] on div "About me Hanna is a Clinical Psychologist registered with the Malaysian Allied …" at bounding box center [310, 400] width 441 height 640
click at [239, 97] on div "About me" at bounding box center [310, 88] width 441 height 17
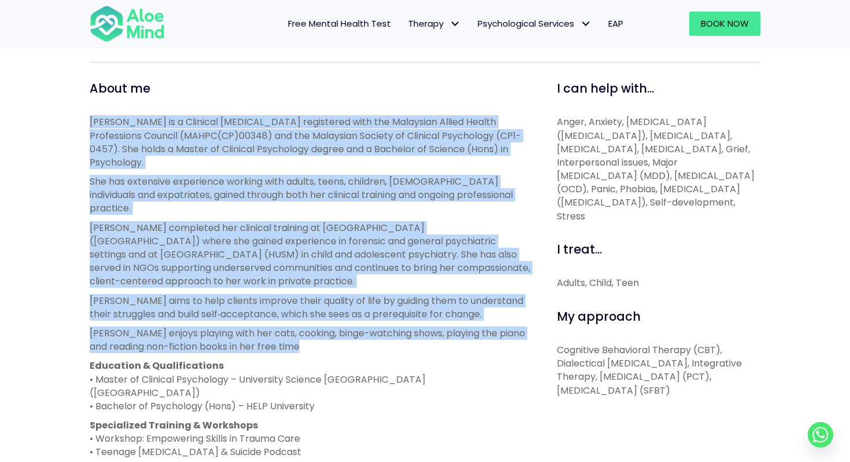
drag, startPoint x: 239, startPoint y: 97, endPoint x: 346, endPoint y: 325, distance: 251.8
click at [346, 325] on div "About me Hanna is a Clinical Psychologist registered with the Malaysian Allied …" at bounding box center [310, 400] width 441 height 640
click at [346, 326] on p "Hanna enjoys playing with her cats, cooking, binge-watching shows, playing the …" at bounding box center [310, 339] width 441 height 27
drag, startPoint x: 346, startPoint y: 325, endPoint x: 285, endPoint y: 106, distance: 227.7
click at [285, 105] on div "About me Hanna is a Clinical Psychologist registered with the Malaysian Allied …" at bounding box center [310, 400] width 441 height 640
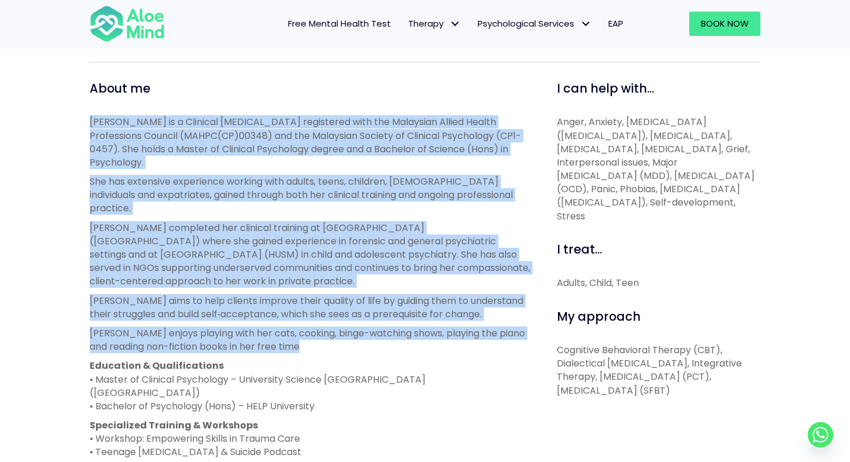
click at [285, 106] on div "About me Hanna is a Clinical Psychologist registered with the Malaysian Allied …" at bounding box center [310, 400] width 441 height 640
drag, startPoint x: 285, startPoint y: 106, endPoint x: 322, endPoint y: 334, distance: 230.9
click at [322, 334] on div "About me Hanna is a Clinical Psychologist registered with the Malaysian Allied …" at bounding box center [310, 400] width 441 height 640
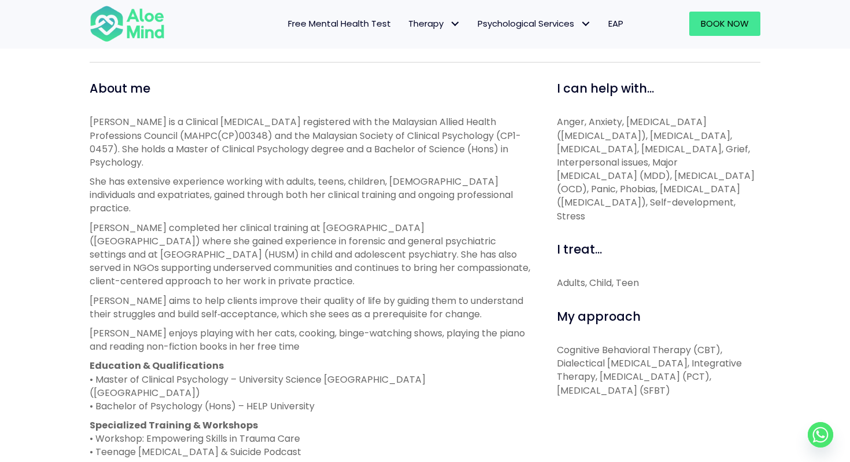
click at [312, 326] on p "Hanna enjoys playing with her cats, cooking, binge-watching shows, playing the …" at bounding box center [310, 339] width 441 height 27
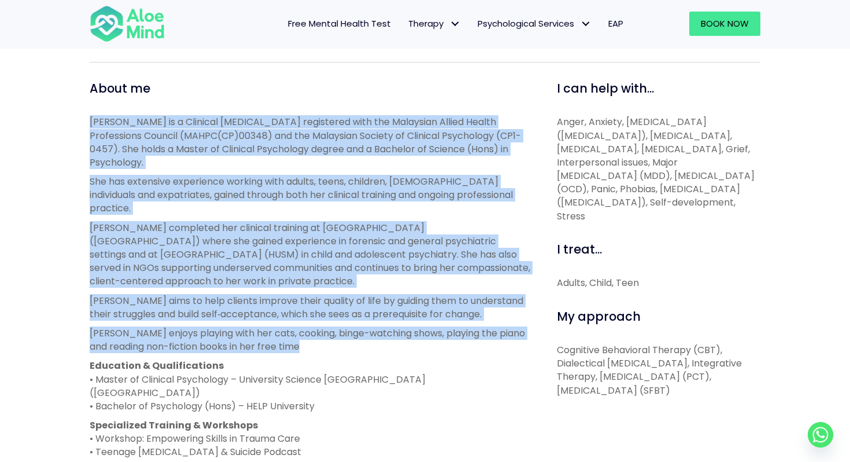
drag, startPoint x: 312, startPoint y: 321, endPoint x: 278, endPoint y: 82, distance: 241.4
click at [278, 82] on div "About me Hanna is a Clinical Psychologist registered with the Malaysian Allied …" at bounding box center [310, 400] width 441 height 640
click at [278, 107] on div "About me Hanna is a Clinical Psychologist registered with the Malaysian Allied …" at bounding box center [310, 400] width 441 height 640
drag, startPoint x: 278, startPoint y: 107, endPoint x: 375, endPoint y: 318, distance: 232.2
click at [375, 318] on div "About me Hanna is a Clinical Psychologist registered with the Malaysian Allied …" at bounding box center [310, 400] width 441 height 640
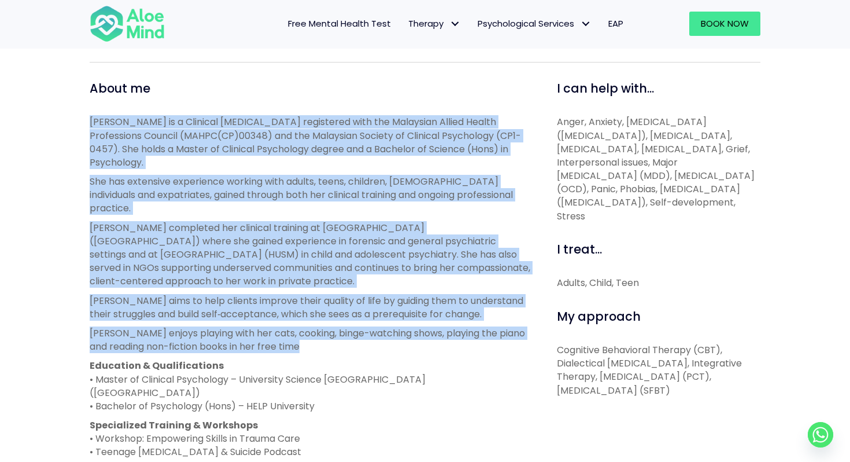
click at [375, 326] on p "Hanna enjoys playing with her cats, cooking, binge-watching shows, playing the …" at bounding box center [310, 339] width 441 height 27
drag, startPoint x: 375, startPoint y: 318, endPoint x: 315, endPoint y: 105, distance: 221.4
click at [315, 105] on div "About me Hanna is a Clinical Psychologist registered with the Malaysian Allied …" at bounding box center [310, 400] width 441 height 640
drag, startPoint x: 315, startPoint y: 105, endPoint x: 338, endPoint y: 321, distance: 217.6
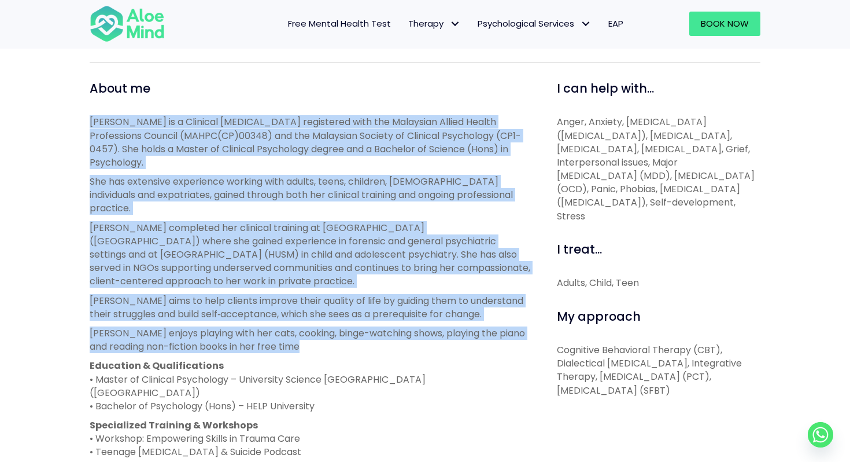
click at [338, 321] on div "About me Hanna is a Clinical Psychologist registered with the Malaysian Allied …" at bounding box center [310, 400] width 441 height 640
click at [338, 326] on p "Hanna enjoys playing with her cats, cooking, binge-watching shows, playing the …" at bounding box center [310, 339] width 441 height 27
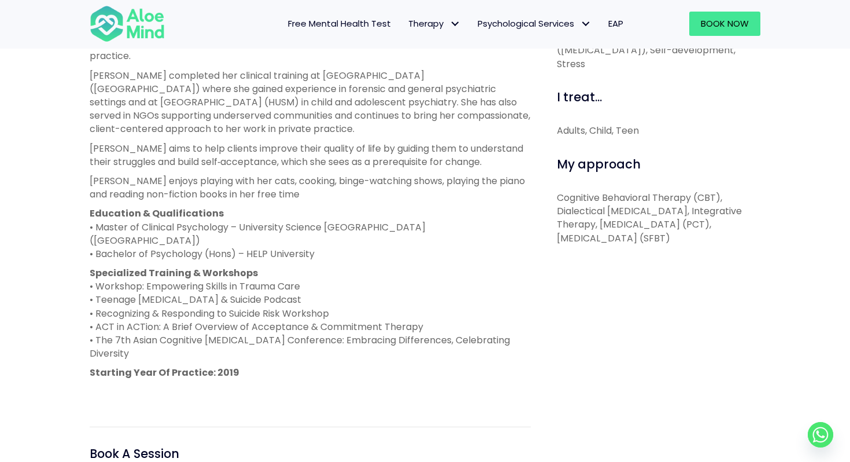
scroll to position [546, 0]
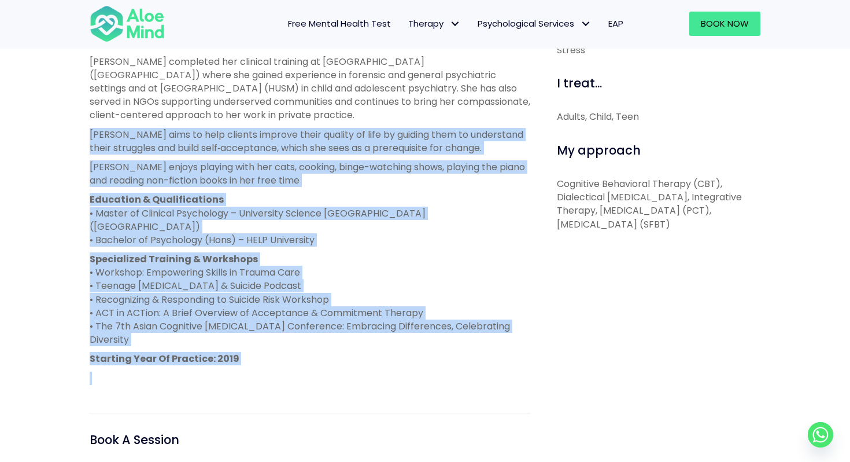
drag, startPoint x: 272, startPoint y: 341, endPoint x: 90, endPoint y: 106, distance: 297.7
click at [90, 106] on div "Hanna is a Clinical Psychologist registered with the Malaysian Allied Health Pr…" at bounding box center [310, 166] width 441 height 435
click at [90, 128] on p "Hanna aims to help clients improve their quality of life by guiding them to und…" at bounding box center [310, 141] width 441 height 27
drag, startPoint x: 90, startPoint y: 106, endPoint x: 260, endPoint y: 316, distance: 270.2
click at [260, 316] on div "Hanna is a Clinical Psychologist registered with the Malaysian Allied Health Pr…" at bounding box center [310, 166] width 441 height 435
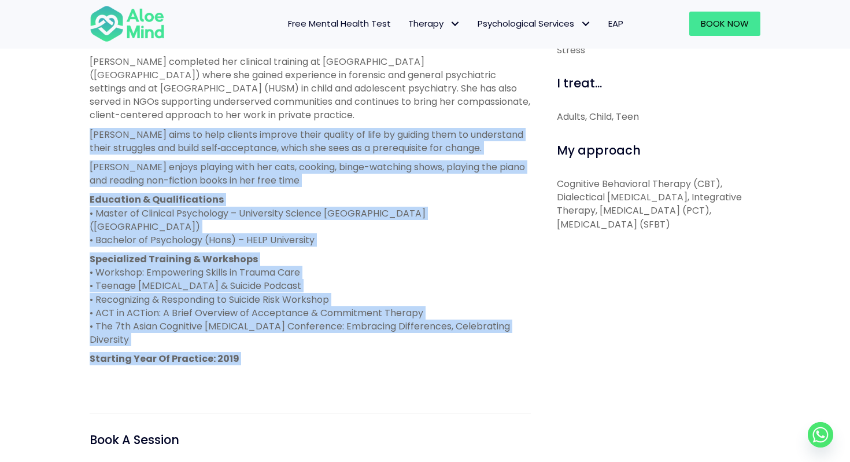
click at [260, 352] on p "Starting Year Of Practice: 2019" at bounding box center [310, 358] width 441 height 13
drag, startPoint x: 260, startPoint y: 316, endPoint x: 85, endPoint y: 91, distance: 284.9
click at [85, 91] on div "About me Hanna is a Clinical Psychologist registered with the Malaysian Allied …" at bounding box center [310, 234] width 459 height 640
drag, startPoint x: 85, startPoint y: 89, endPoint x: 266, endPoint y: 319, distance: 292.9
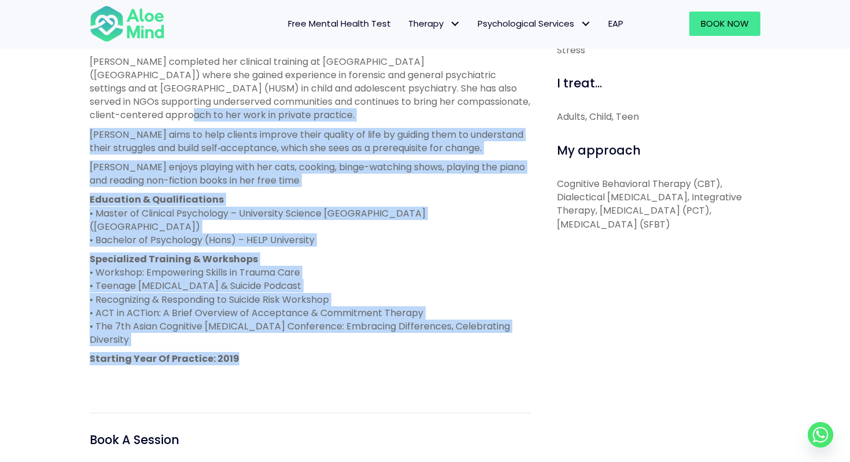
click at [267, 320] on div "About me Hanna is a Clinical Psychologist registered with the Malaysian Allied …" at bounding box center [310, 234] width 459 height 640
click at [266, 352] on p "Starting Year Of Practice: 2019" at bounding box center [310, 358] width 441 height 13
drag, startPoint x: 266, startPoint y: 319, endPoint x: 97, endPoint y: 88, distance: 286.5
click at [97, 88] on div "Hanna is a Clinical Psychologist registered with the Malaysian Allied Health Pr…" at bounding box center [310, 166] width 441 height 435
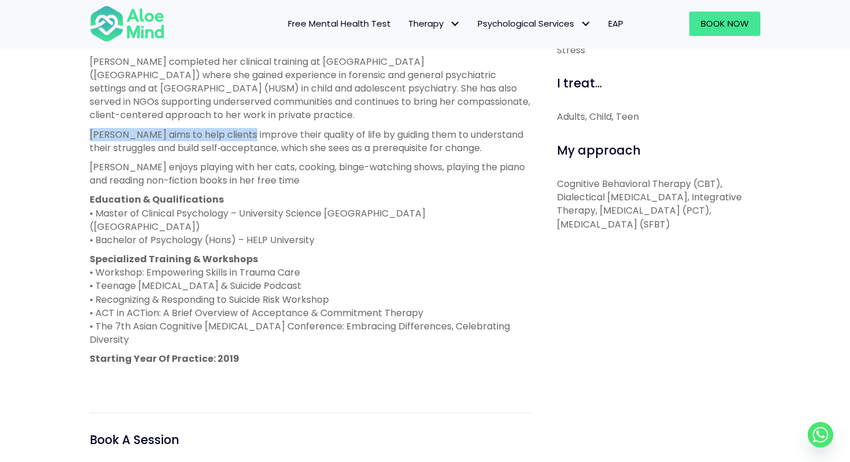
drag, startPoint x: 166, startPoint y: 97, endPoint x: 202, endPoint y: 101, distance: 36.7
click at [236, 101] on div "Hanna is a Clinical Psychologist registered with the Malaysian Allied Health Pr…" at bounding box center [310, 166] width 441 height 435
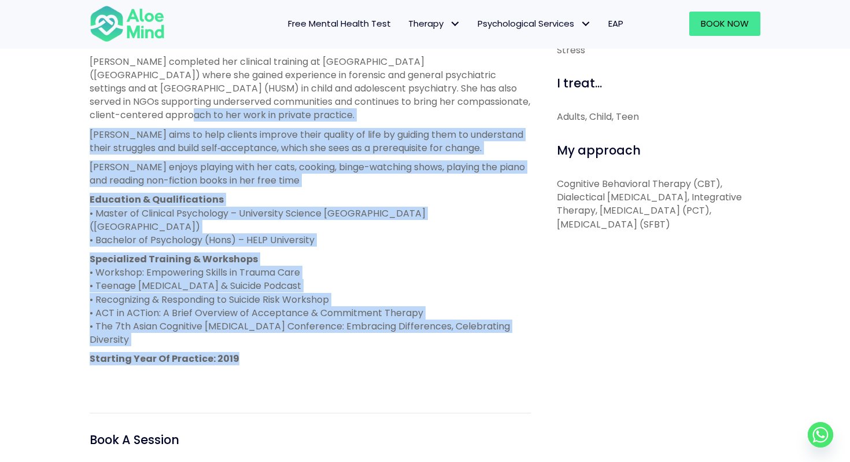
drag, startPoint x: 82, startPoint y: 85, endPoint x: 342, endPoint y: 319, distance: 350.7
click at [343, 320] on div "About me Hanna is a Clinical Psychologist registered with the Malaysian Allied …" at bounding box center [310, 234] width 459 height 640
click at [342, 352] on p "Starting Year Of Practice: 2019" at bounding box center [310, 358] width 441 height 13
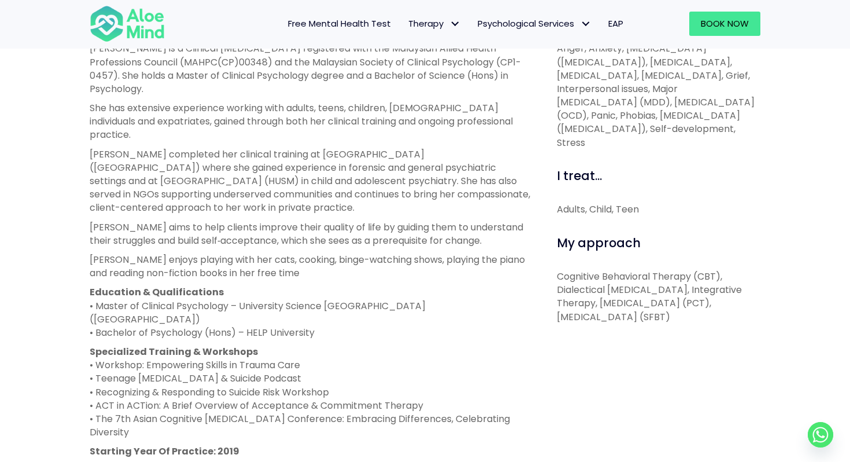
scroll to position [455, 0]
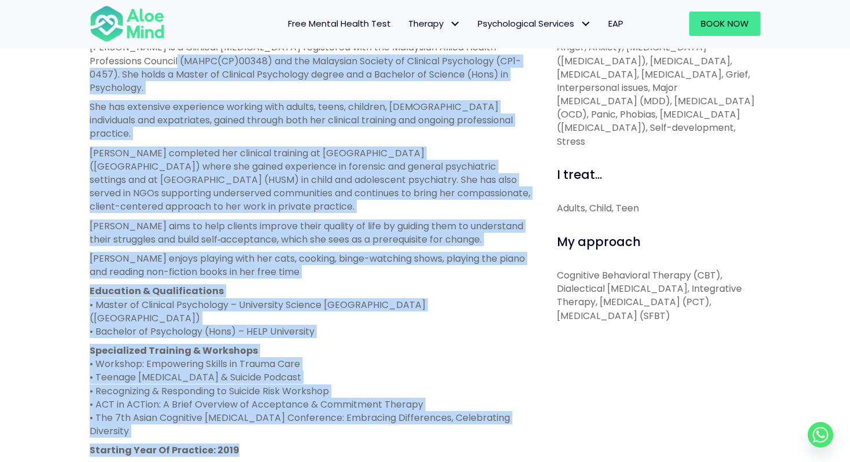
drag, startPoint x: 267, startPoint y: 406, endPoint x: 141, endPoint y: 58, distance: 370.4
click at [141, 58] on div "Hanna is a Clinical Psychologist registered with the Malaysian Allied Health Pr…" at bounding box center [310, 257] width 441 height 435
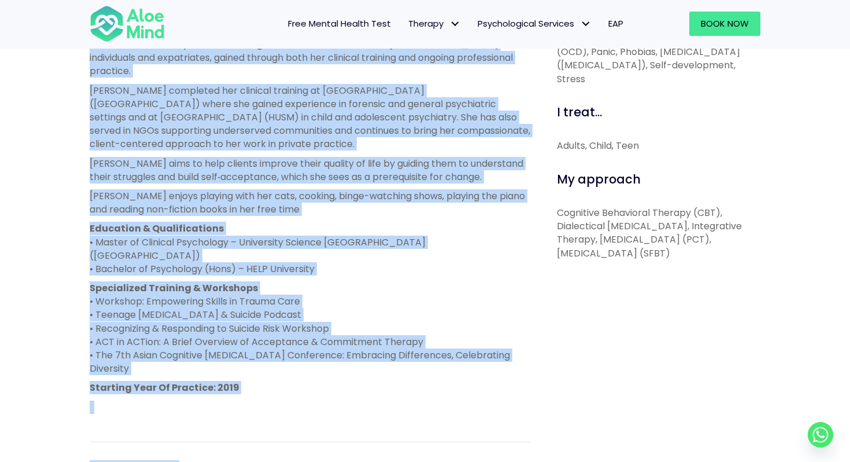
scroll to position [527, 0]
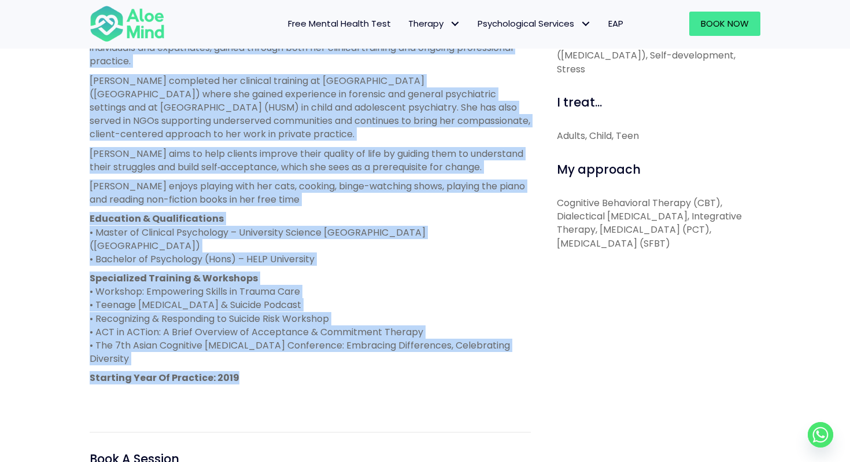
drag, startPoint x: 75, startPoint y: 106, endPoint x: 283, endPoint y: 333, distance: 307.1
click at [283, 333] on div "Hanna Open to new clients Hanna Clinical psychologist English, Malay LGBTQ Affi…" at bounding box center [425, 140] width 850 height 985
click at [282, 371] on p "Starting Year Of Practice: 2019" at bounding box center [310, 377] width 441 height 13
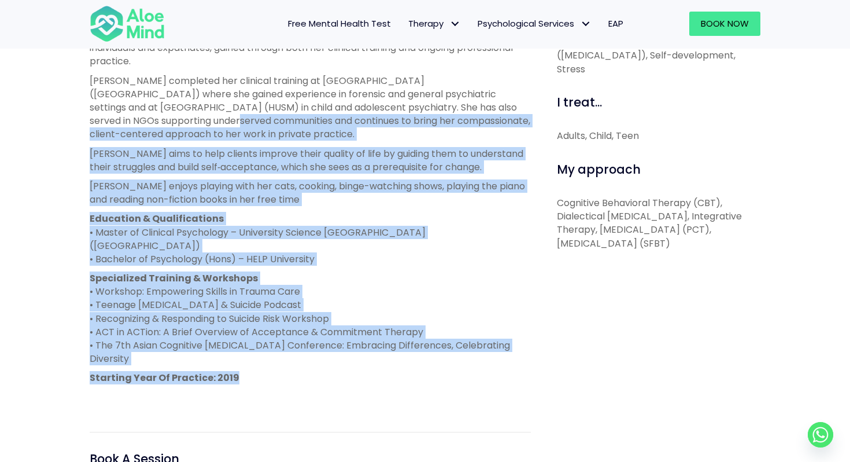
drag, startPoint x: 282, startPoint y: 332, endPoint x: 84, endPoint y: 98, distance: 305.8
click at [84, 98] on div "About me Hanna is a Clinical Psychologist registered with the Malaysian Allied …" at bounding box center [310, 253] width 459 height 640
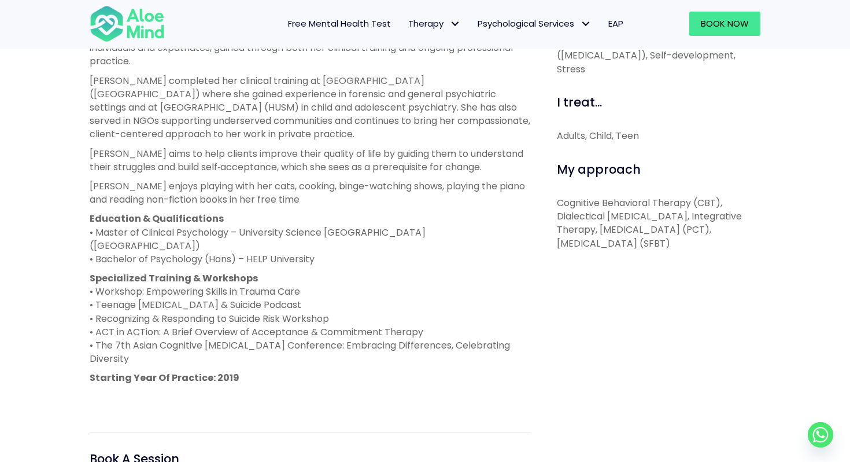
click at [319, 179] on p "Hanna enjoys playing with her cats, cooking, binge-watching shows, playing the …" at bounding box center [310, 192] width 441 height 27
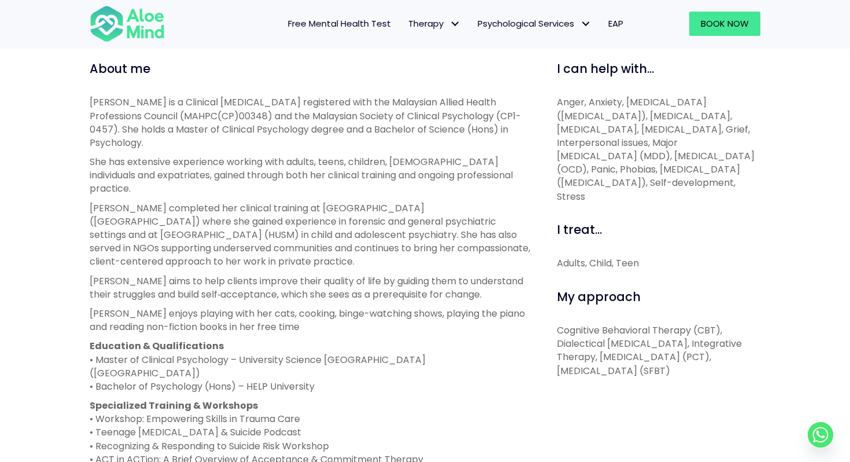
scroll to position [499, 0]
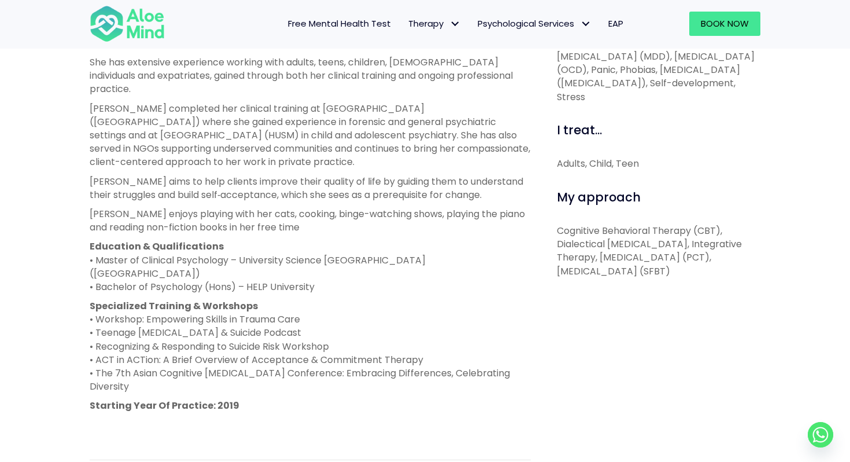
drag, startPoint x: 328, startPoint y: 252, endPoint x: 304, endPoint y: 194, distance: 63.1
click at [304, 194] on div "Hanna is a Clinical Psychologist registered with the Malaysian Allied Health Pr…" at bounding box center [310, 213] width 441 height 435
drag, startPoint x: 310, startPoint y: 200, endPoint x: 285, endPoint y: 139, distance: 65.4
click at [285, 139] on div "Hanna is a Clinical Psychologist registered with the Malaysian Allied Health Pr…" at bounding box center [310, 213] width 441 height 435
click at [285, 139] on p "Hanna completed her clinical training at Hospital Bahagia Ulu Kinta (HBUK) wher…" at bounding box center [310, 135] width 441 height 67
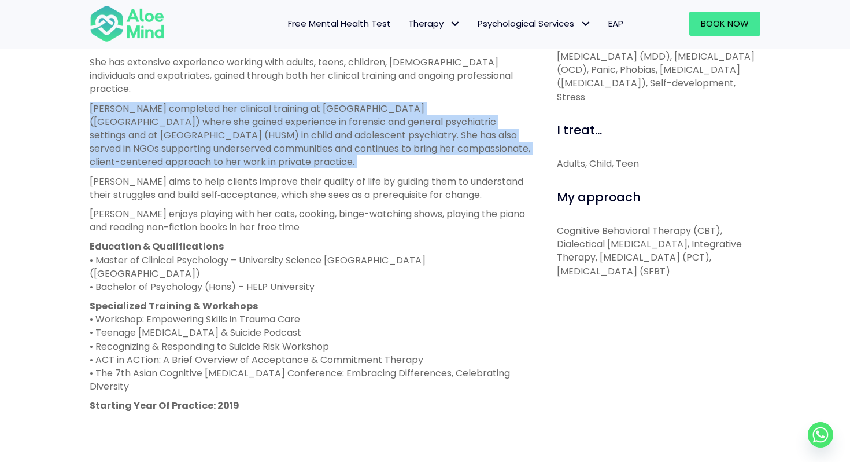
drag, startPoint x: 285, startPoint y: 139, endPoint x: 259, endPoint y: 75, distance: 69.3
click at [259, 102] on p "Hanna completed her clinical training at Hospital Bahagia Ulu Kinta (HBUK) wher…" at bounding box center [310, 135] width 441 height 67
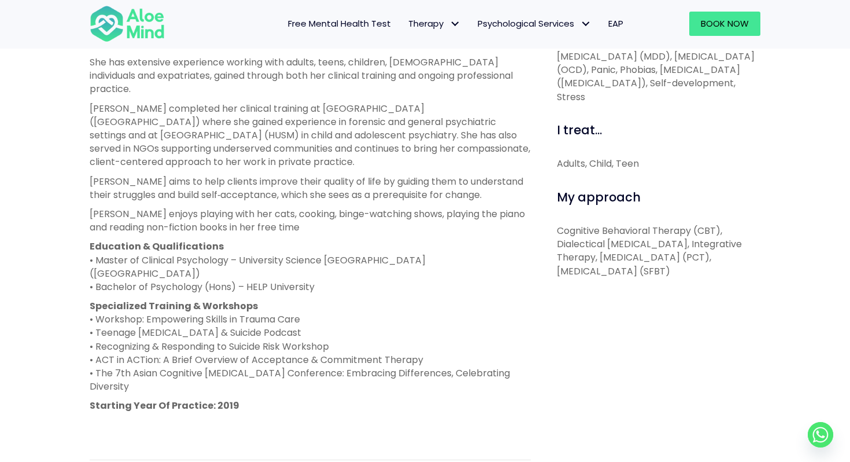
drag, startPoint x: 259, startPoint y: 69, endPoint x: 313, endPoint y: 137, distance: 86.9
click at [313, 137] on div "Hanna is a Clinical Psychologist registered with the Malaysian Allied Health Pr…" at bounding box center [310, 213] width 441 height 435
click at [313, 137] on p "Hanna completed her clinical training at Hospital Bahagia Ulu Kinta (HBUK) wher…" at bounding box center [310, 135] width 441 height 67
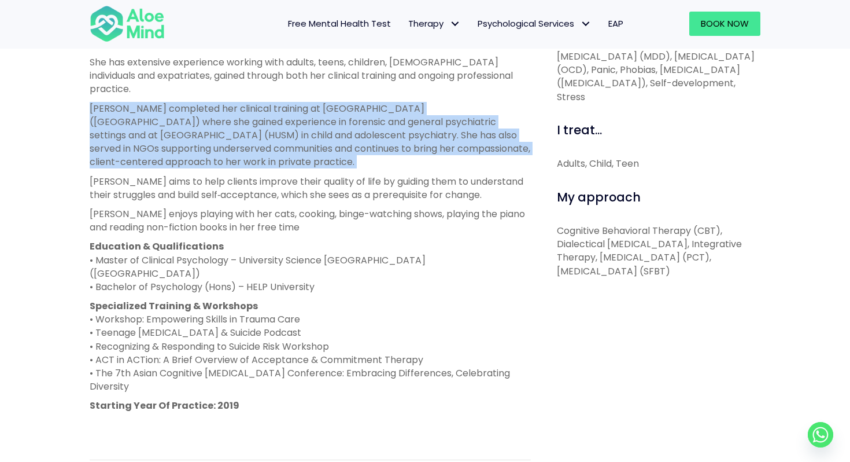
drag, startPoint x: 313, startPoint y: 137, endPoint x: 264, endPoint y: 69, distance: 83.8
click at [264, 69] on div "Hanna is a Clinical Psychologist registered with the Malaysian Allied Health Pr…" at bounding box center [310, 213] width 441 height 435
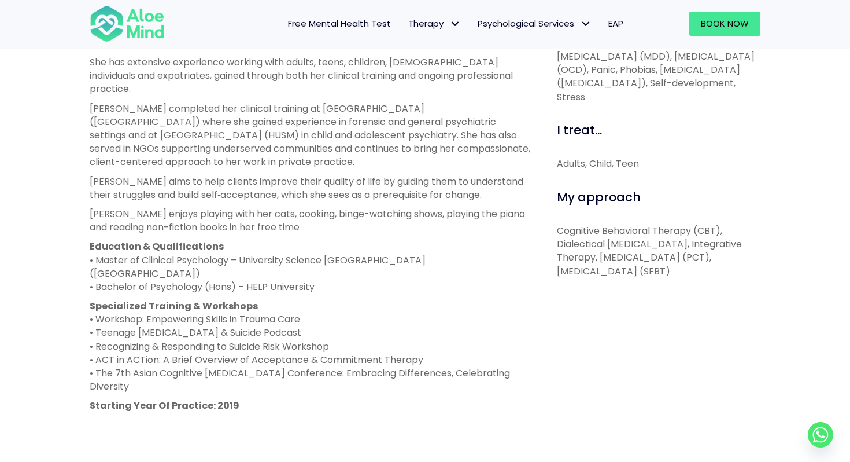
scroll to position [348, 0]
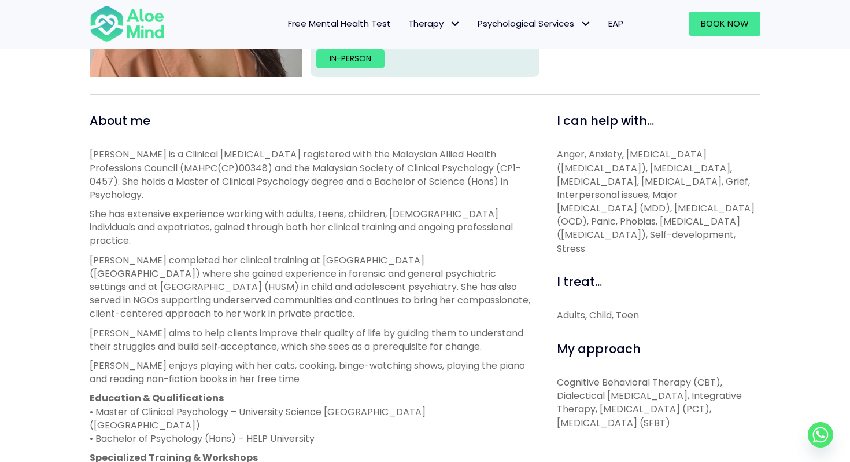
drag, startPoint x: 271, startPoint y: 145, endPoint x: 482, endPoint y: 288, distance: 255.0
click at [482, 288] on div "About me Hanna is a Clinical Psychologist registered with the Malaysian Allied …" at bounding box center [310, 432] width 441 height 640
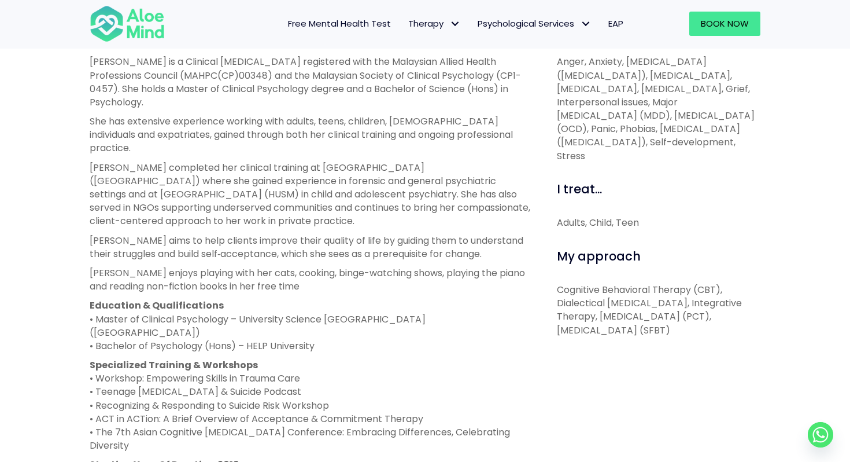
scroll to position [437, 0]
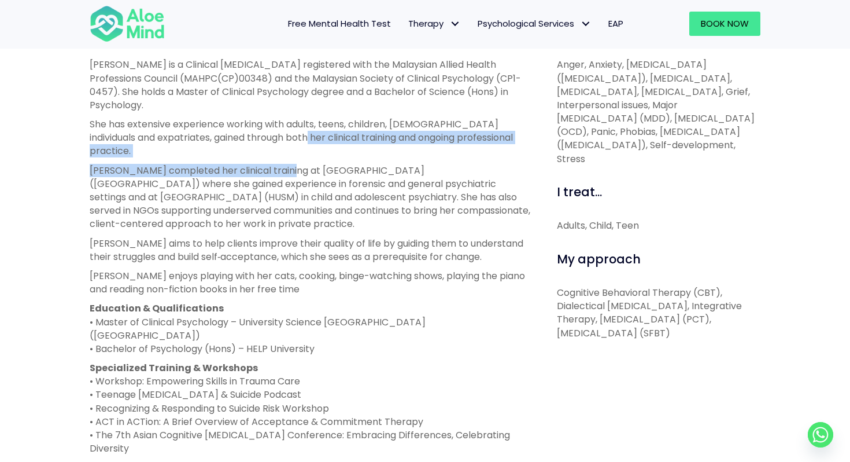
drag, startPoint x: 290, startPoint y: 128, endPoint x: 290, endPoint y: 146, distance: 17.9
click at [290, 146] on div "Hanna is a Clinical Psychologist registered with the Malaysian Allied Health Pr…" at bounding box center [310, 275] width 441 height 435
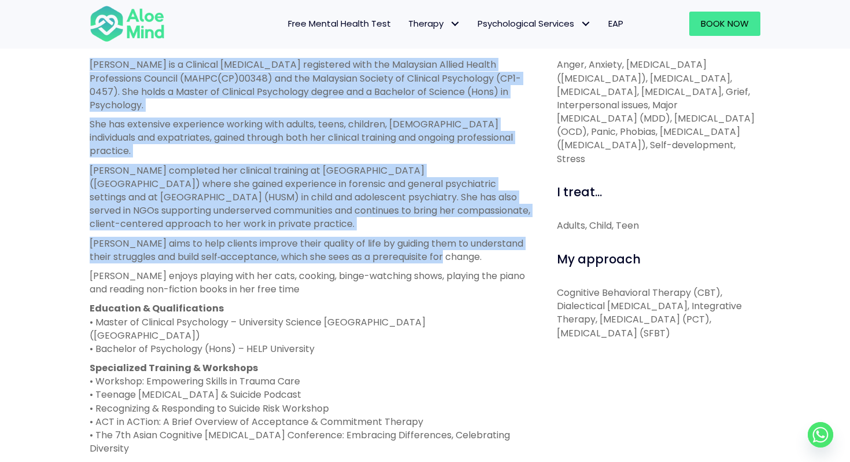
drag, startPoint x: 86, startPoint y: 63, endPoint x: 482, endPoint y: 224, distance: 427.4
click at [482, 224] on div "About me Hanna is a Clinical Psychologist registered with the Malaysian Allied …" at bounding box center [310, 343] width 459 height 640
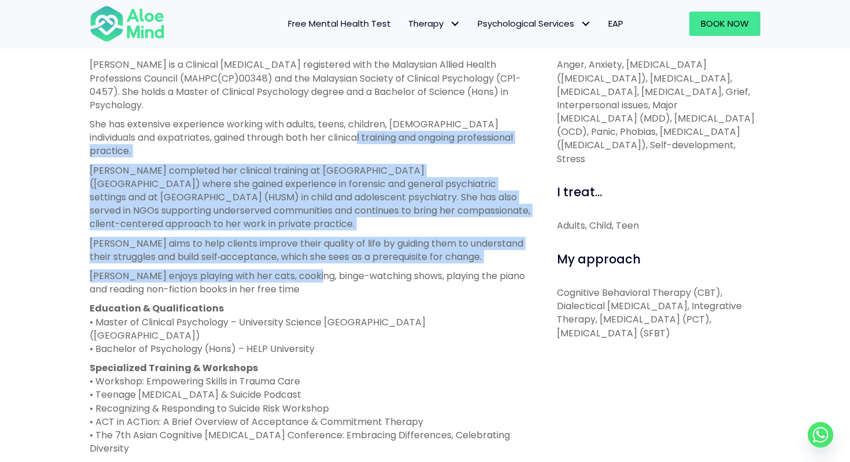
drag, startPoint x: 341, startPoint y: 122, endPoint x: 317, endPoint y: 244, distance: 124.5
click at [317, 245] on div "Hanna is a Clinical Psychologist registered with the Malaysian Allied Health Pr…" at bounding box center [310, 275] width 441 height 435
click at [317, 269] on p "Hanna enjoys playing with her cats, cooking, binge-watching shows, playing the …" at bounding box center [310, 282] width 441 height 27
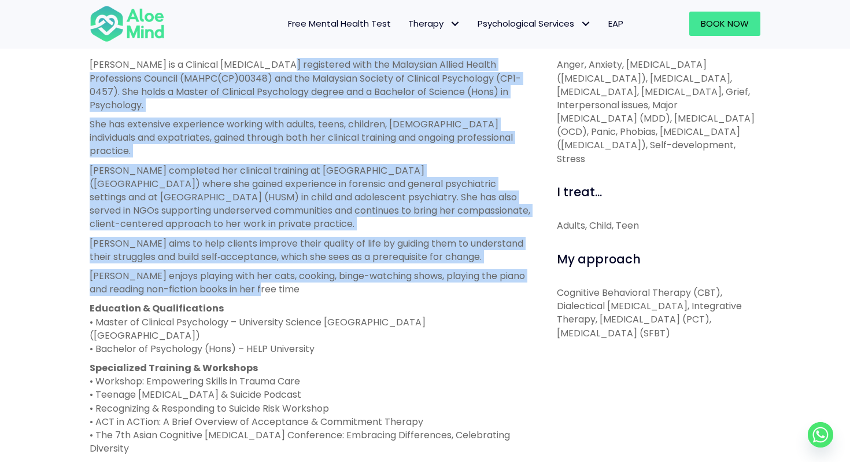
drag, startPoint x: 317, startPoint y: 268, endPoint x: 272, endPoint y: 62, distance: 210.2
click at [272, 62] on div "Hanna is a Clinical Psychologist registered with the Malaysian Allied Health Pr…" at bounding box center [310, 275] width 441 height 435
click at [272, 62] on p "Hanna is a Clinical Psychologist registered with the Malaysian Allied Health Pr…" at bounding box center [310, 85] width 441 height 54
drag, startPoint x: 272, startPoint y: 57, endPoint x: 330, endPoint y: 256, distance: 206.7
click at [330, 256] on div "About me Hanna is a Clinical Psychologist registered with the Malaysian Allied …" at bounding box center [310, 343] width 441 height 640
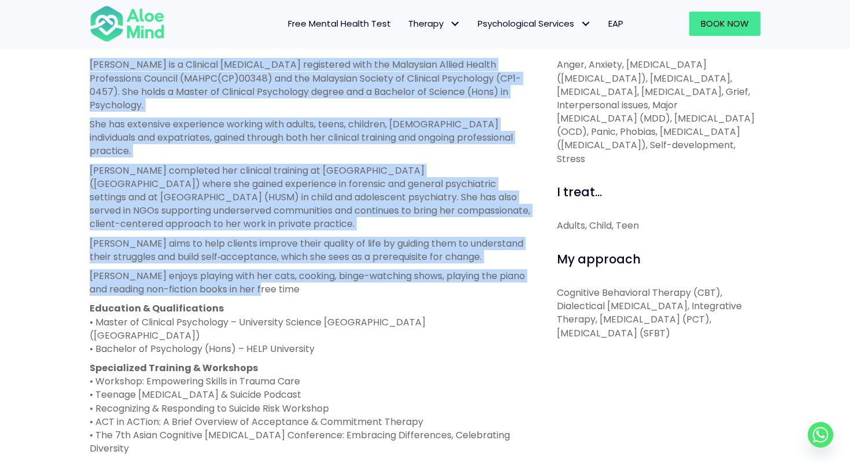
click at [330, 269] on p "Hanna enjoys playing with her cats, cooking, binge-watching shows, playing the …" at bounding box center [310, 282] width 441 height 27
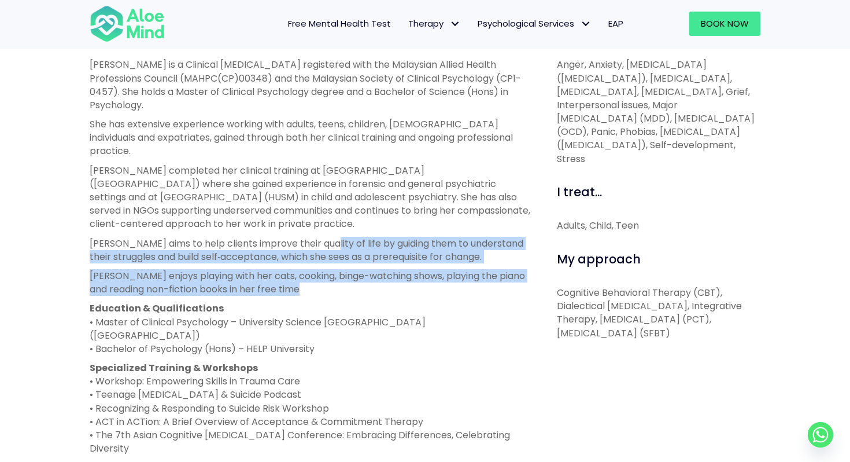
drag, startPoint x: 330, startPoint y: 256, endPoint x: 325, endPoint y: 216, distance: 40.3
click at [325, 216] on div "Hanna is a Clinical Psychologist registered with the Malaysian Allied Health Pr…" at bounding box center [310, 275] width 441 height 435
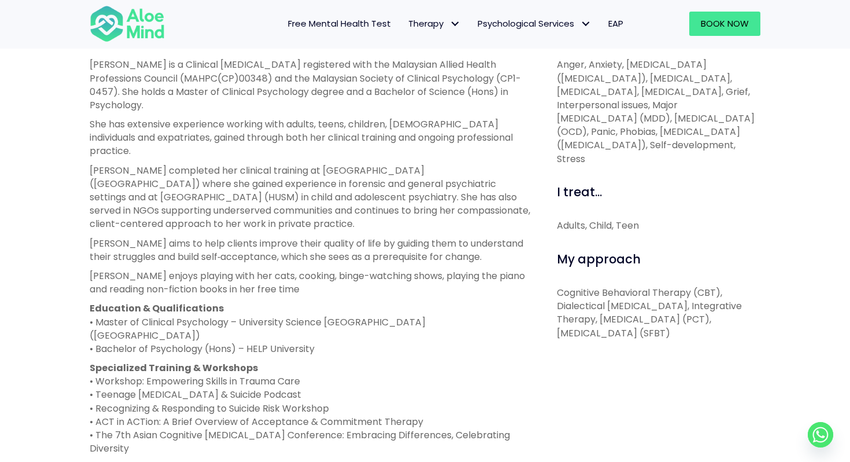
click at [320, 269] on p "Hanna enjoys playing with her cats, cooking, binge-watching shows, playing the …" at bounding box center [310, 282] width 441 height 27
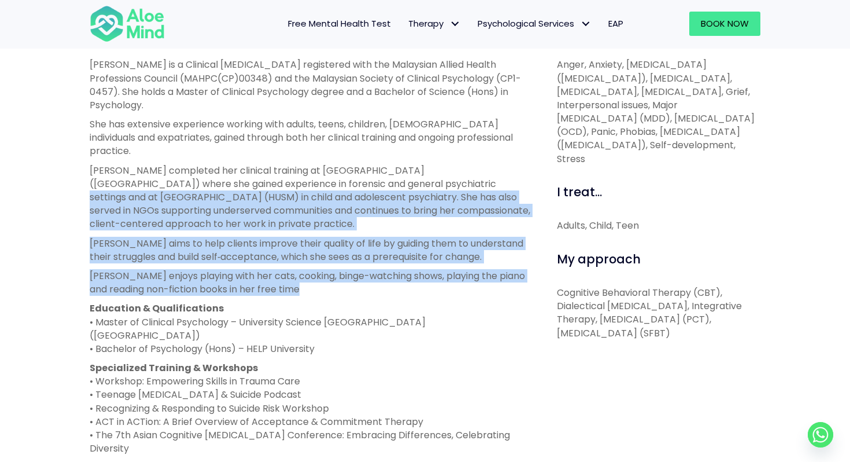
drag, startPoint x: 320, startPoint y: 266, endPoint x: 362, endPoint y: 152, distance: 120.8
click at [362, 152] on div "Hanna is a Clinical Psychologist registered with the Malaysian Allied Health Pr…" at bounding box center [310, 275] width 441 height 435
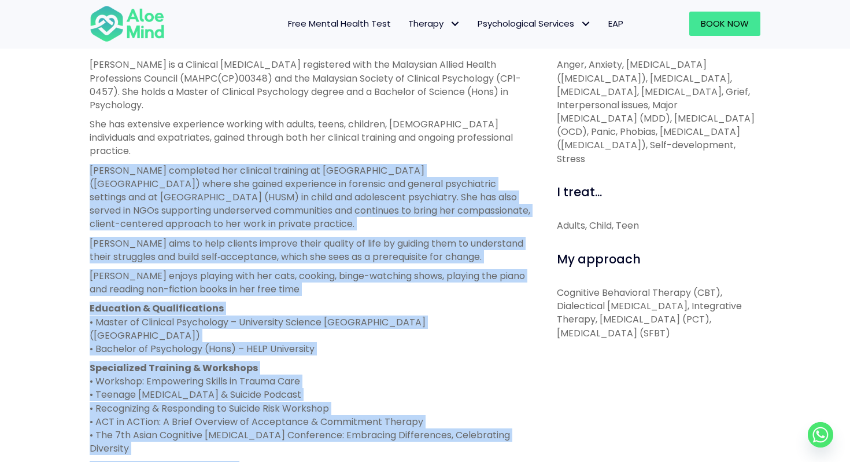
drag, startPoint x: 91, startPoint y: 137, endPoint x: 352, endPoint y: 429, distance: 392.5
click at [352, 429] on div "Hanna is a Clinical Psychologist registered with the Malaysian Allied Health Pr…" at bounding box center [310, 275] width 441 height 435
click at [352, 461] on p "Starting Year Of Practice: 2019" at bounding box center [310, 467] width 441 height 13
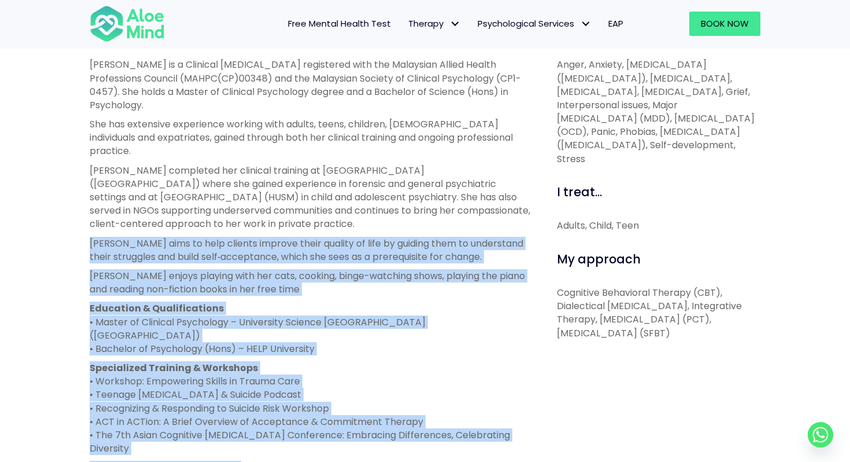
drag, startPoint x: 352, startPoint y: 429, endPoint x: 87, endPoint y: 219, distance: 338.5
click at [88, 219] on div "About me Hanna is a Clinical Psychologist registered with the Malaysian Allied …" at bounding box center [310, 343] width 459 height 640
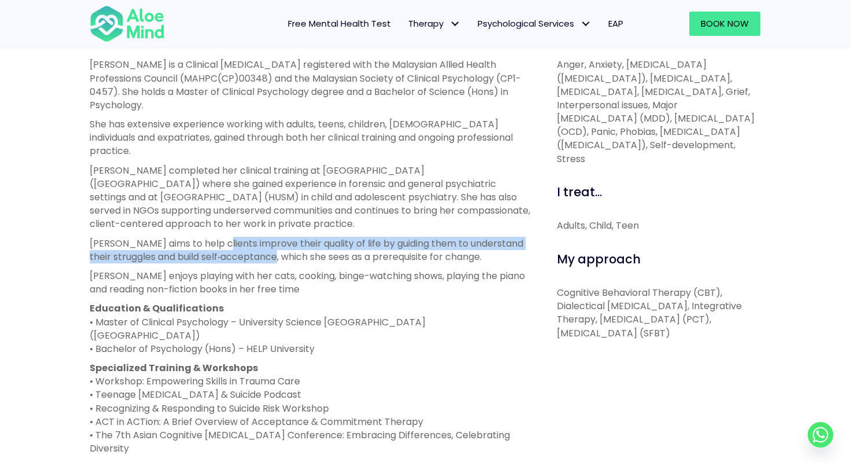
drag, startPoint x: 222, startPoint y: 219, endPoint x: 290, endPoint y: 226, distance: 68.6
click at [290, 237] on p "Hanna aims to help clients improve their quality of life by guiding them to und…" at bounding box center [310, 250] width 441 height 27
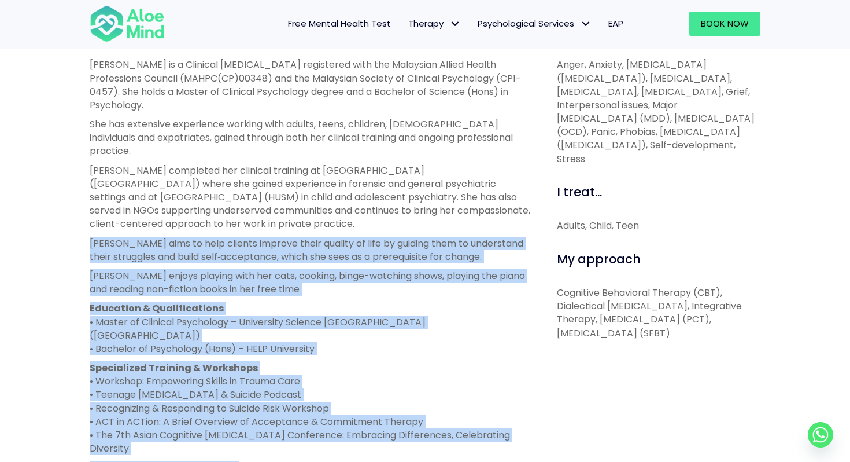
drag, startPoint x: 91, startPoint y: 218, endPoint x: 462, endPoint y: 431, distance: 427.1
click at [462, 431] on div "Hanna is a Clinical Psychologist registered with the Malaysian Allied Health Pr…" at bounding box center [310, 275] width 441 height 435
click at [462, 461] on p "Starting Year Of Practice: 2019" at bounding box center [310, 467] width 441 height 13
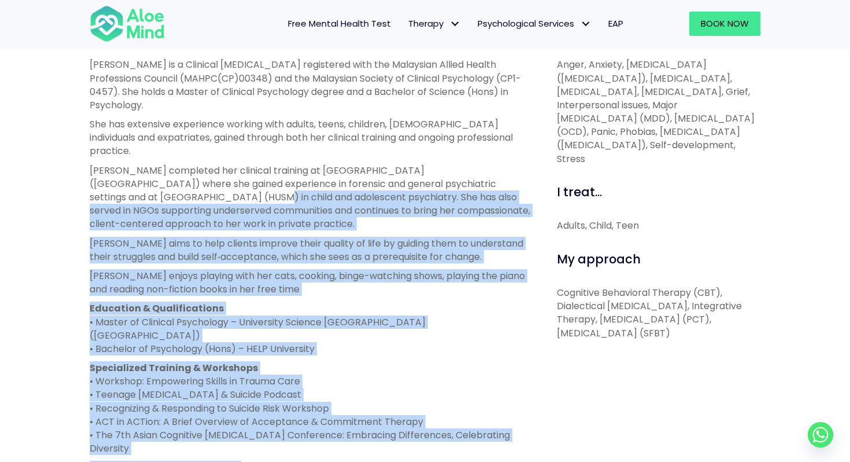
drag, startPoint x: 462, startPoint y: 431, endPoint x: 90, endPoint y: 167, distance: 456.0
click at [90, 167] on div "Hanna is a Clinical Psychologist registered with the Malaysian Allied Health Pr…" at bounding box center [310, 275] width 441 height 435
drag, startPoint x: 176, startPoint y: 195, endPoint x: 270, endPoint y: 197, distance: 93.2
click at [270, 197] on p "Hanna completed her clinical training at Hospital Bahagia Ulu Kinta (HBUK) wher…" at bounding box center [310, 197] width 441 height 67
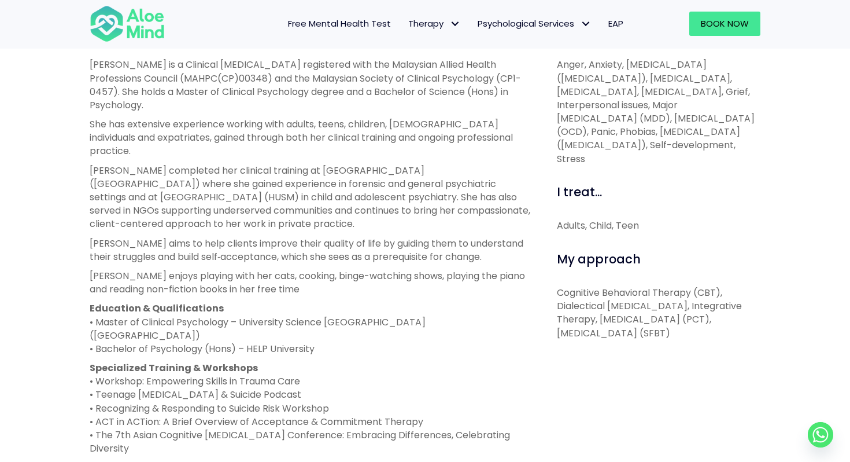
click at [320, 237] on p "Hanna aims to help clients improve their quality of life by guiding them to und…" at bounding box center [310, 250] width 441 height 27
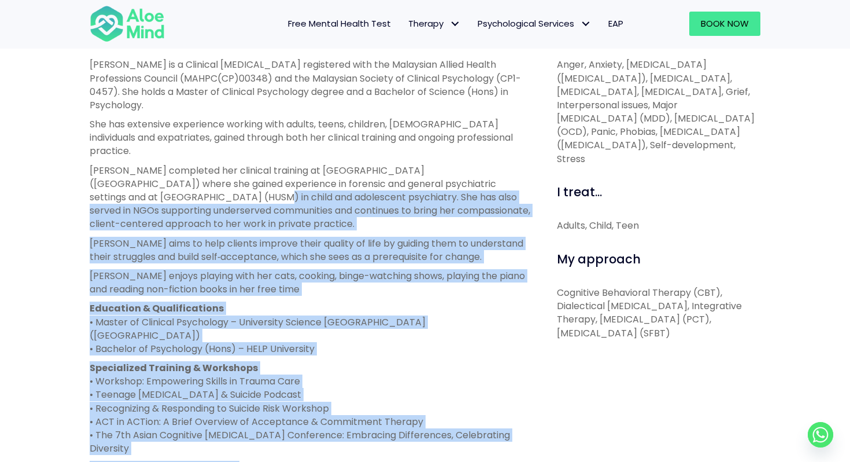
drag, startPoint x: 87, startPoint y: 171, endPoint x: 264, endPoint y: 426, distance: 310.5
click at [264, 426] on div "About me Hanna is a Clinical Psychologist registered with the Malaysian Allied …" at bounding box center [310, 343] width 459 height 640
click at [264, 461] on p "Starting Year Of Practice: 2019" at bounding box center [310, 467] width 441 height 13
drag, startPoint x: 264, startPoint y: 426, endPoint x: 81, endPoint y: 168, distance: 316.6
click at [81, 168] on div "About me Hanna is a Clinical Psychologist registered with the Malaysian Allied …" at bounding box center [310, 343] width 459 height 640
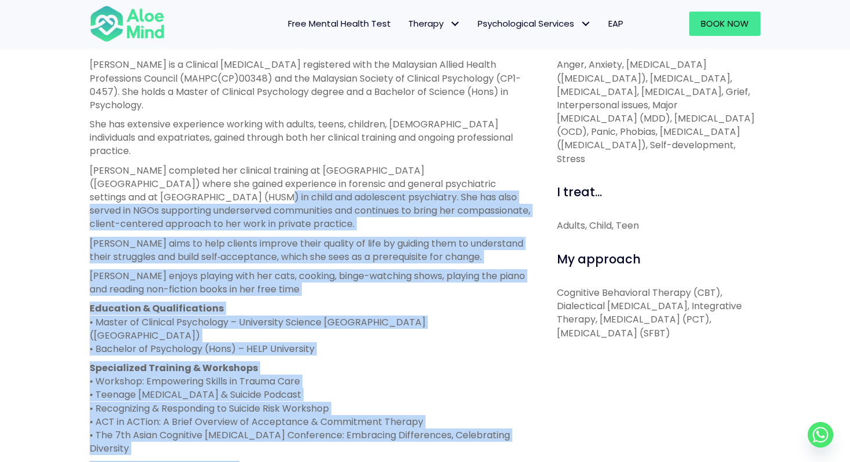
click at [81, 168] on div "About me Hanna is a Clinical Psychologist registered with the Malaysian Allied …" at bounding box center [310, 343] width 459 height 640
drag, startPoint x: 82, startPoint y: 168, endPoint x: 275, endPoint y: 430, distance: 325.3
click at [275, 430] on div "About me Hanna is a Clinical Psychologist registered with the Malaysian Allied …" at bounding box center [310, 343] width 459 height 640
click at [275, 461] on p "Starting Year Of Practice: 2019" at bounding box center [310, 467] width 441 height 13
drag, startPoint x: 275, startPoint y: 430, endPoint x: 71, endPoint y: 165, distance: 333.7
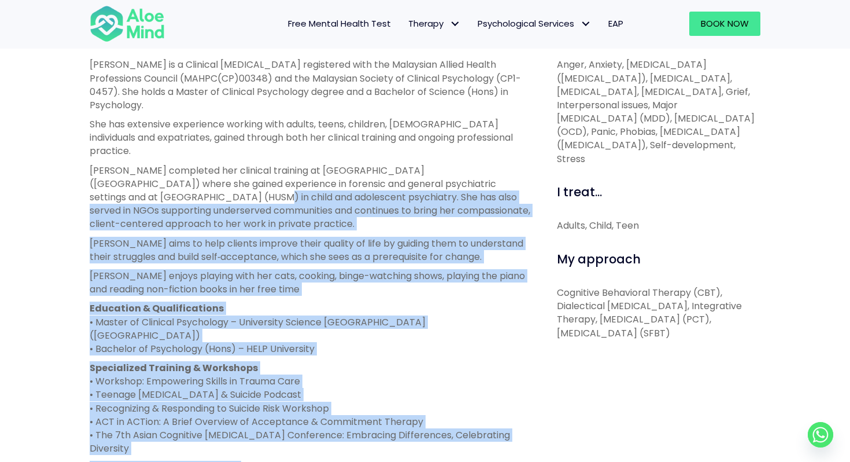
click at [71, 165] on div "Hanna Open to new clients Hanna Clinical psychologist English, Malay LGBTQ Affi…" at bounding box center [425, 229] width 850 height 985
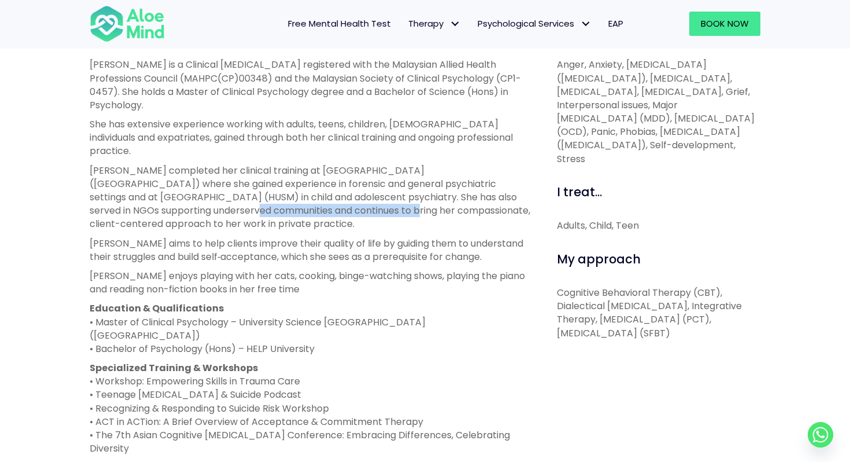
drag, startPoint x: 115, startPoint y: 179, endPoint x: 252, endPoint y: 189, distance: 138.0
click at [260, 189] on p "Hanna completed her clinical training at Hospital Bahagia Ulu Kinta (HBUK) wher…" at bounding box center [310, 197] width 441 height 67
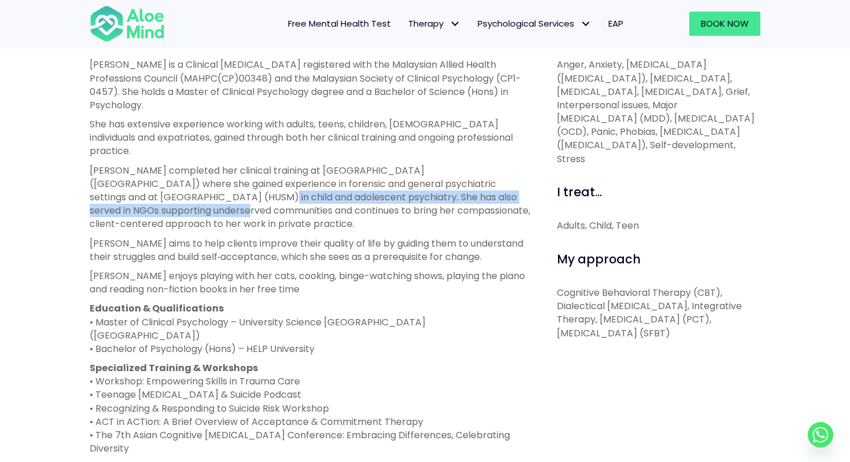
drag, startPoint x: 93, startPoint y: 165, endPoint x: 104, endPoint y: 189, distance: 26.1
click at [104, 189] on p "Hanna completed her clinical training at Hospital Bahagia Ulu Kinta (HBUK) wher…" at bounding box center [310, 197] width 441 height 67
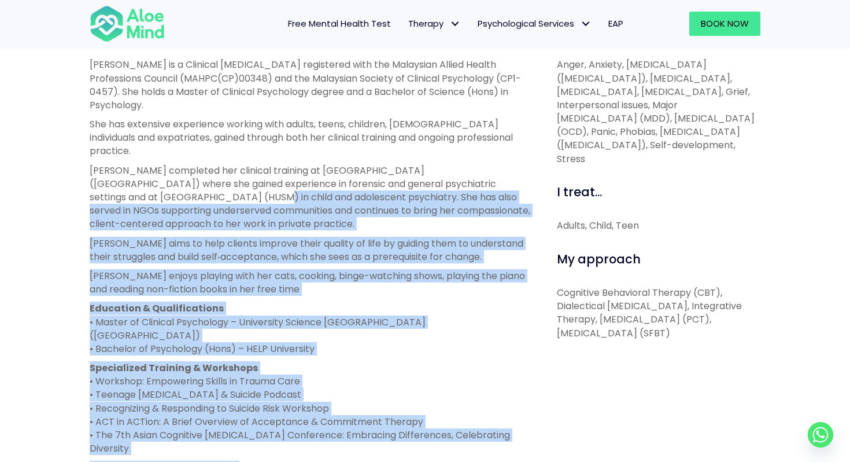
drag, startPoint x: 89, startPoint y: 171, endPoint x: 347, endPoint y: 425, distance: 362.5
click at [347, 425] on div "About me Hanna is a Clinical Psychologist registered with the Malaysian Allied …" at bounding box center [310, 343] width 459 height 640
click at [347, 461] on p "Starting Year Of Practice: 2019" at bounding box center [310, 467] width 441 height 13
drag, startPoint x: 347, startPoint y: 425, endPoint x: 91, endPoint y: 170, distance: 360.8
click at [91, 170] on div "Hanna is a Clinical Psychologist registered with the Malaysian Allied Health Pr…" at bounding box center [310, 275] width 441 height 435
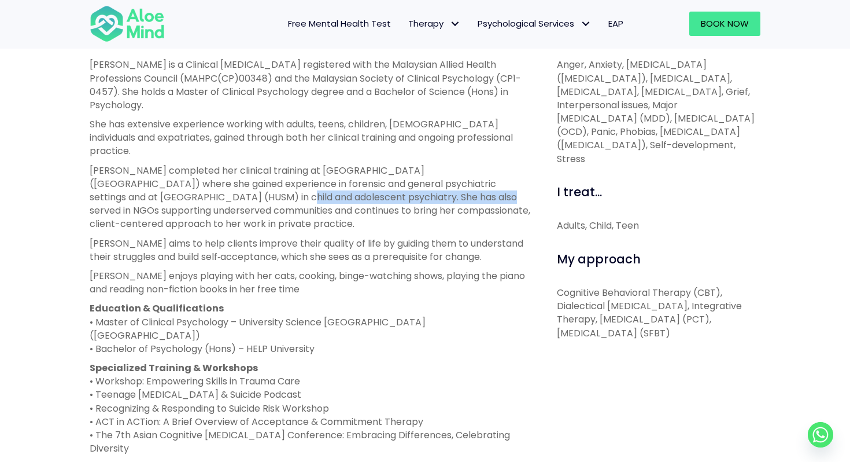
drag, startPoint x: 123, startPoint y: 168, endPoint x: 311, endPoint y: 168, distance: 187.4
click at [314, 168] on p "Hanna completed her clinical training at Hospital Bahagia Ulu Kinta (HBUK) wher…" at bounding box center [310, 197] width 441 height 67
click at [311, 168] on p "Hanna completed her clinical training at Hospital Bahagia Ulu Kinta (HBUK) wher…" at bounding box center [310, 197] width 441 height 67
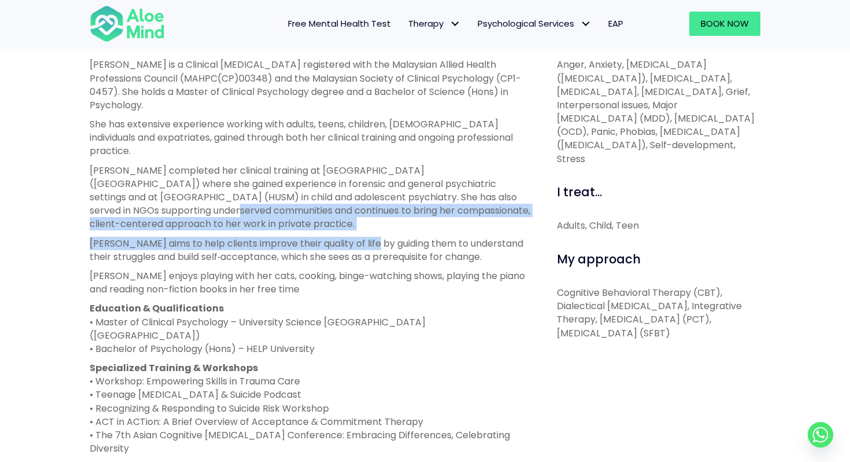
drag, startPoint x: 73, startPoint y: 178, endPoint x: 374, endPoint y: 213, distance: 302.3
click at [374, 213] on div "Hanna Open to new clients Hanna Clinical psychologist English, Malay LGBTQ Affi…" at bounding box center [425, 229] width 850 height 985
click at [374, 237] on p "Hanna aims to help clients improve their quality of life by guiding them to und…" at bounding box center [310, 250] width 441 height 27
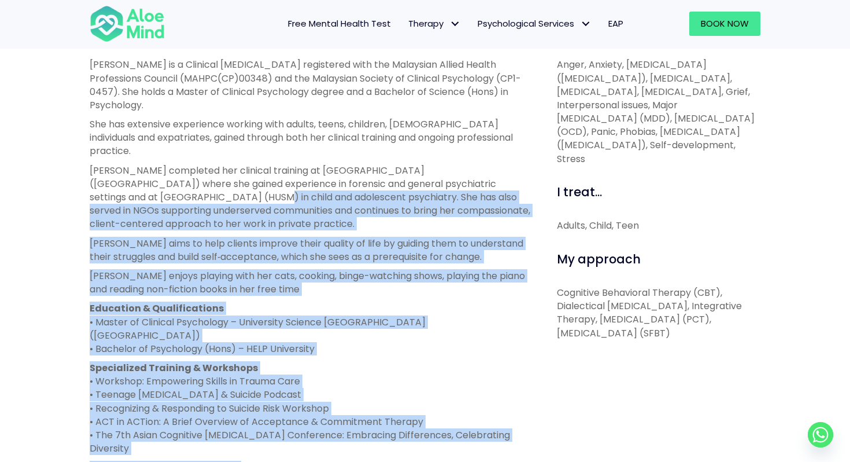
drag, startPoint x: 81, startPoint y: 164, endPoint x: 358, endPoint y: 440, distance: 390.7
click at [359, 440] on div "About me Hanna is a Clinical Psychologist registered with the Malaysian Allied …" at bounding box center [310, 343] width 459 height 640
drag, startPoint x: 343, startPoint y: 437, endPoint x: 53, endPoint y: 167, distance: 395.8
click at [53, 167] on div "Hanna Open to new clients Hanna Clinical psychologist English, Malay LGBTQ Affi…" at bounding box center [425, 229] width 850 height 985
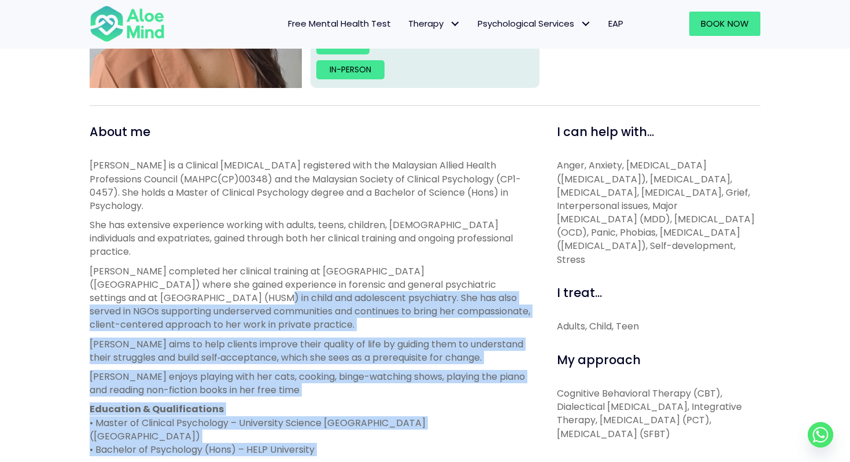
scroll to position [434, 0]
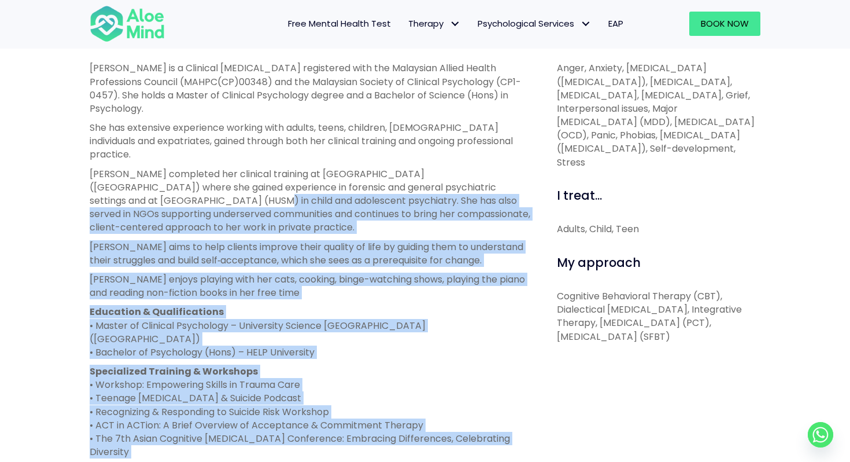
click at [90, 240] on p "Hanna aims to help clients improve their quality of life by guiding them to und…" at bounding box center [310, 253] width 441 height 27
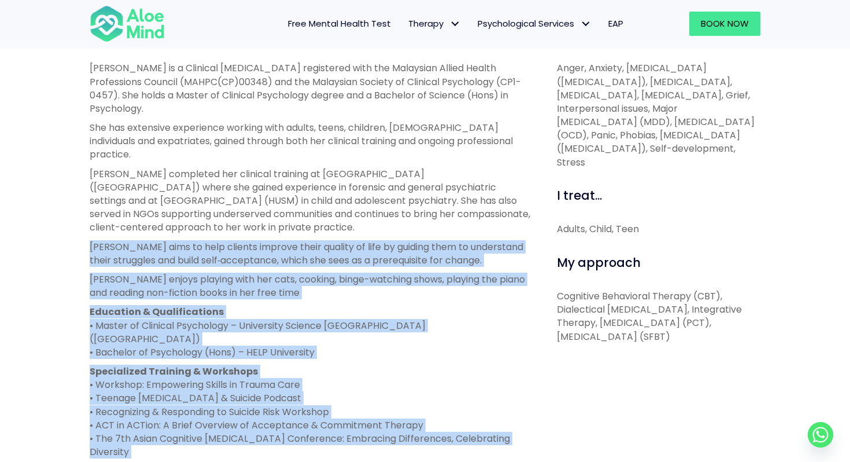
drag, startPoint x: 84, startPoint y: 213, endPoint x: 329, endPoint y: 439, distance: 333.3
click at [329, 439] on div "About me Hanna is a Clinical Psychologist registered with the Malaysian Allied …" at bounding box center [310, 346] width 459 height 640
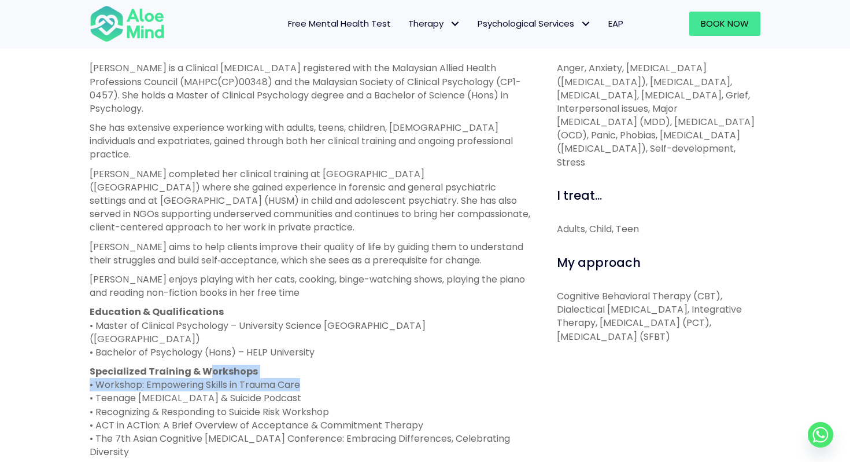
drag, startPoint x: 202, startPoint y: 332, endPoint x: 299, endPoint y: 340, distance: 96.3
click at [299, 364] on p "Specialized Training & Workshops • Workshop: Empowering Skills in Trauma Care •…" at bounding box center [310, 411] width 441 height 94
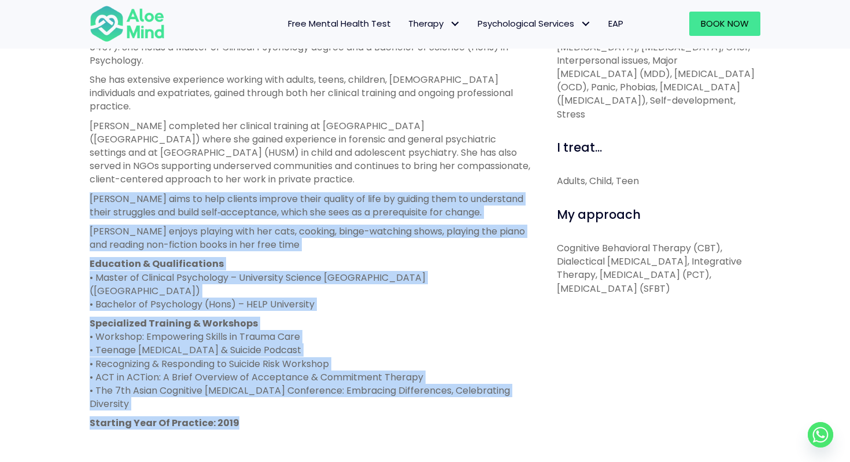
drag, startPoint x: 78, startPoint y: 217, endPoint x: 340, endPoint y: 381, distance: 309.8
click at [340, 381] on div "Hanna Open to new clients Hanna Clinical psychologist English, Malay LGBTQ Affi…" at bounding box center [425, 185] width 850 height 985
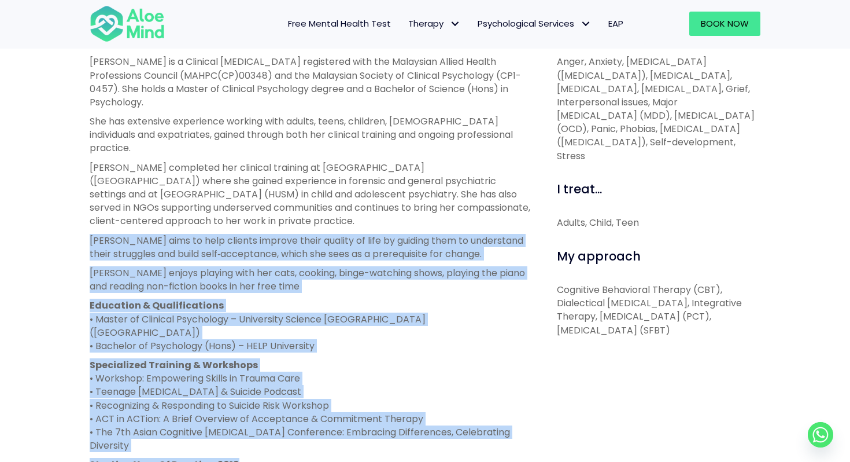
scroll to position [442, 0]
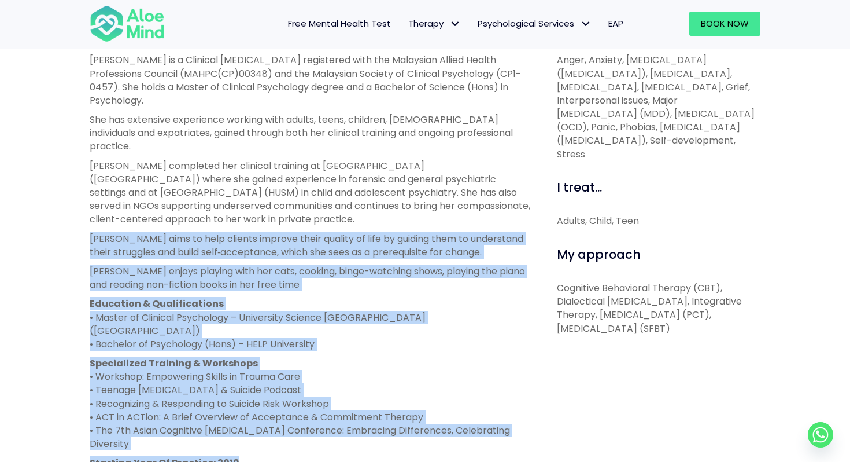
click at [294, 301] on p "Education & Qualifications • Master of Clinical Psychology – University Science…" at bounding box center [310, 324] width 441 height 54
drag, startPoint x: 68, startPoint y: 209, endPoint x: 397, endPoint y: 423, distance: 392.2
click at [397, 423] on div "Hanna Open to new clients Hanna Clinical psychologist English, Malay LGBTQ Affi…" at bounding box center [425, 225] width 850 height 985
click at [397, 456] on p "Starting Year Of Practice: 2019" at bounding box center [310, 462] width 441 height 13
drag, startPoint x: 397, startPoint y: 423, endPoint x: 94, endPoint y: 208, distance: 371.8
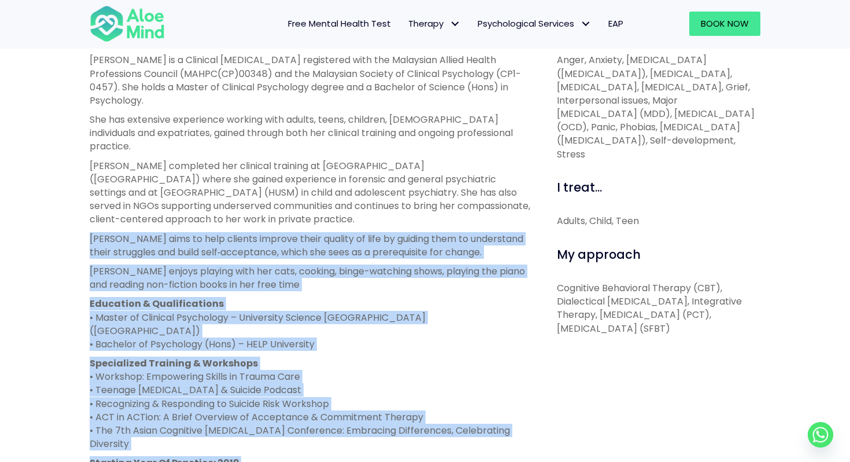
click at [94, 208] on div "Hanna is a Clinical Psychologist registered with the Malaysian Allied Health Pr…" at bounding box center [310, 270] width 441 height 435
click at [94, 232] on p "Hanna aims to help clients improve their quality of life by guiding them to und…" at bounding box center [310, 245] width 441 height 27
drag, startPoint x: 83, startPoint y: 207, endPoint x: 342, endPoint y: 419, distance: 335.0
click at [342, 419] on div "About me Hanna is a Clinical Psychologist registered with the Malaysian Allied …" at bounding box center [310, 338] width 459 height 640
click at [342, 456] on p "Starting Year Of Practice: 2019" at bounding box center [310, 462] width 441 height 13
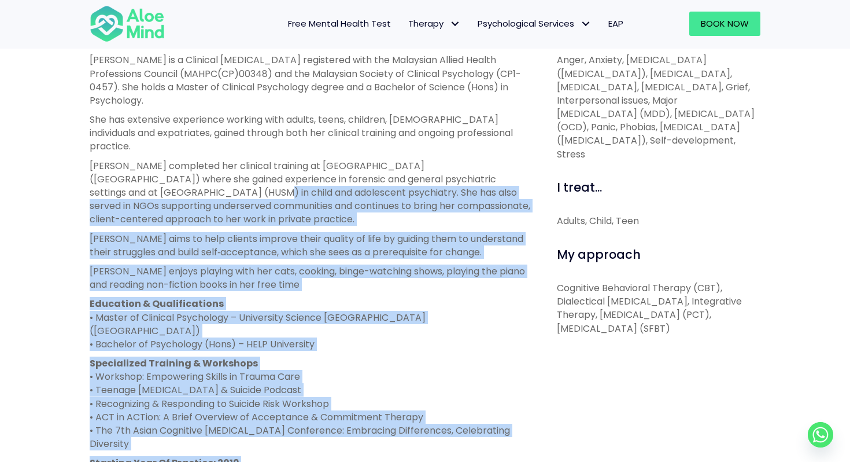
drag, startPoint x: 342, startPoint y: 419, endPoint x: 75, endPoint y: 164, distance: 369.5
click at [76, 164] on div "Hanna Open to new clients Hanna Clinical psychologist English, Malay LGBTQ Affi…" at bounding box center [425, 225] width 850 height 985
click at [294, 204] on div "Hanna is a Clinical Psychologist registered with the Malaysian Allied Health Pr…" at bounding box center [310, 270] width 441 height 435
drag, startPoint x: 87, startPoint y: 165, endPoint x: 259, endPoint y: 432, distance: 317.3
click at [259, 432] on div "About me Hanna is a Clinical Psychologist registered with the Malaysian Allied …" at bounding box center [310, 338] width 459 height 640
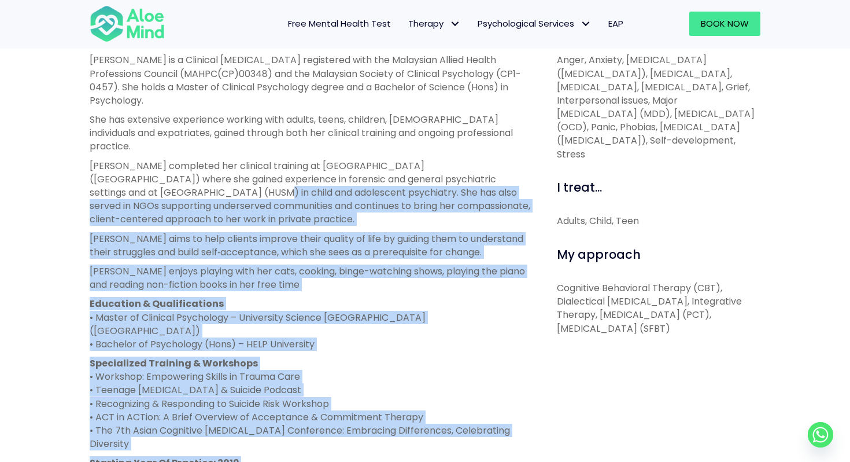
click at [259, 432] on div "Hanna is a Clinical Psychologist registered with the Malaysian Allied Health Pr…" at bounding box center [310, 270] width 441 height 435
drag, startPoint x: 259, startPoint y: 432, endPoint x: 89, endPoint y: 162, distance: 319.3
click at [89, 162] on div "About me Hanna is a Clinical Psychologist registered with the Malaysian Allied …" at bounding box center [310, 338] width 459 height 640
drag, startPoint x: 89, startPoint y: 162, endPoint x: 253, endPoint y: 422, distance: 307.5
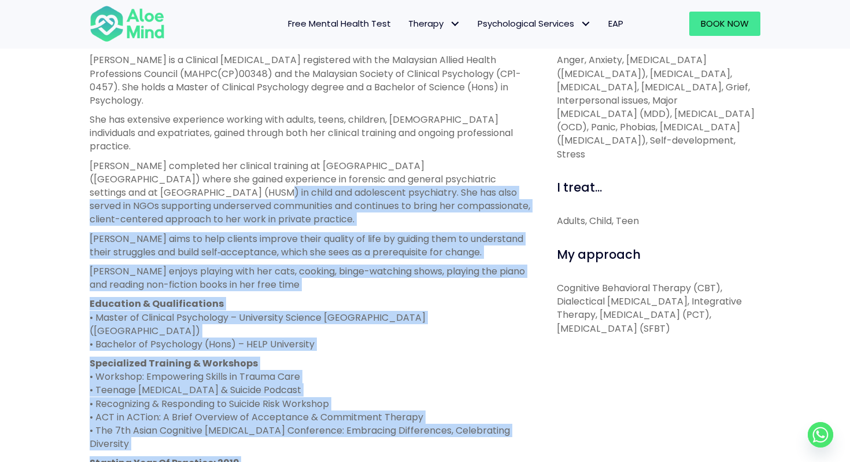
click at [253, 422] on div "About me Hanna is a Clinical Psychologist registered with the Malaysian Allied …" at bounding box center [310, 338] width 459 height 640
click at [253, 456] on p "Starting Year Of Practice: 2019" at bounding box center [310, 462] width 441 height 13
drag, startPoint x: 253, startPoint y: 422, endPoint x: 77, endPoint y: 171, distance: 306.6
click at [77, 171] on div "Hanna Open to new clients Hanna Clinical psychologist English, Malay LGBTQ Affi…" at bounding box center [425, 225] width 850 height 985
click at [88, 169] on div "About me Hanna is a Clinical Psychologist registered with the Malaysian Allied …" at bounding box center [310, 338] width 459 height 640
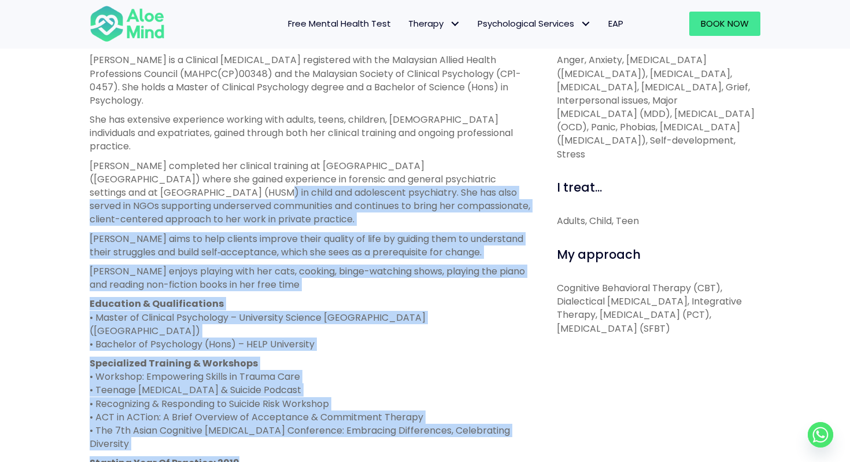
drag, startPoint x: 88, startPoint y: 168, endPoint x: 241, endPoint y: 423, distance: 297.4
click at [241, 423] on div "About me Hanna is a Clinical Psychologist registered with the Malaysian Allied …" at bounding box center [310, 338] width 459 height 640
click at [241, 456] on p "Starting Year Of Practice: 2019" at bounding box center [310, 462] width 441 height 13
drag, startPoint x: 241, startPoint y: 423, endPoint x: 64, endPoint y: 165, distance: 312.4
click at [64, 165] on div "Hanna Open to new clients Hanna Clinical psychologist English, Malay LGBTQ Affi…" at bounding box center [425, 225] width 850 height 985
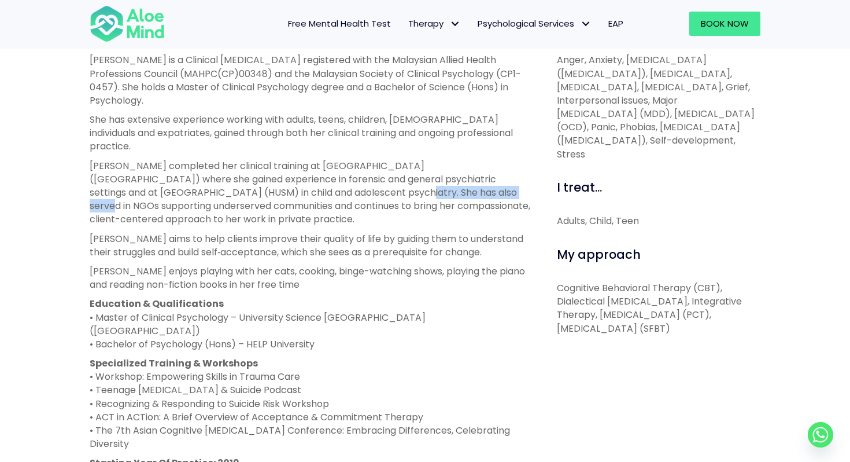
drag, startPoint x: 239, startPoint y: 171, endPoint x: 347, endPoint y: 172, distance: 108.2
click at [348, 172] on p "Hanna completed her clinical training at Hospital Bahagia Ulu Kinta (HBUK) wher…" at bounding box center [310, 192] width 441 height 67
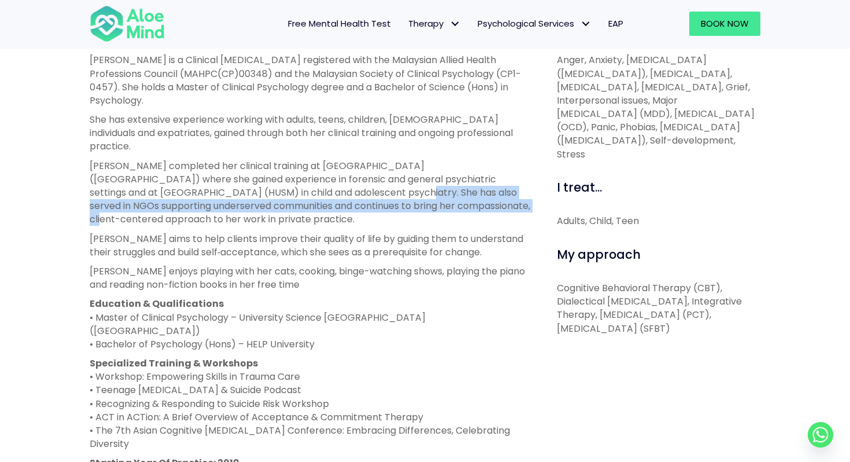
click at [347, 172] on p "Hanna completed her clinical training at Hospital Bahagia Ulu Kinta (HBUK) wher…" at bounding box center [310, 192] width 441 height 67
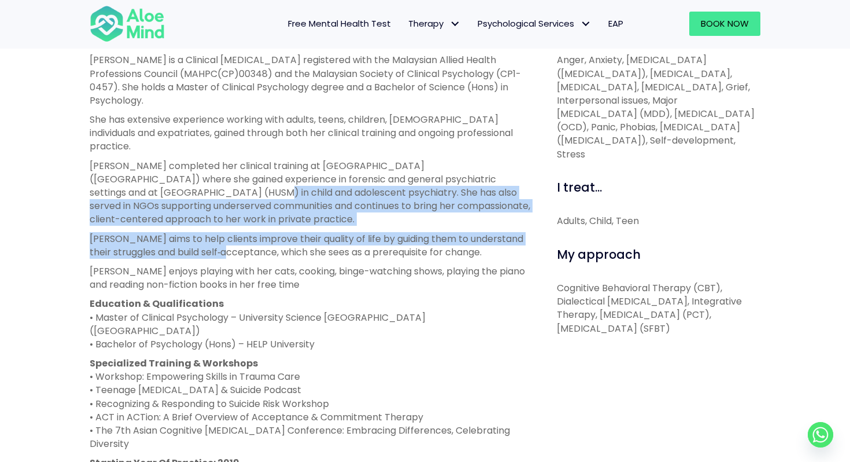
drag, startPoint x: 84, startPoint y: 169, endPoint x: 259, endPoint y: 240, distance: 188.7
click at [259, 240] on div "About me Hanna is a Clinical Psychologist registered with the Malaysian Allied …" at bounding box center [310, 338] width 459 height 640
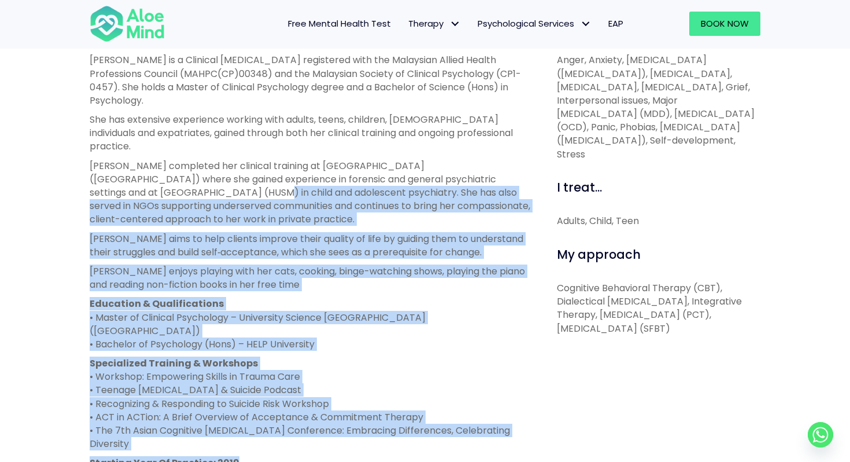
drag, startPoint x: 238, startPoint y: 421, endPoint x: 86, endPoint y: 164, distance: 298.1
click at [86, 164] on div "About me Hanna is a Clinical Psychologist registered with the Malaysian Allied …" at bounding box center [310, 338] width 459 height 640
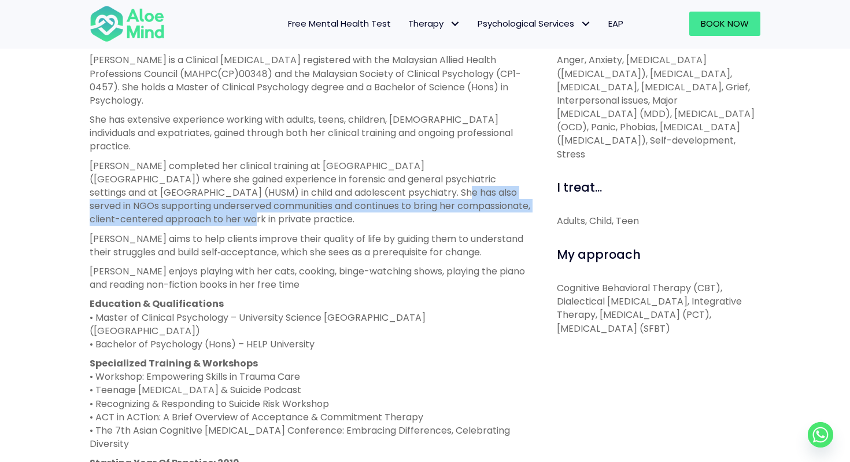
drag, startPoint x: 155, startPoint y: 189, endPoint x: 277, endPoint y: 169, distance: 123.2
click at [279, 168] on p "Hanna completed her clinical training at Hospital Bahagia Ulu Kinta (HBUK) wher…" at bounding box center [310, 192] width 441 height 67
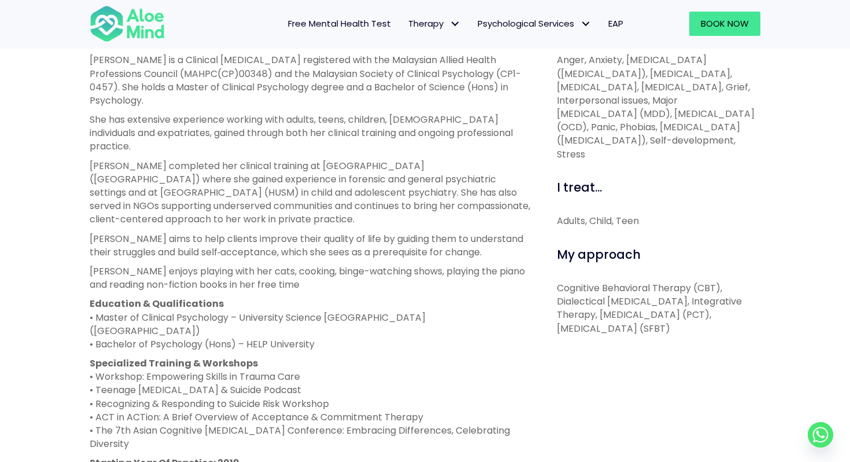
click at [103, 164] on p "Hanna completed her clinical training at Hospital Bahagia Ulu Kinta (HBUK) wher…" at bounding box center [310, 192] width 441 height 67
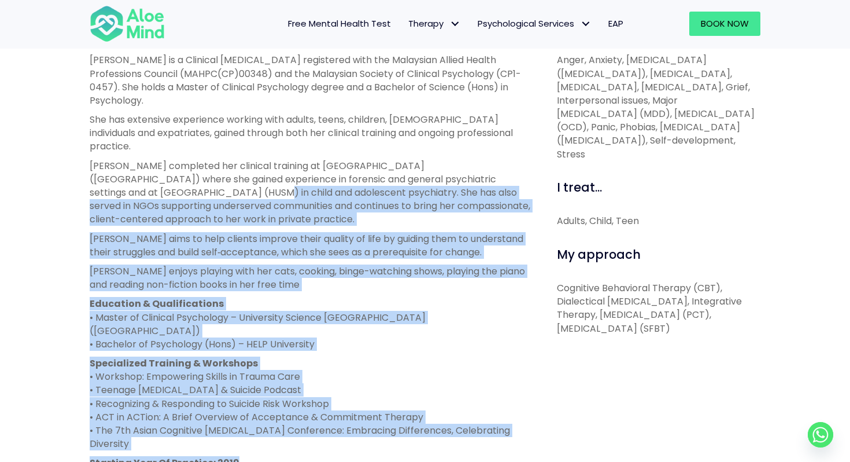
drag, startPoint x: 90, startPoint y: 164, endPoint x: 323, endPoint y: 422, distance: 347.7
click at [324, 422] on div "Hanna is a Clinical Psychologist registered with the Malaysian Allied Health Pr…" at bounding box center [310, 270] width 441 height 435
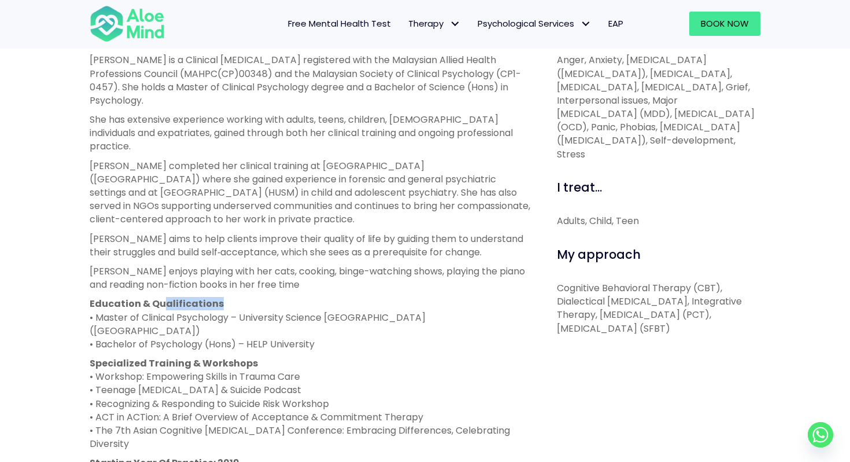
drag, startPoint x: 161, startPoint y: 276, endPoint x: 223, endPoint y: 277, distance: 61.9
click at [224, 297] on p "Education & Qualifications • Master of Clinical Psychology – University Science…" at bounding box center [310, 324] width 441 height 54
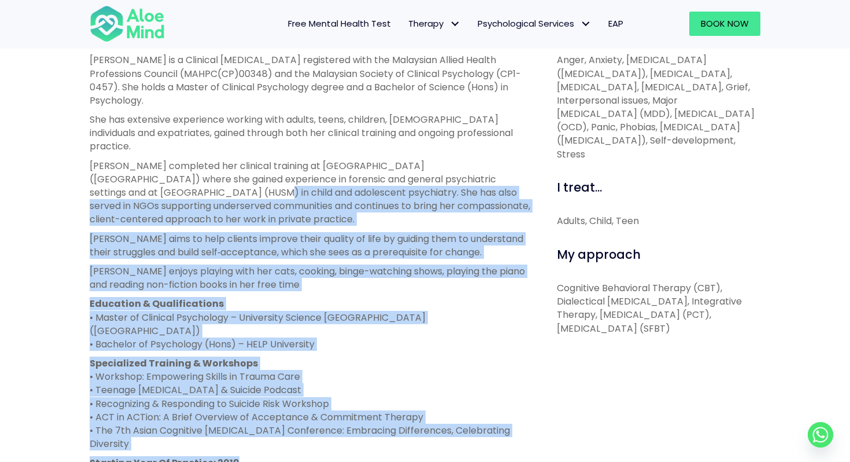
drag, startPoint x: 87, startPoint y: 167, endPoint x: 294, endPoint y: 423, distance: 330.3
click at [294, 423] on div "About me Hanna is a Clinical Psychologist registered with the Malaysian Allied …" at bounding box center [310, 338] width 459 height 640
click at [294, 456] on p "Starting Year Of Practice: 2019" at bounding box center [310, 462] width 441 height 13
drag, startPoint x: 294, startPoint y: 423, endPoint x: 86, endPoint y: 169, distance: 329.3
click at [86, 169] on div "About me Hanna is a Clinical Psychologist registered with the Malaysian Allied …" at bounding box center [310, 338] width 459 height 640
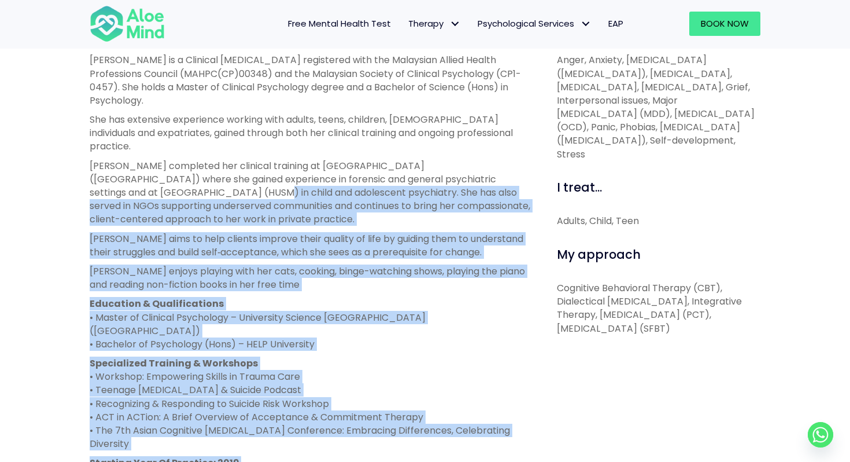
click at [86, 169] on div "About me Hanna is a Clinical Psychologist registered with the Malaysian Allied …" at bounding box center [310, 338] width 459 height 640
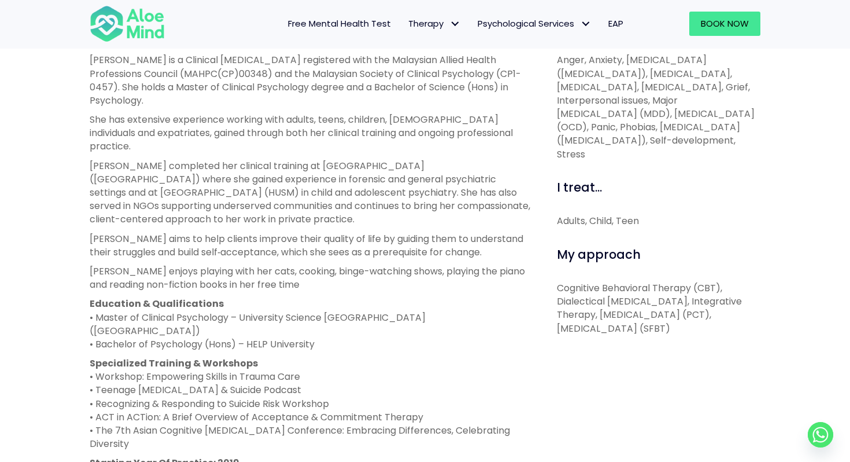
drag, startPoint x: 107, startPoint y: 169, endPoint x: 95, endPoint y: 169, distance: 12.1
click at [103, 169] on p "Hanna completed her clinical training at Hospital Bahagia Ulu Kinta (HBUK) wher…" at bounding box center [310, 192] width 441 height 67
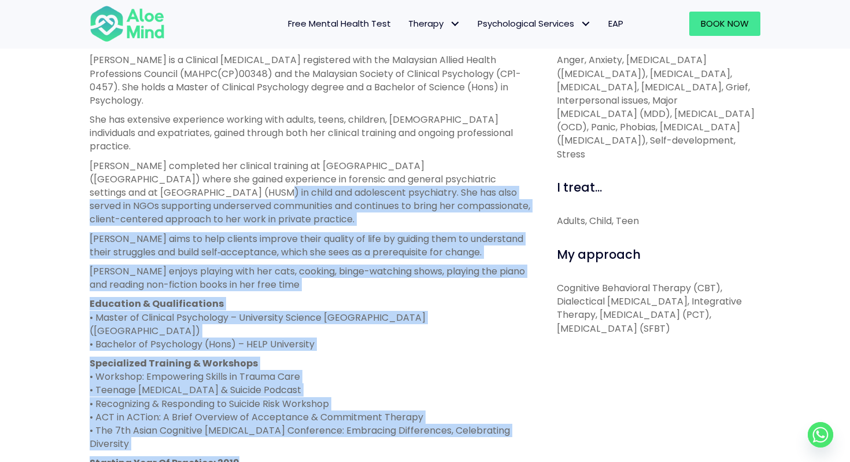
drag, startPoint x: 89, startPoint y: 164, endPoint x: 316, endPoint y: 423, distance: 344.0
click at [316, 423] on div "Hanna is a Clinical Psychologist registered with the Malaysian Allied Health Pr…" at bounding box center [310, 270] width 441 height 435
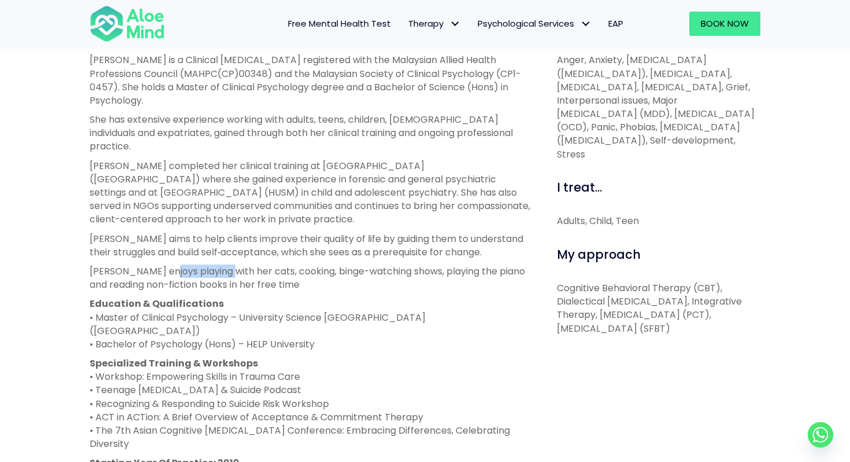
drag, startPoint x: 171, startPoint y: 242, endPoint x: 226, endPoint y: 243, distance: 54.4
click at [227, 264] on p "Hanna enjoys playing with her cats, cooking, binge-watching shows, playing the …" at bounding box center [310, 277] width 441 height 27
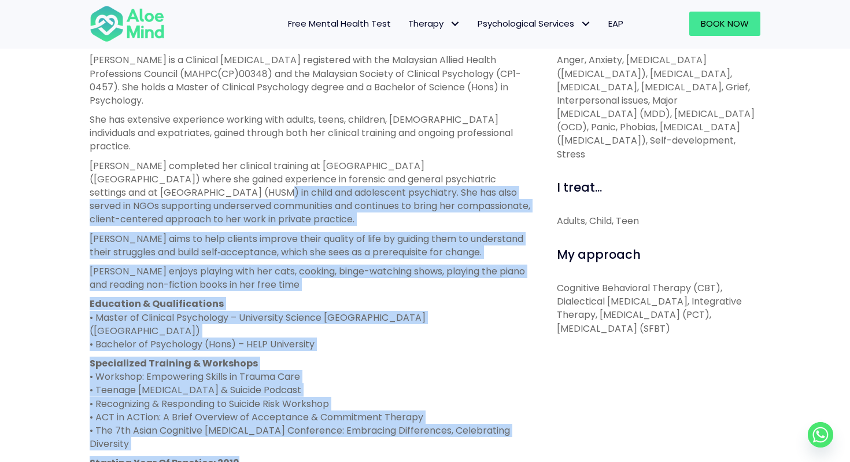
drag, startPoint x: 89, startPoint y: 165, endPoint x: 400, endPoint y: 426, distance: 405.7
click at [400, 426] on div "About me Hanna is a Clinical Psychologist registered with the Malaysian Allied …" at bounding box center [310, 338] width 459 height 640
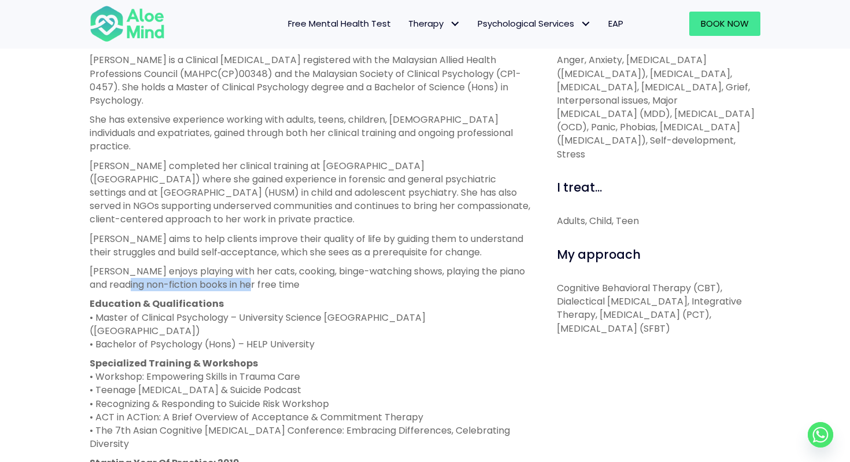
drag, startPoint x: 152, startPoint y: 257, endPoint x: 261, endPoint y: 256, distance: 109.9
click at [261, 264] on p "Hanna enjoys playing with her cats, cooking, binge-watching shows, playing the …" at bounding box center [310, 277] width 441 height 27
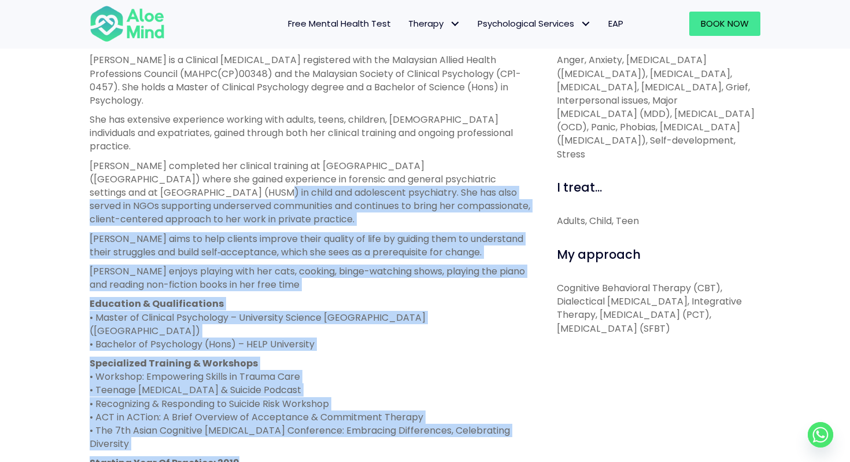
drag, startPoint x: 90, startPoint y: 170, endPoint x: 267, endPoint y: 423, distance: 308.3
click at [267, 423] on div "Hanna is a Clinical Psychologist registered with the Malaysian Allied Health Pr…" at bounding box center [310, 270] width 441 height 435
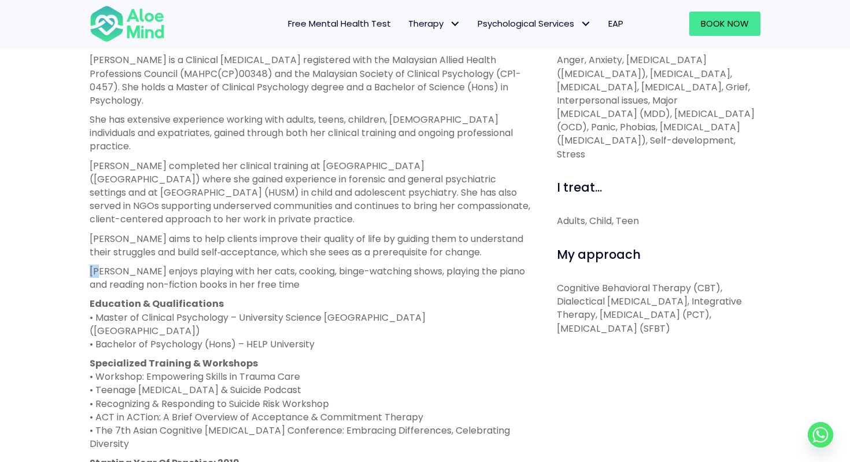
drag, startPoint x: 103, startPoint y: 244, endPoint x: 251, endPoint y: 235, distance: 148.3
click at [254, 233] on div "Hanna is a Clinical Psychologist registered with the Malaysian Allied Health Pr…" at bounding box center [310, 270] width 441 height 435
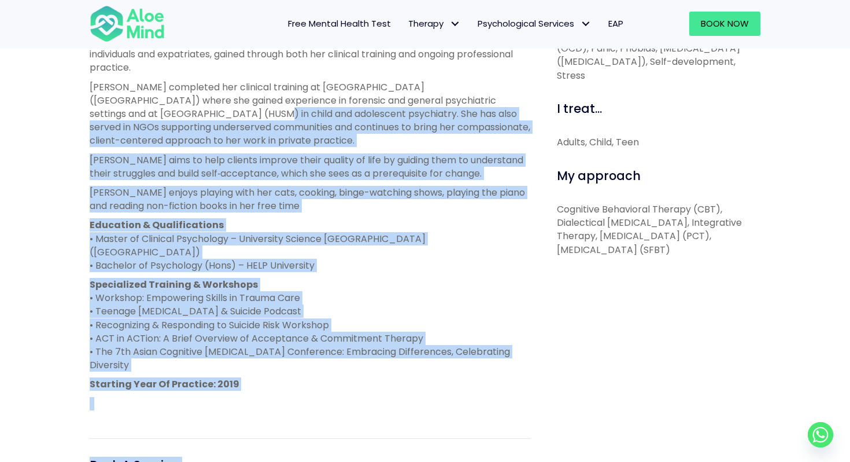
scroll to position [525, 0]
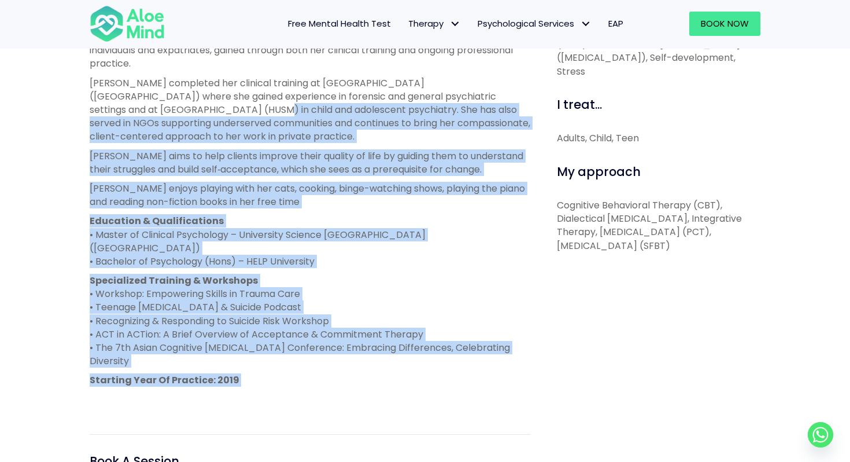
drag, startPoint x: 85, startPoint y: 167, endPoint x: 282, endPoint y: 347, distance: 267.0
click at [282, 347] on div "About me Hanna is a Clinical Psychologist registered with the Malaysian Allied …" at bounding box center [310, 255] width 459 height 640
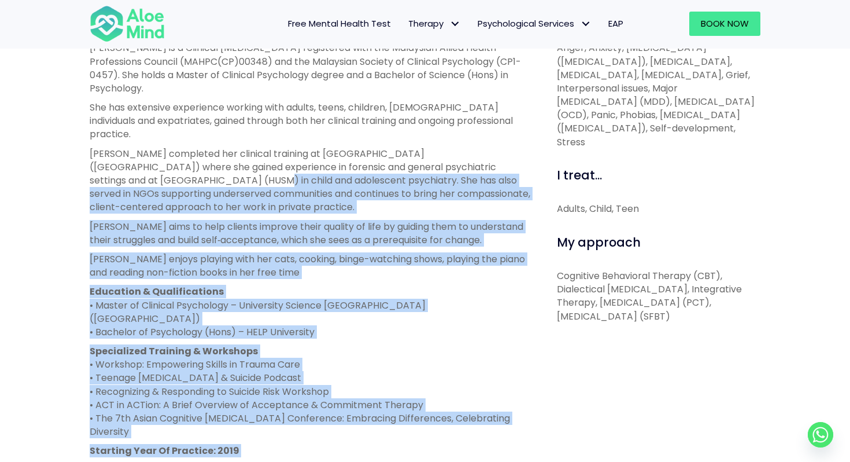
scroll to position [447, 0]
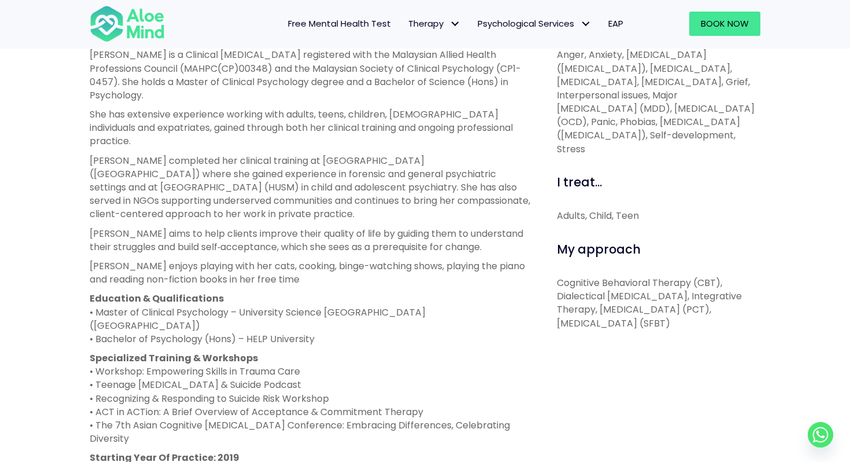
click at [227, 292] on p "Education & Qualifications • Master of Clinical Psychology – University Science…" at bounding box center [310, 319] width 441 height 54
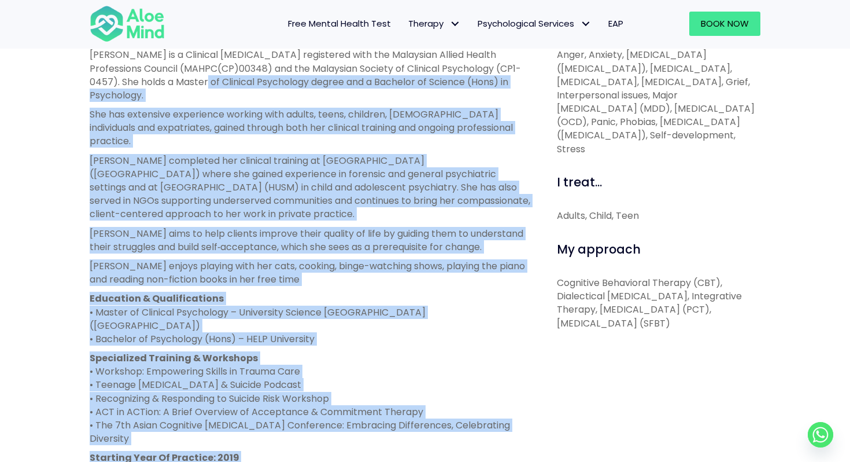
drag, startPoint x: 248, startPoint y: 428, endPoint x: 160, endPoint y: 76, distance: 361.9
click at [160, 76] on div "Hanna is a Clinical Psychologist registered with the Malaysian Allied Health Pr…" at bounding box center [310, 265] width 441 height 435
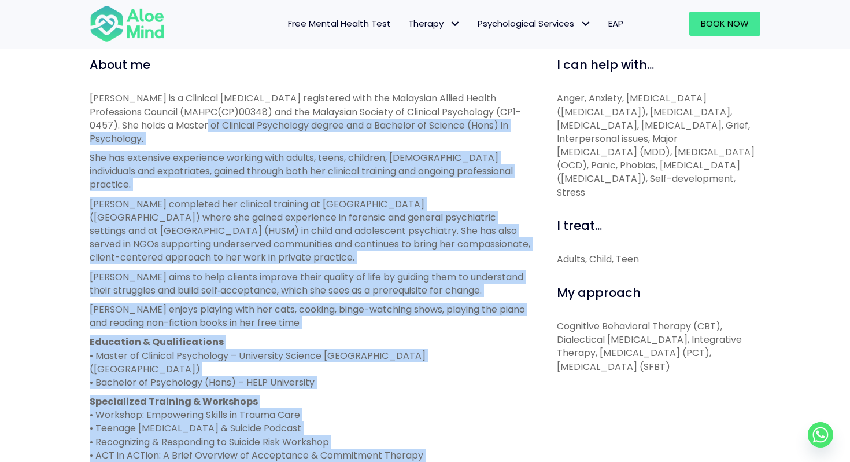
scroll to position [394, 0]
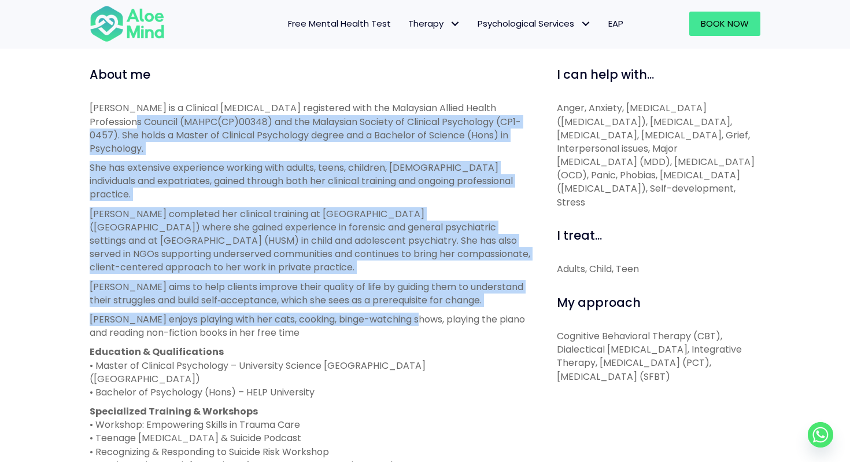
drag, startPoint x: 73, startPoint y: 119, endPoint x: 417, endPoint y: 289, distance: 383.4
click at [417, 289] on div "Hanna Open to new clients Hanna Clinical psychologist English, Malay LGBTQ Affi…" at bounding box center [425, 273] width 850 height 985
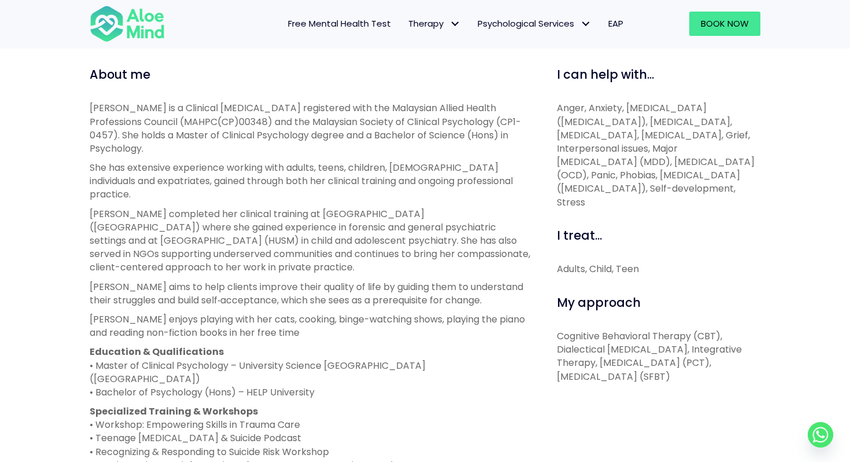
click at [104, 108] on p "Hanna is a Clinical Psychologist registered with the Malaysian Allied Health Pr…" at bounding box center [310, 128] width 441 height 54
click at [96, 107] on p "Hanna is a Clinical Psychologist registered with the Malaysian Allied Health Pr…" at bounding box center [310, 128] width 441 height 54
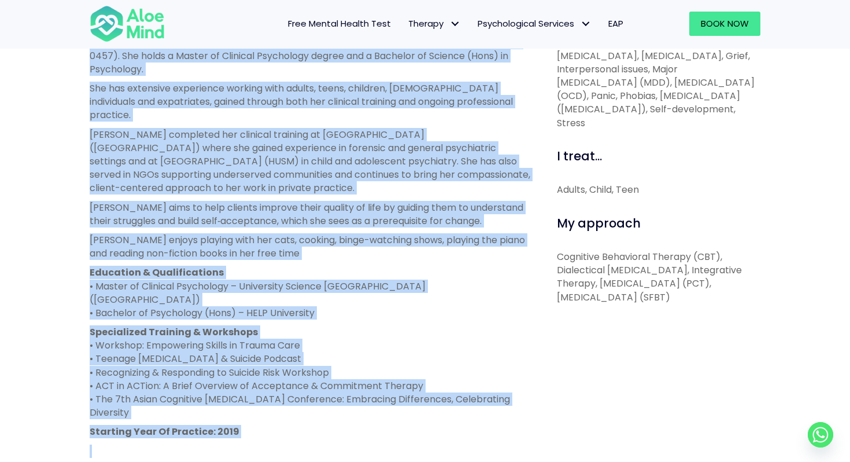
scroll to position [515, 0]
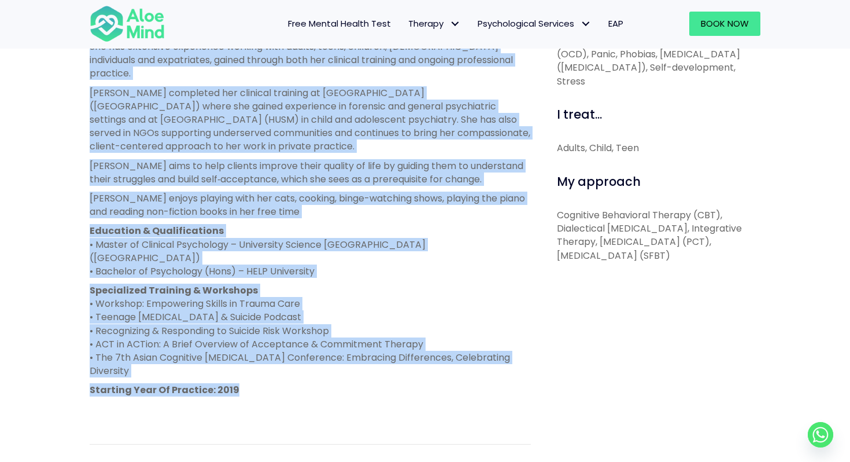
drag, startPoint x: 75, startPoint y: 107, endPoint x: 234, endPoint y: 353, distance: 292.5
click at [234, 353] on div "Hanna Open to new clients Hanna Clinical psychologist English, Malay LGBTQ Affi…" at bounding box center [425, 152] width 850 height 985
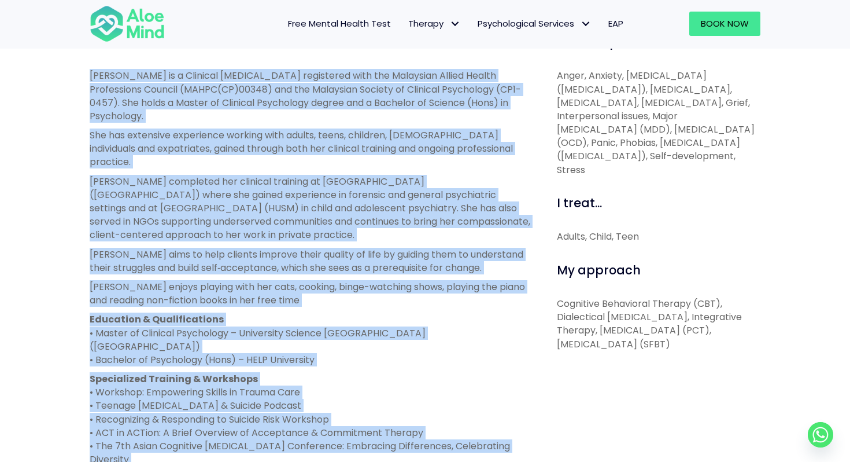
scroll to position [431, 0]
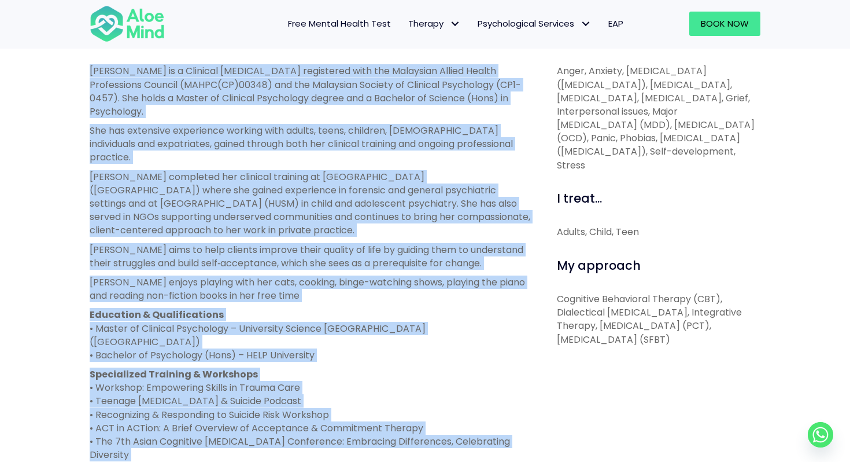
click at [304, 275] on p "Hanna enjoys playing with her cats, cooking, binge-watching shows, playing the …" at bounding box center [310, 288] width 441 height 27
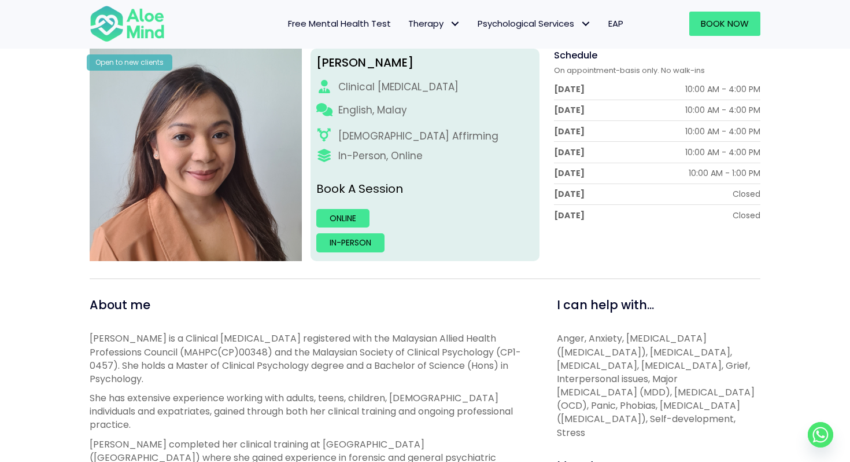
scroll to position [158, 0]
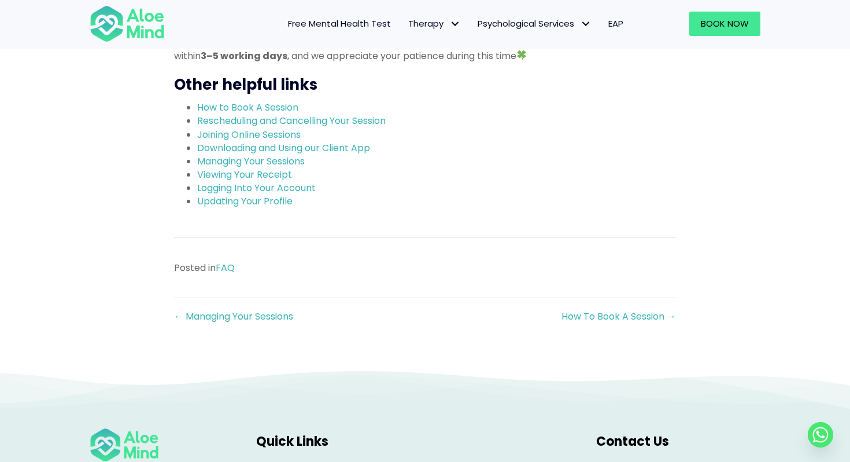
click at [386, 286] on div "Posted in FAQ" at bounding box center [425, 267] width 525 height 36
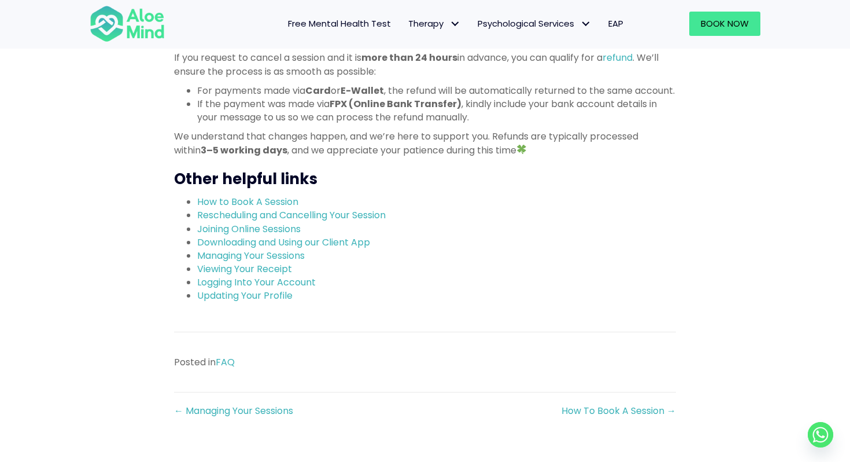
scroll to position [1073, 0]
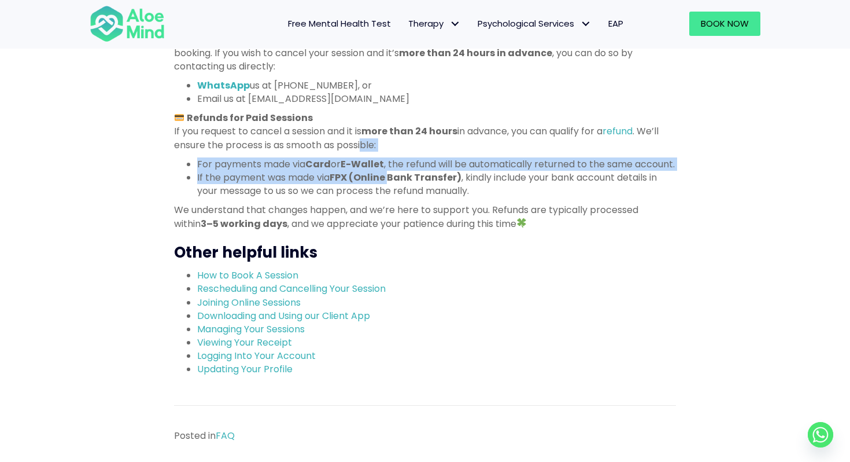
drag, startPoint x: 363, startPoint y: 148, endPoint x: 393, endPoint y: 189, distance: 50.9
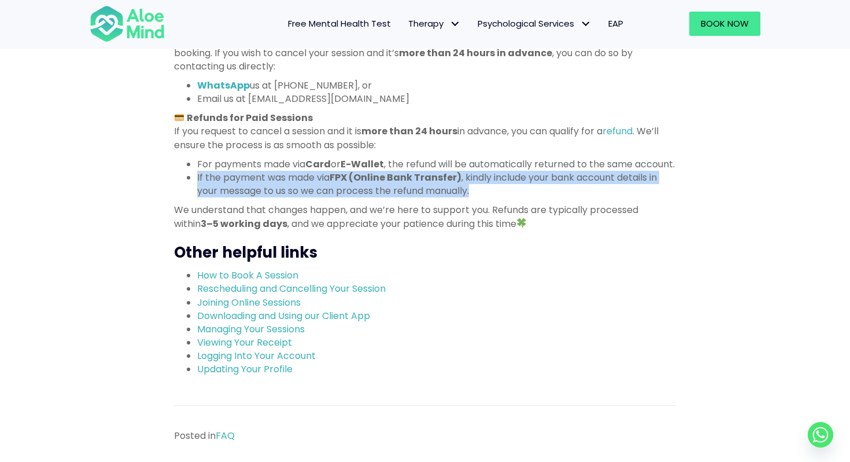
drag, startPoint x: 485, startPoint y: 206, endPoint x: 462, endPoint y: 171, distance: 42.2
click at [462, 171] on ul "For payments made via Card or E-Wallet , the refund will be automatically retur…" at bounding box center [425, 177] width 502 height 40
click at [462, 171] on li "For payments made via Card or E-Wallet , the refund will be automatically retur…" at bounding box center [436, 163] width 479 height 13
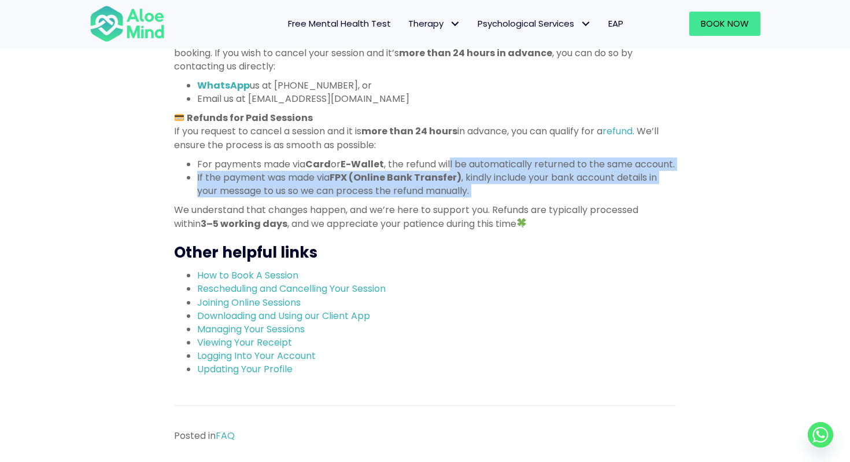
drag, startPoint x: 455, startPoint y: 169, endPoint x: 488, endPoint y: 209, distance: 52.2
click at [488, 198] on ul "For payments made via Card or E-Wallet , the refund will be automatically retur…" at bounding box center [425, 177] width 502 height 40
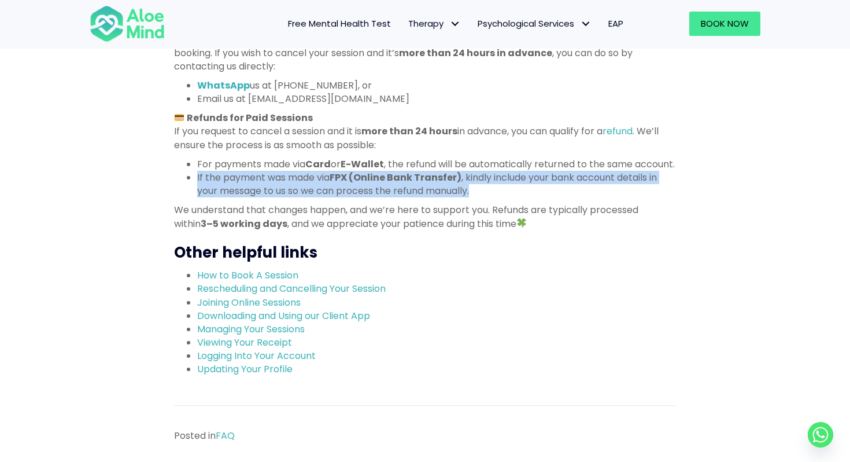
drag, startPoint x: 496, startPoint y: 207, endPoint x: 465, endPoint y: 177, distance: 43.4
click at [465, 177] on ul "For payments made via Card or E-Wallet , the refund will be automatically retur…" at bounding box center [425, 177] width 502 height 40
click at [477, 187] on li "If the payment was made via FPX (Online Bank Transfer) , kindly include your ba…" at bounding box center [436, 184] width 479 height 27
drag, startPoint x: 472, startPoint y: 183, endPoint x: 491, endPoint y: 200, distance: 25.0
click at [492, 198] on ul "For payments made via Card or E-Wallet , the refund will be automatically retur…" at bounding box center [425, 177] width 502 height 40
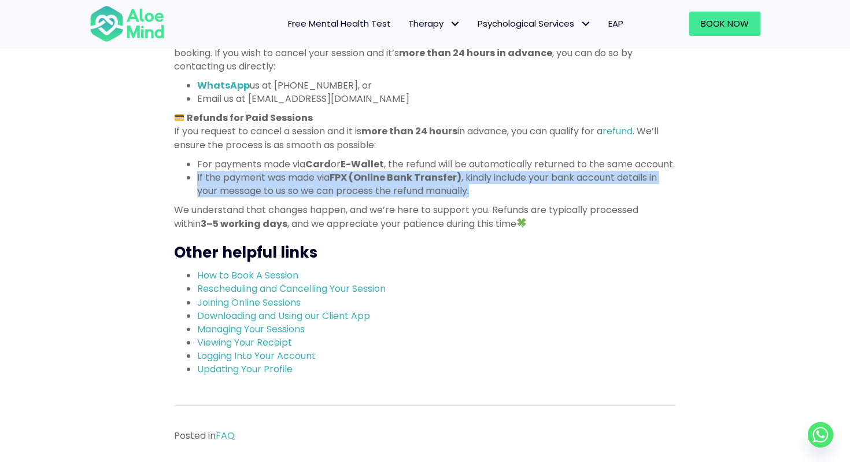
click at [491, 197] on li "If the payment was made via FPX (Online Bank Transfer) , kindly include your ba…" at bounding box center [436, 184] width 479 height 27
drag, startPoint x: 491, startPoint y: 200, endPoint x: 477, endPoint y: 174, distance: 29.0
click at [477, 174] on ul "For payments made via Card or E-Wallet , the refund will be automatically retur…" at bounding box center [425, 177] width 502 height 40
click at [493, 195] on li "If the payment was made via FPX (Online Bank Transfer) , kindly include your ba…" at bounding box center [436, 184] width 479 height 27
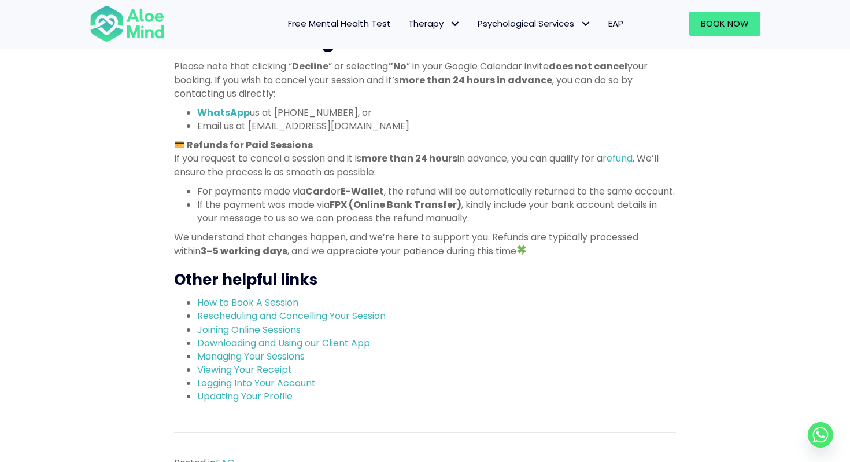
scroll to position [1041, 0]
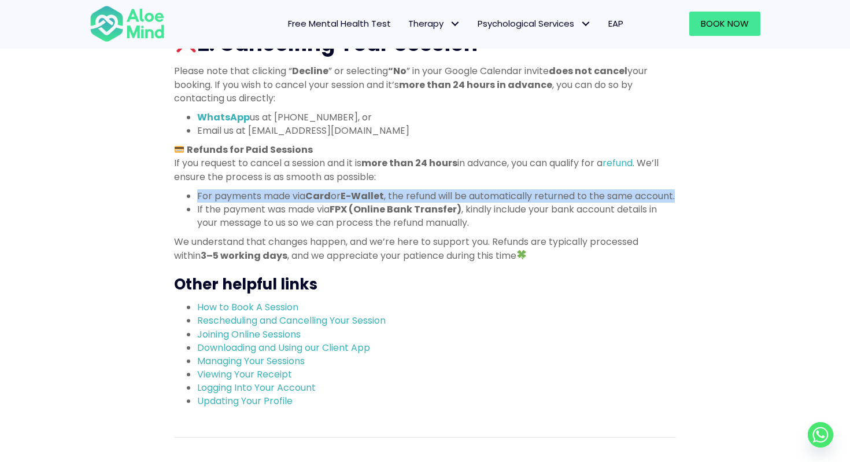
drag, startPoint x: 395, startPoint y: 183, endPoint x: 416, endPoint y: 209, distance: 33.3
click at [416, 202] on li "For payments made via Card or E-Wallet , the refund will be automatically retur…" at bounding box center [436, 195] width 479 height 13
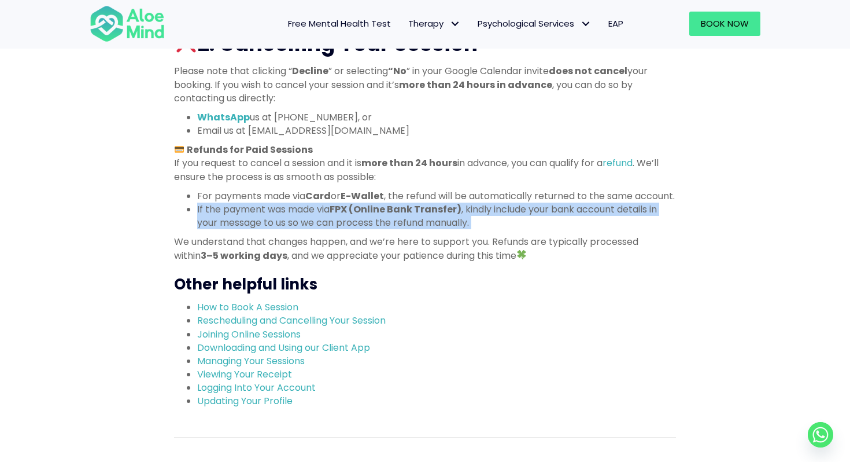
drag, startPoint x: 416, startPoint y: 209, endPoint x: 500, endPoint y: 239, distance: 89.1
click at [500, 230] on ul "For payments made via Card or E-Wallet , the refund will be automatically retur…" at bounding box center [425, 209] width 502 height 40
click at [500, 229] on li "If the payment was made via FPX (Online Bank Transfer) , kindly include your ba…" at bounding box center [436, 215] width 479 height 27
